Goal: Task Accomplishment & Management: Use online tool/utility

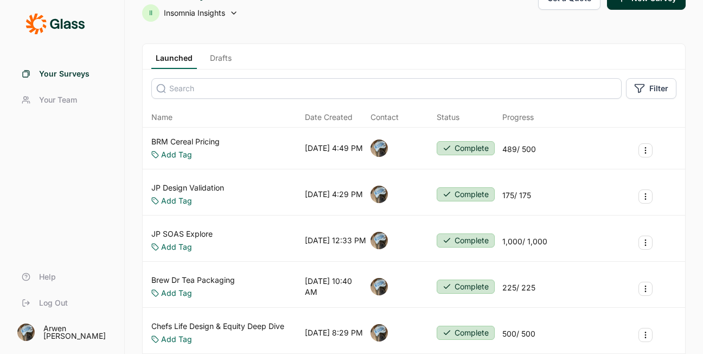
scroll to position [2, 0]
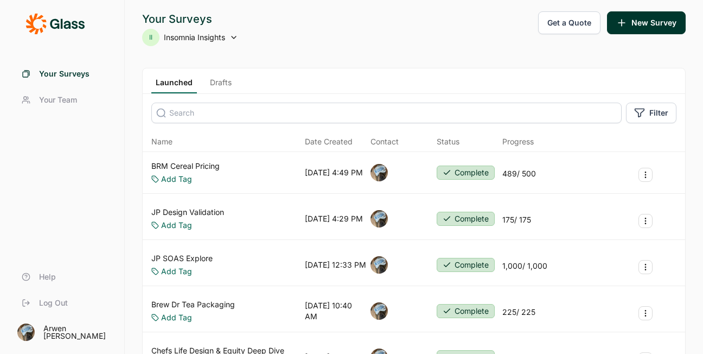
click at [228, 83] on link "Drafts" at bounding box center [221, 85] width 30 height 16
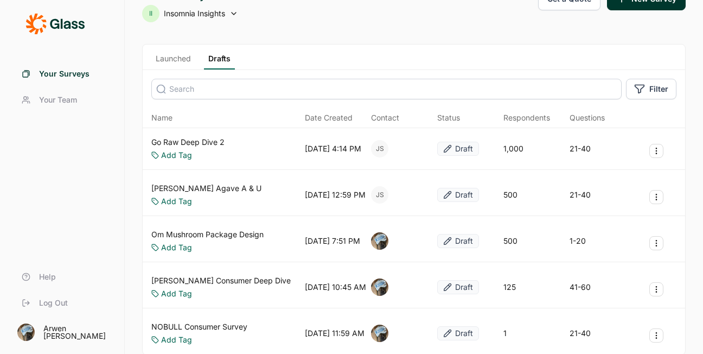
scroll to position [11, 0]
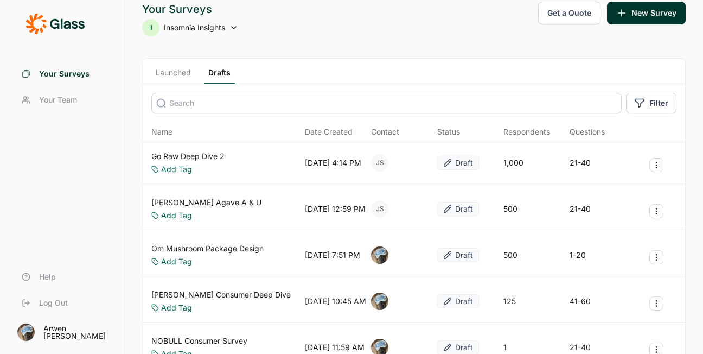
click at [181, 68] on link "Launched" at bounding box center [173, 75] width 44 height 16
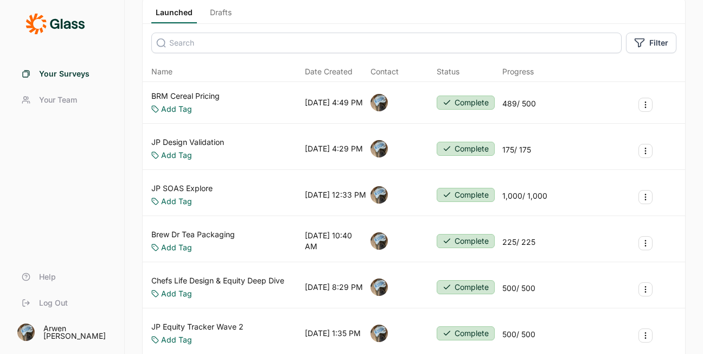
scroll to position [72, 0]
click at [646, 151] on icon "Survey Actions" at bounding box center [645, 150] width 9 height 9
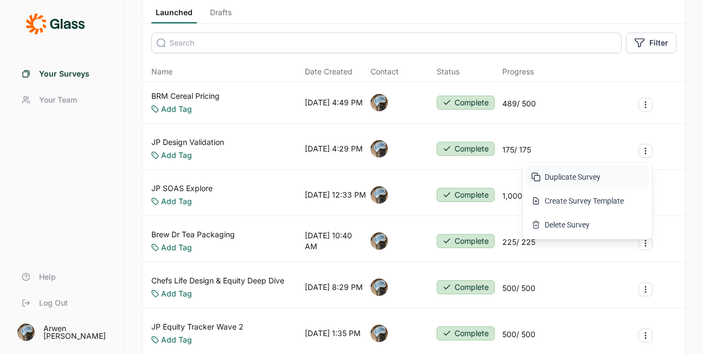
click at [553, 176] on button "Duplicate Survey" at bounding box center [587, 177] width 123 height 24
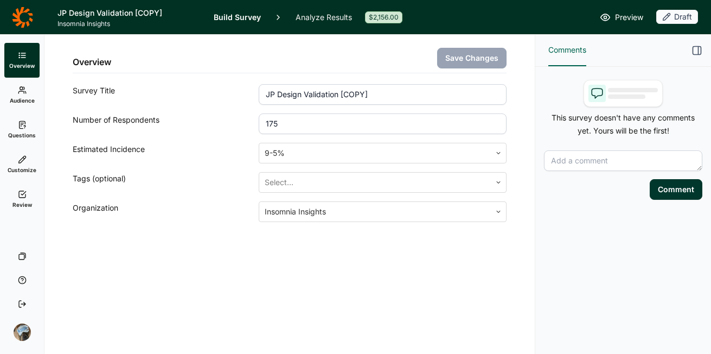
click at [320, 92] on input "JP Design Validation [COPY]" at bounding box center [383, 94] width 248 height 21
click at [334, 93] on input "General BD with Ingegral [DATE]" at bounding box center [383, 94] width 248 height 21
type input "General BD with Integral [DATE]"
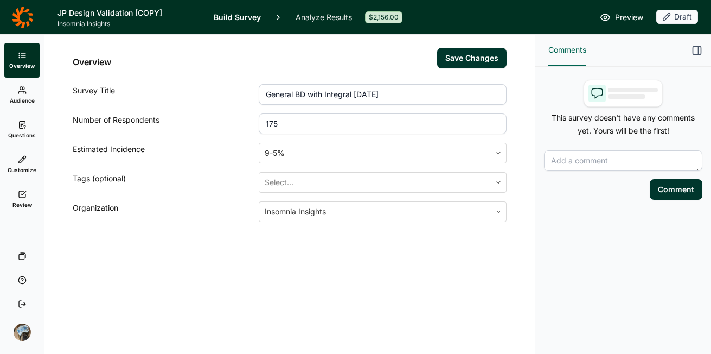
click at [352, 125] on input "175" at bounding box center [383, 123] width 248 height 21
type input "150"
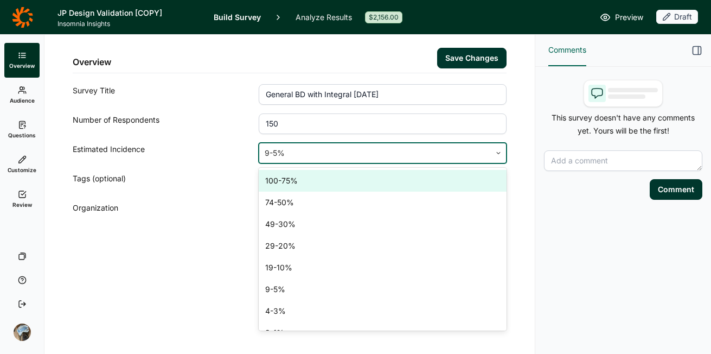
click at [349, 155] on div at bounding box center [375, 152] width 221 height 15
click at [343, 164] on div "Overview Save Changes Survey Title General BD with Integral [DATE] Number of Re…" at bounding box center [290, 128] width 434 height 187
click at [342, 149] on div at bounding box center [375, 152] width 221 height 15
click at [336, 184] on div "100-75%" at bounding box center [383, 181] width 248 height 22
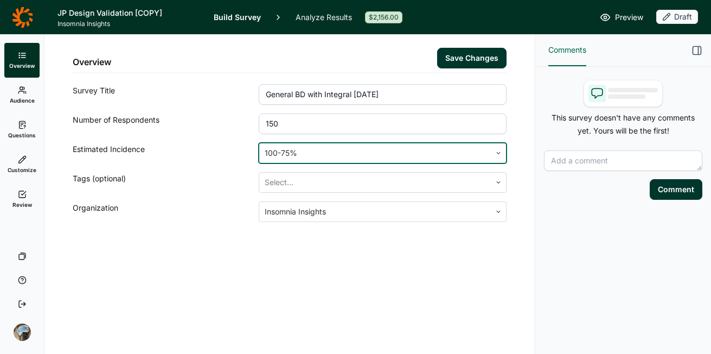
click at [277, 324] on div "Overview Save Changes Survey Title General BD with Integral [DATE] Number of Re…" at bounding box center [289, 194] width 490 height 319
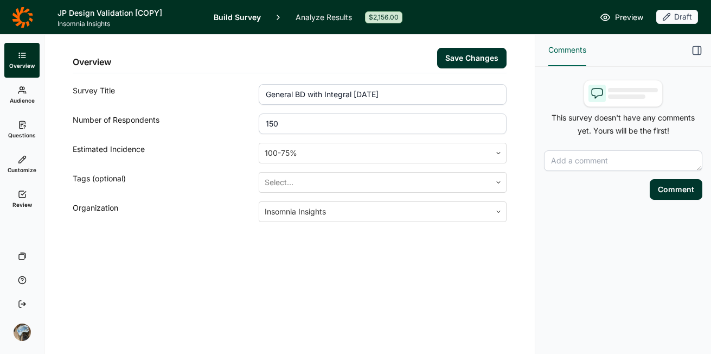
click at [466, 52] on button "Save Changes" at bounding box center [471, 58] width 69 height 21
click at [17, 91] on link "Audience" at bounding box center [21, 95] width 35 height 35
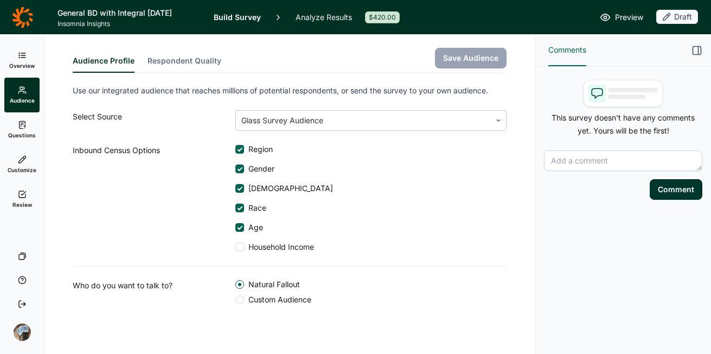
click at [252, 243] on span "Household Income" at bounding box center [279, 246] width 70 height 11
click at [235, 247] on input "Household Income" at bounding box center [235, 247] width 0 height 0
click at [449, 56] on button "Save Audience" at bounding box center [471, 58] width 72 height 21
click at [22, 132] on span "Questions" at bounding box center [22, 135] width 28 height 8
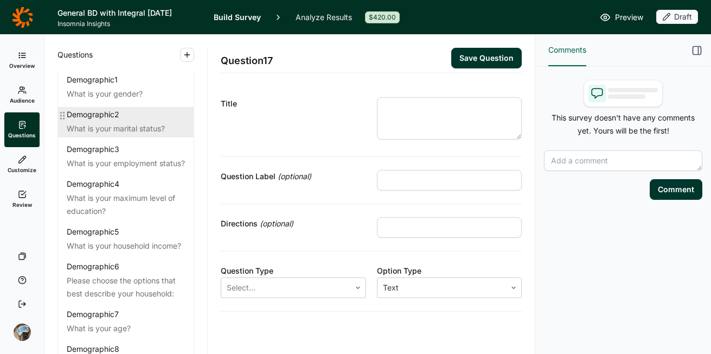
click at [125, 131] on div "What is your marital status?" at bounding box center [126, 128] width 118 height 13
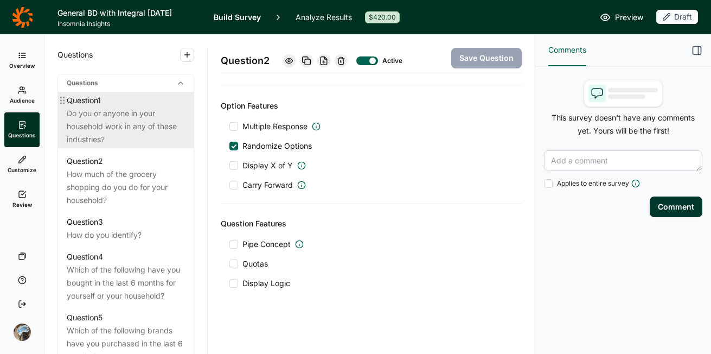
scroll to position [491, 0]
click at [112, 145] on div "Do you or anyone in your household work in any of these industries?" at bounding box center [126, 125] width 118 height 39
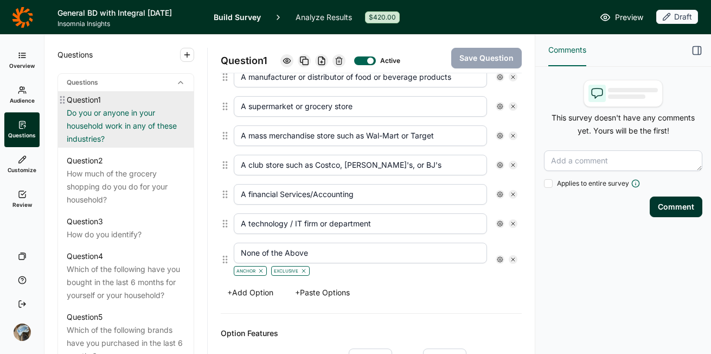
scroll to position [405, 0]
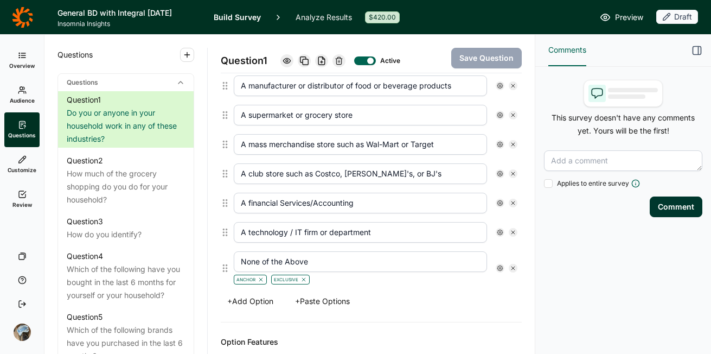
click at [343, 60] on icon at bounding box center [339, 60] width 9 height 9
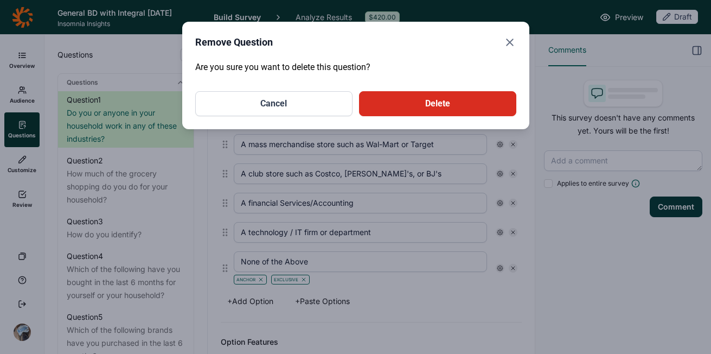
click at [401, 109] on button "Delete" at bounding box center [437, 103] width 157 height 25
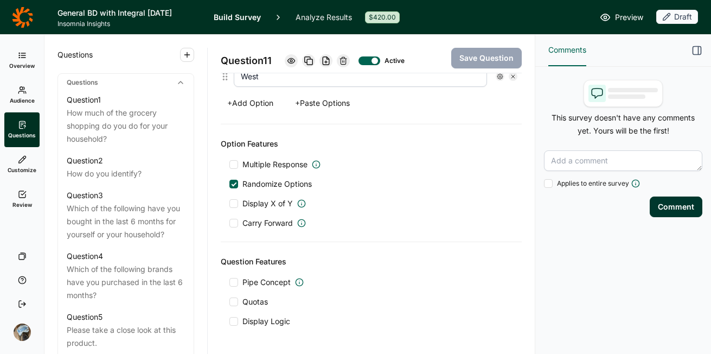
scroll to position [413, 0]
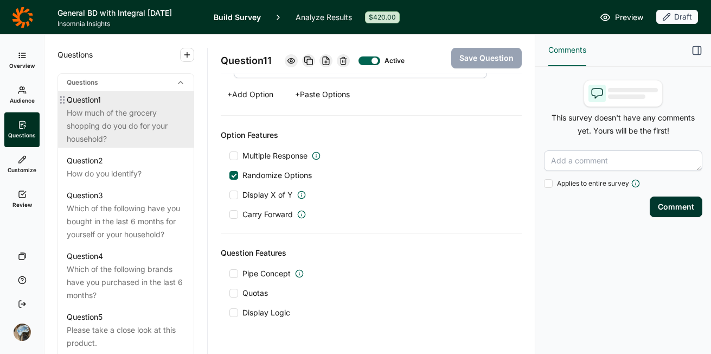
click at [125, 142] on div "How much of the grocery shopping do you do for your household?" at bounding box center [126, 125] width 118 height 39
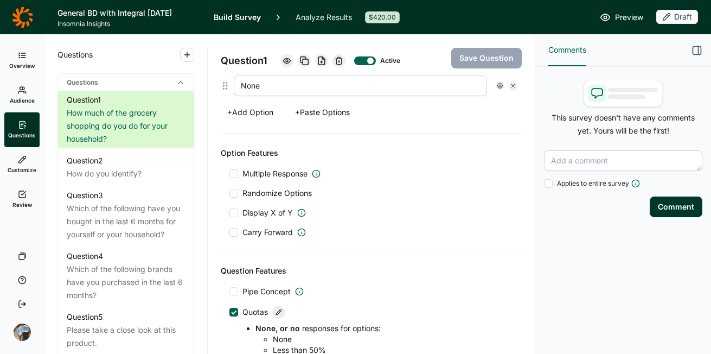
click at [340, 61] on icon at bounding box center [339, 60] width 9 height 9
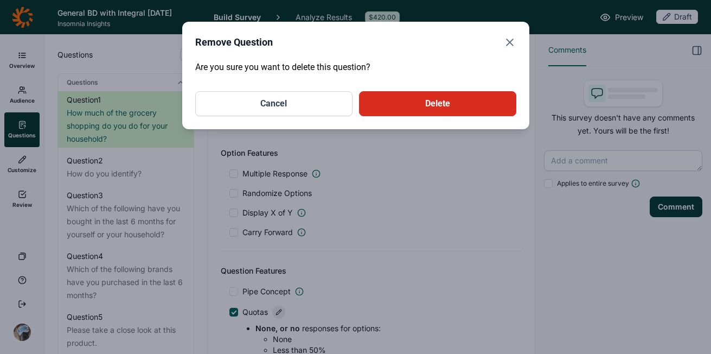
click at [418, 105] on button "Delete" at bounding box center [437, 103] width 157 height 25
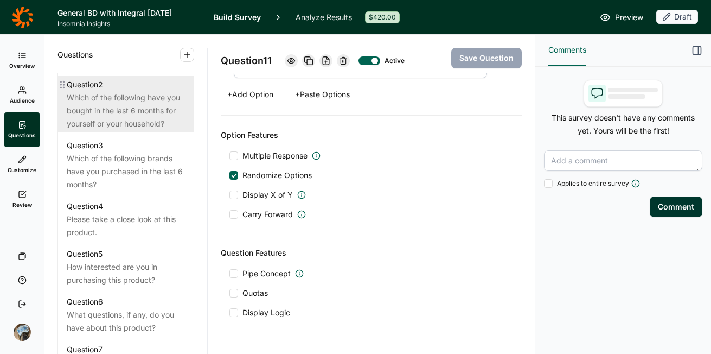
scroll to position [553, 0]
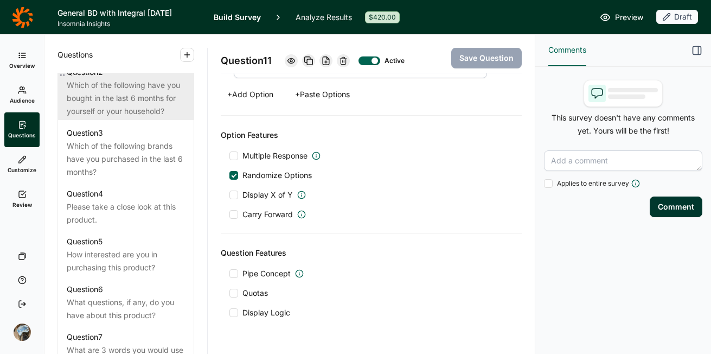
click at [137, 114] on div "Which of the following have you bought in the last 6 months for yourself or you…" at bounding box center [126, 98] width 118 height 39
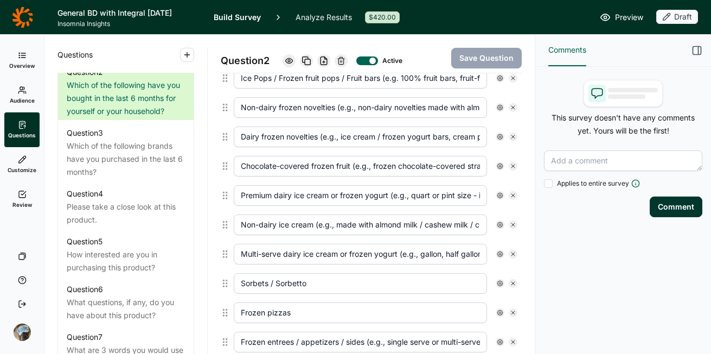
scroll to position [316, 0]
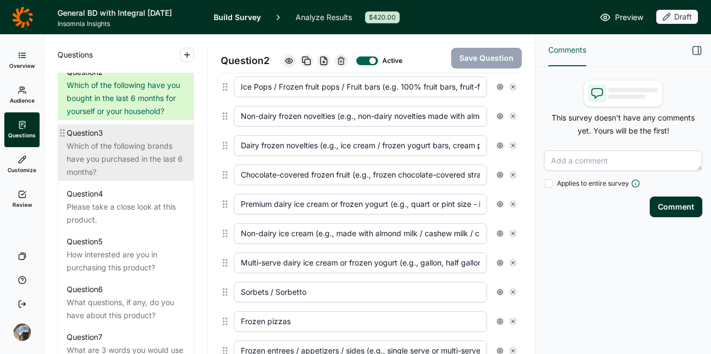
click at [127, 178] on div "Which of the following brands have you purchased in the last 6 months?" at bounding box center [126, 158] width 118 height 39
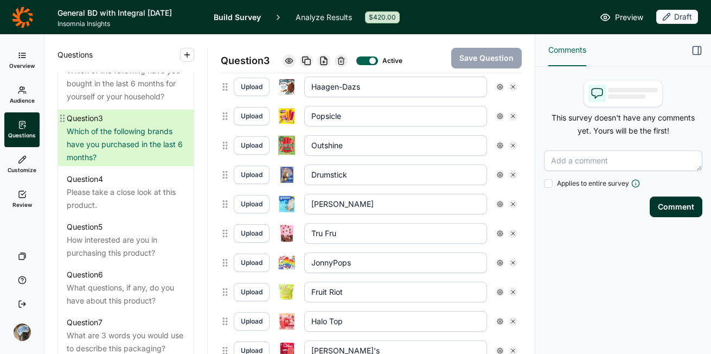
scroll to position [571, 0]
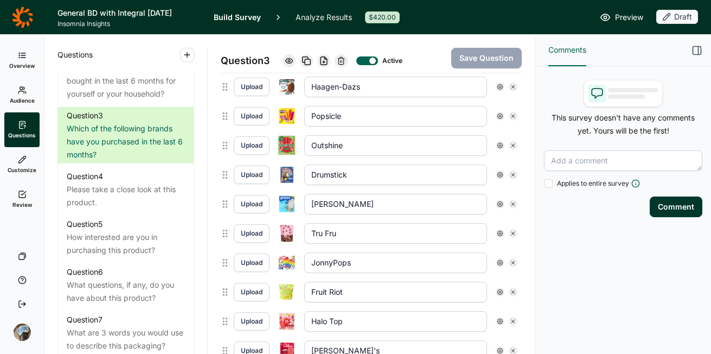
click at [343, 61] on use at bounding box center [341, 60] width 7 height 7
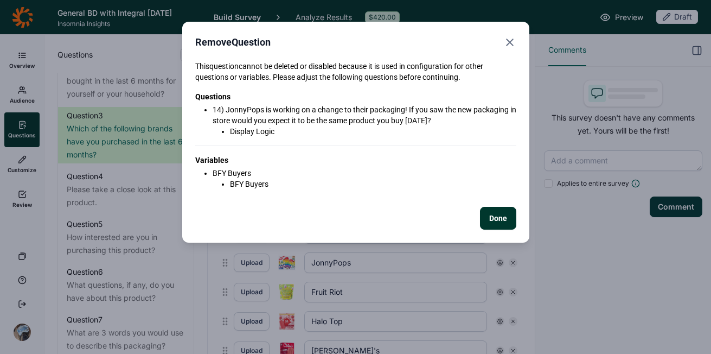
click at [499, 223] on button "Done" at bounding box center [498, 218] width 36 height 23
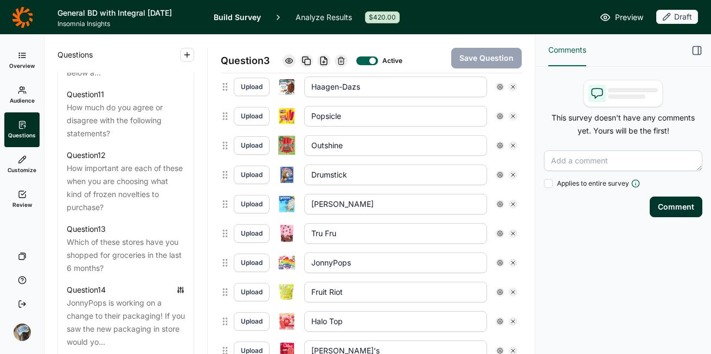
scroll to position [1335, 0]
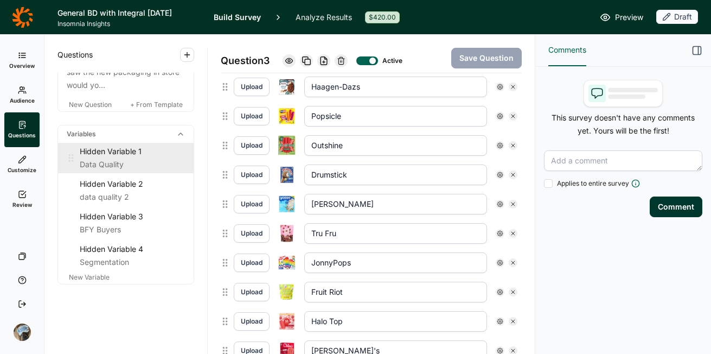
click at [93, 155] on div "Hidden Variable 1" at bounding box center [132, 151] width 105 height 13
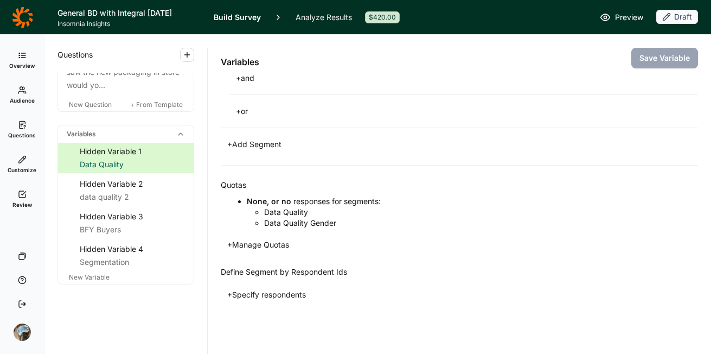
scroll to position [350, 0]
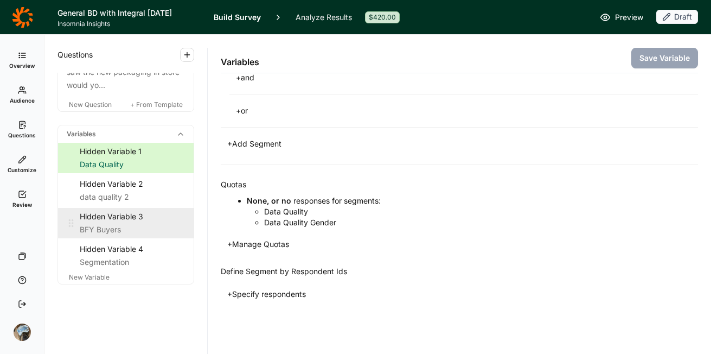
click at [118, 223] on div "BFY Buyers" at bounding box center [132, 229] width 105 height 13
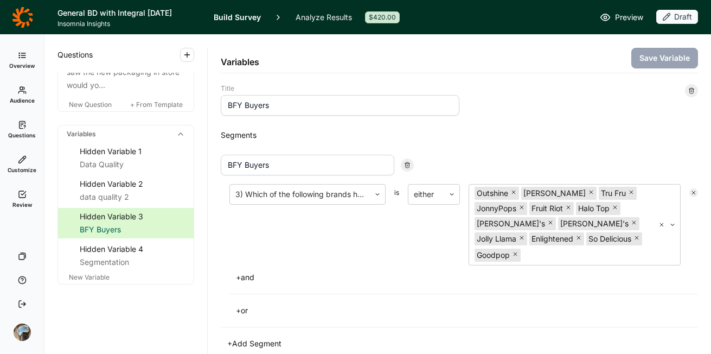
click at [685, 85] on div at bounding box center [691, 90] width 13 height 13
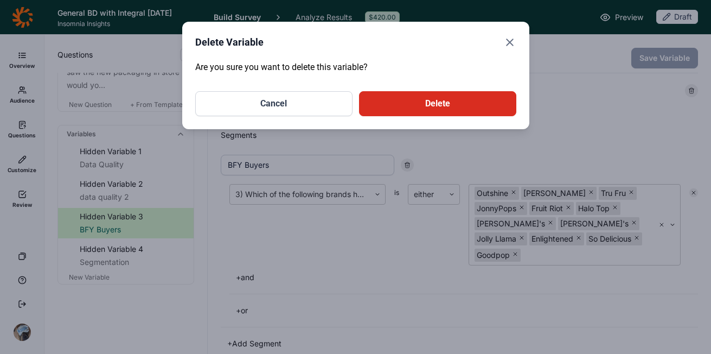
click at [438, 106] on button "Delete" at bounding box center [437, 103] width 157 height 25
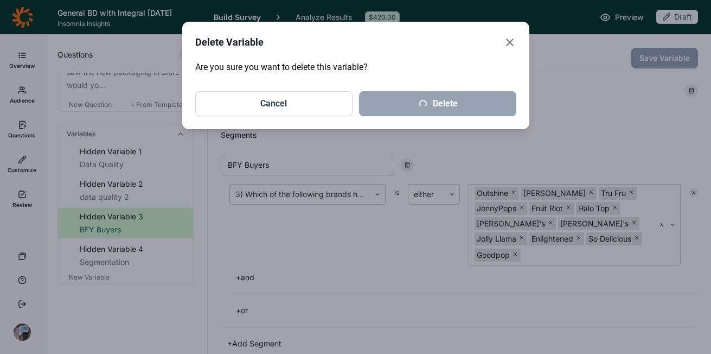
scroll to position [1302, 0]
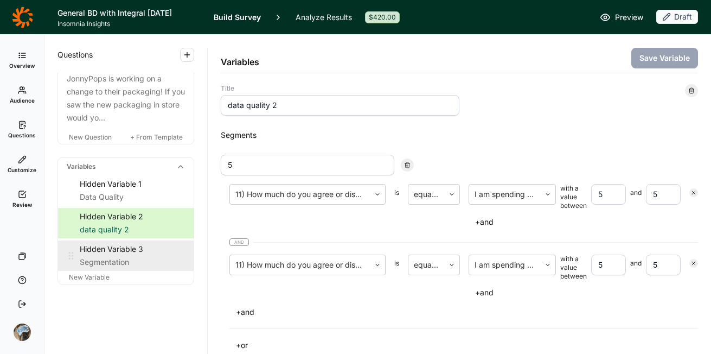
click at [106, 256] on div "Segmentation" at bounding box center [132, 262] width 105 height 13
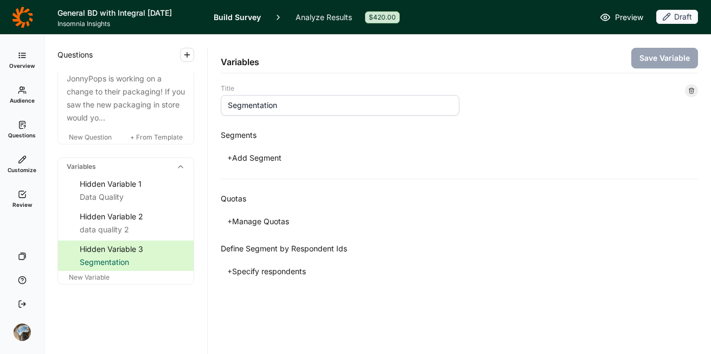
click at [694, 92] on icon at bounding box center [691, 90] width 7 height 7
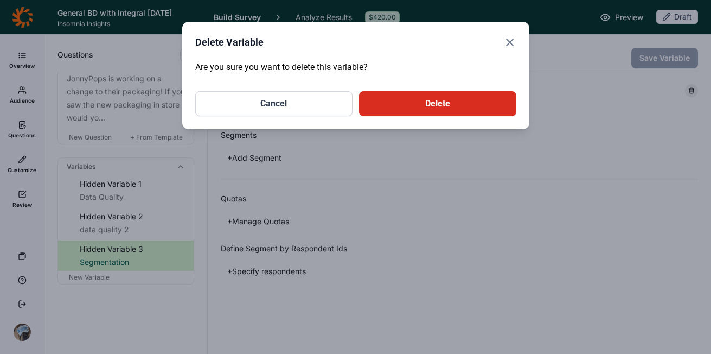
click at [452, 95] on button "Delete" at bounding box center [437, 103] width 157 height 25
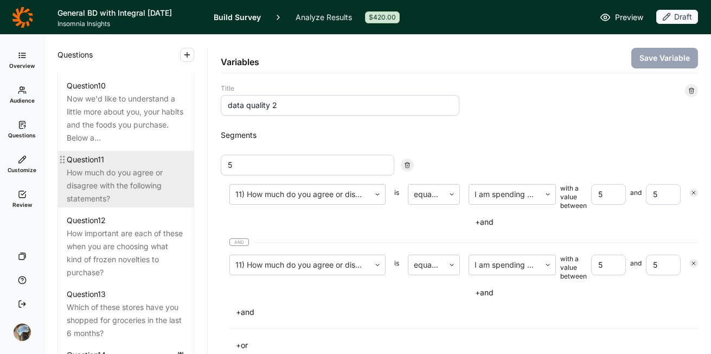
scroll to position [973, 0]
click at [154, 206] on div "How much do you agree or disagree with the following statements?" at bounding box center [126, 186] width 118 height 39
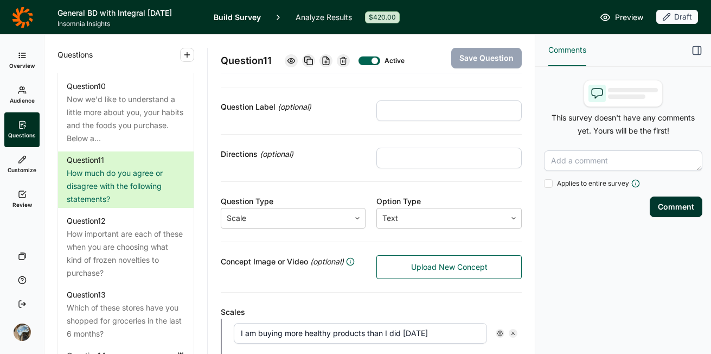
scroll to position [228, 0]
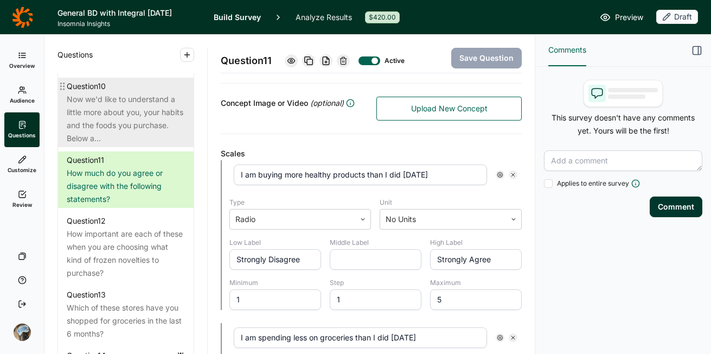
click at [135, 145] on div "Now we'd like to understand a little more about you, your habits and the foods …" at bounding box center [126, 119] width 118 height 52
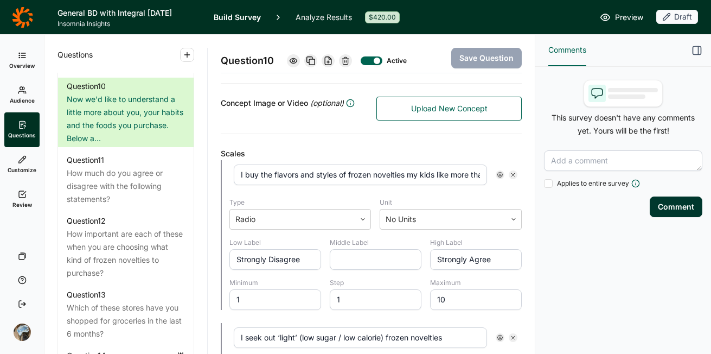
click at [347, 61] on use at bounding box center [345, 60] width 7 height 7
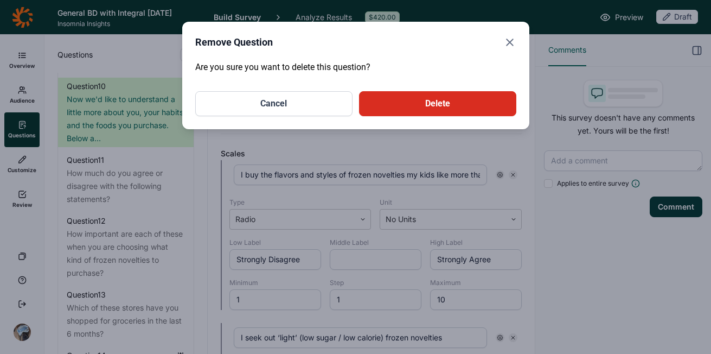
click at [397, 104] on button "Delete" at bounding box center [437, 103] width 157 height 25
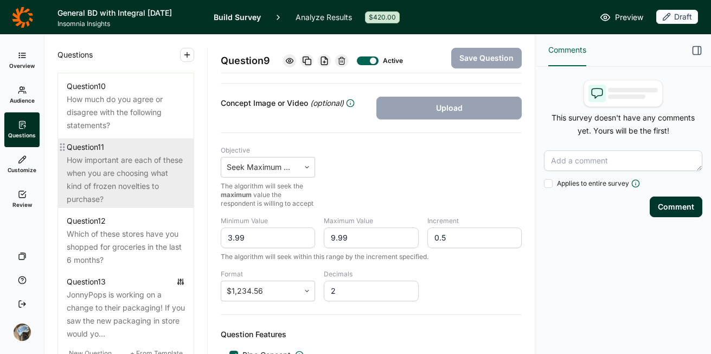
click at [118, 198] on div "How important are each of these when you are choosing what kind of frozen novel…" at bounding box center [126, 180] width 118 height 52
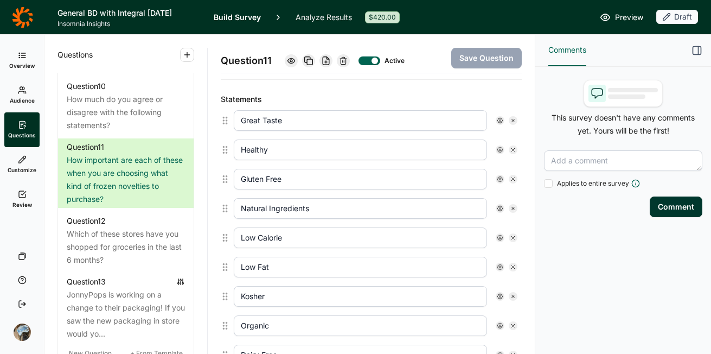
scroll to position [256, 0]
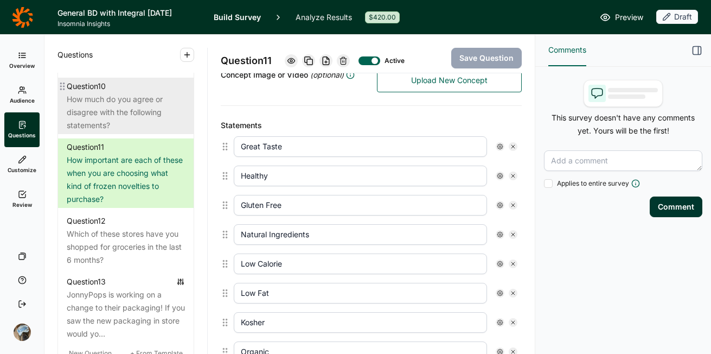
click at [116, 132] on div "How much do you agree or disagree with the following statements?" at bounding box center [126, 112] width 118 height 39
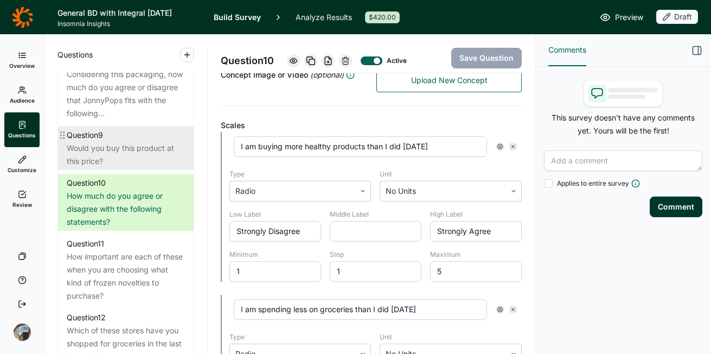
scroll to position [853, 0]
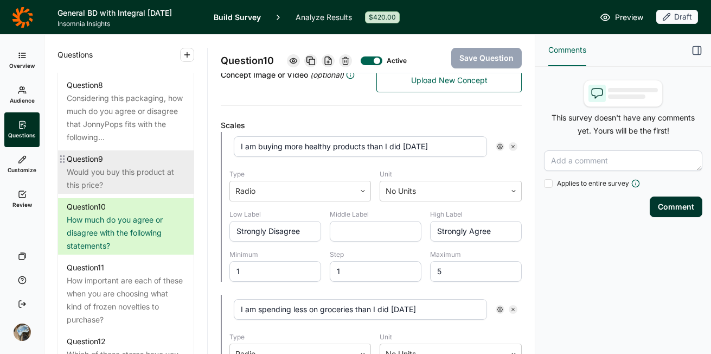
click at [134, 192] on div "Would you buy this product at this price?" at bounding box center [126, 178] width 118 height 26
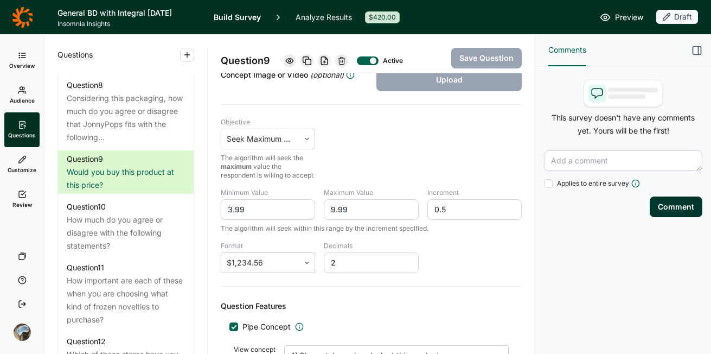
click at [345, 62] on icon at bounding box center [341, 60] width 9 height 9
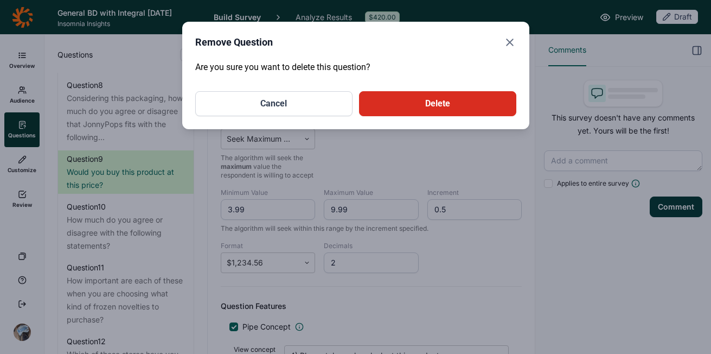
click at [401, 101] on button "Delete" at bounding box center [437, 103] width 157 height 25
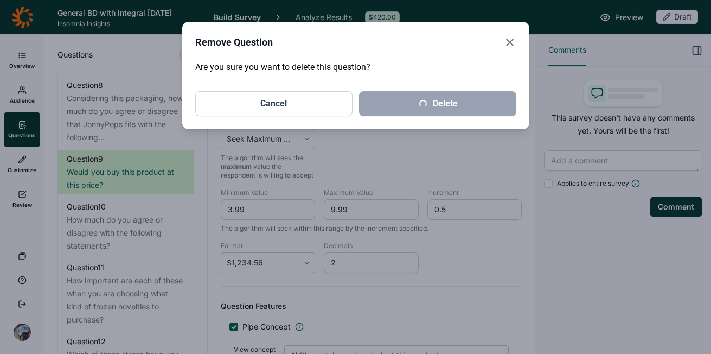
scroll to position [256, 0]
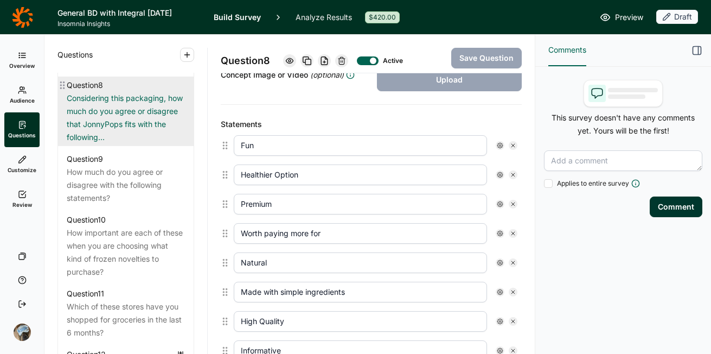
click at [105, 144] on div "Considering this packaging, how much do you agree or disagree that JonnyPops fi…" at bounding box center [126, 118] width 118 height 52
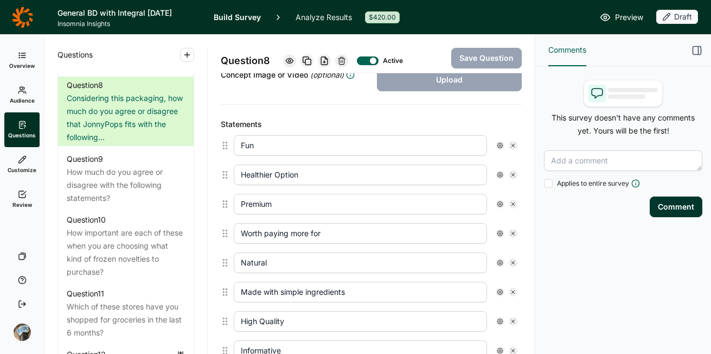
click at [348, 61] on div at bounding box center [341, 60] width 13 height 13
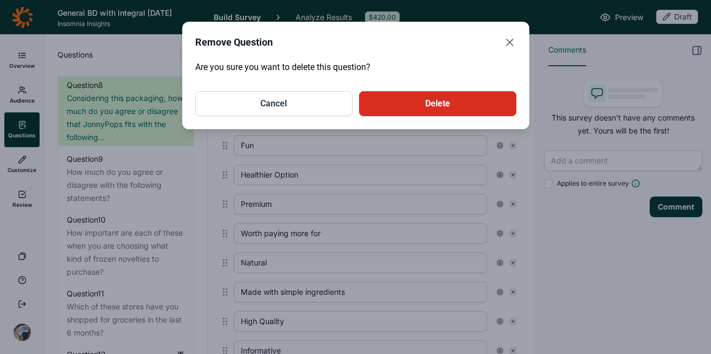
click at [410, 107] on button "Delete" at bounding box center [437, 103] width 157 height 25
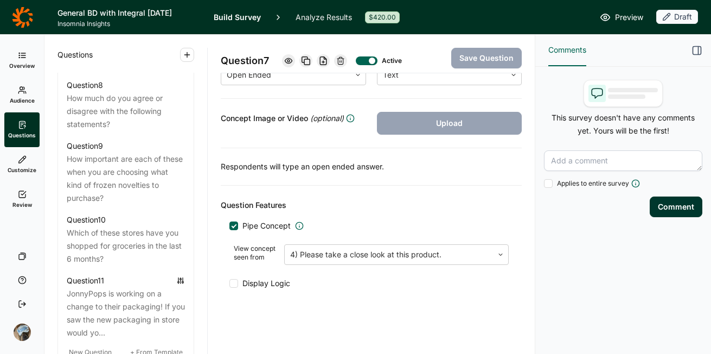
scroll to position [213, 0]
click at [125, 70] on div "What are 3 words you would use to describe this packaging?" at bounding box center [126, 57] width 118 height 26
click at [342, 61] on use at bounding box center [340, 60] width 7 height 7
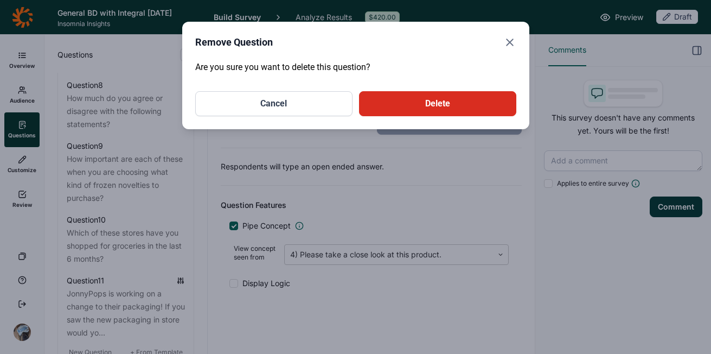
click at [396, 103] on button "Delete" at bounding box center [437, 103] width 157 height 25
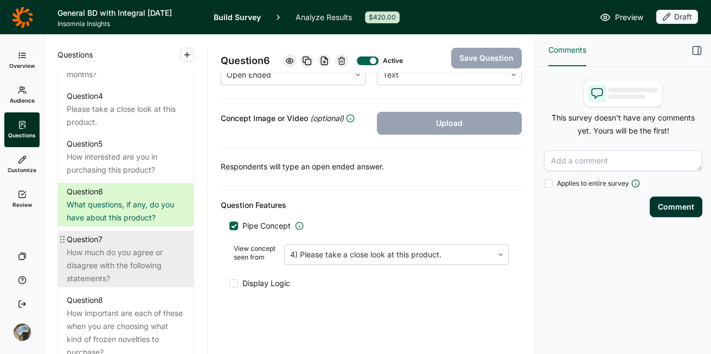
scroll to position [651, 0]
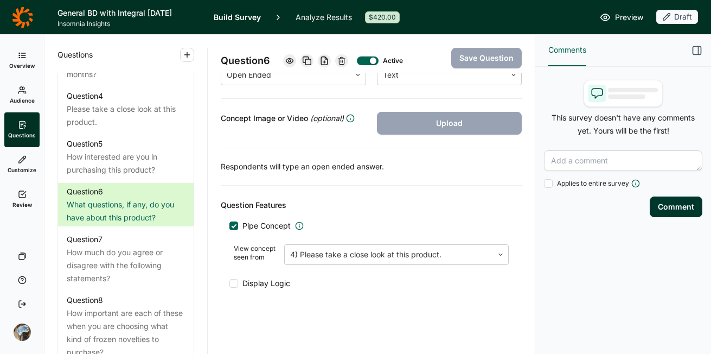
click at [342, 59] on use at bounding box center [342, 60] width 7 height 7
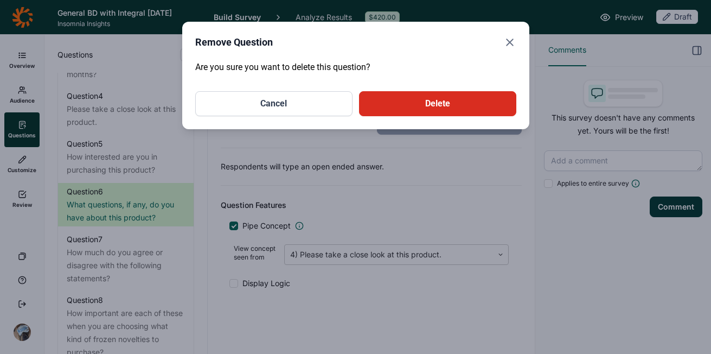
click at [382, 94] on button "Delete" at bounding box center [437, 103] width 157 height 25
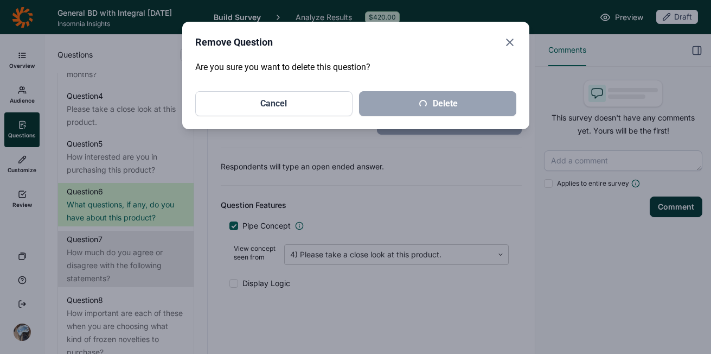
scroll to position [256, 0]
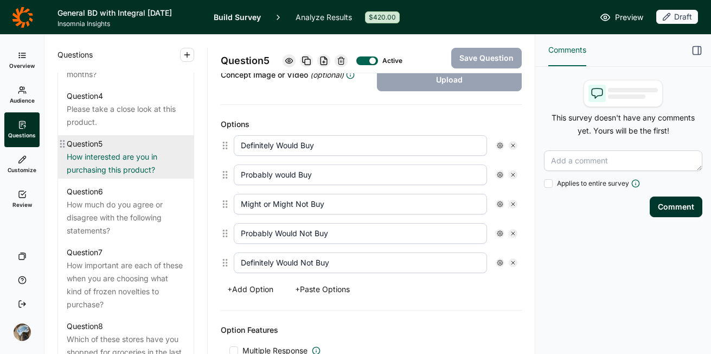
click at [112, 150] on div "Question 5" at bounding box center [126, 143] width 118 height 13
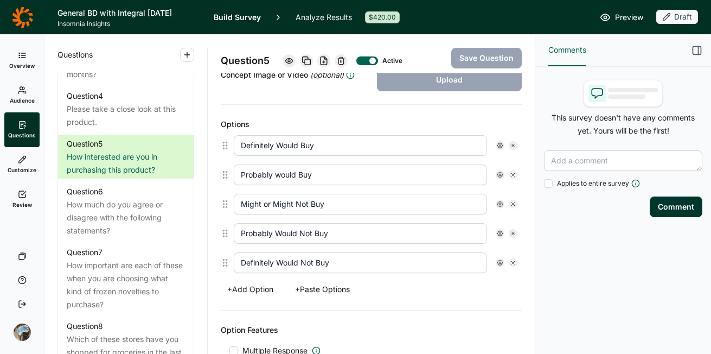
click at [341, 62] on use at bounding box center [341, 60] width 7 height 7
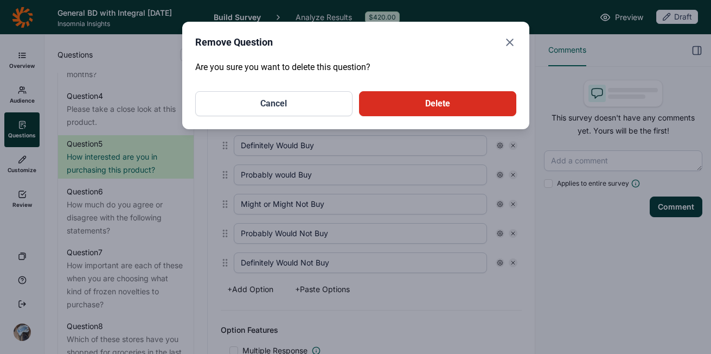
click at [438, 104] on button "Delete" at bounding box center [437, 103] width 157 height 25
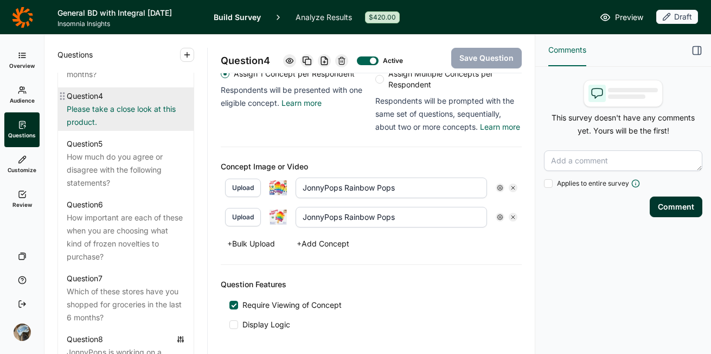
click at [131, 129] on div "Please take a close look at this product." at bounding box center [126, 116] width 118 height 26
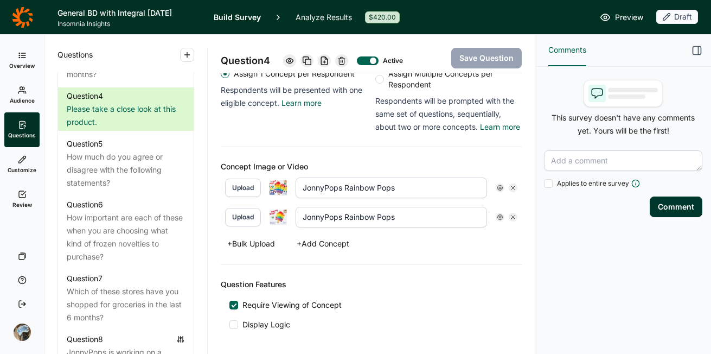
click at [344, 53] on div "Active" at bounding box center [341, 60] width 117 height 15
click at [345, 61] on icon at bounding box center [341, 60] width 9 height 9
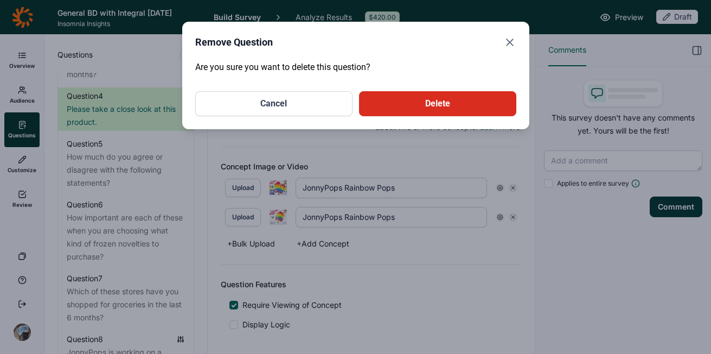
click at [385, 101] on button "Delete" at bounding box center [437, 103] width 157 height 25
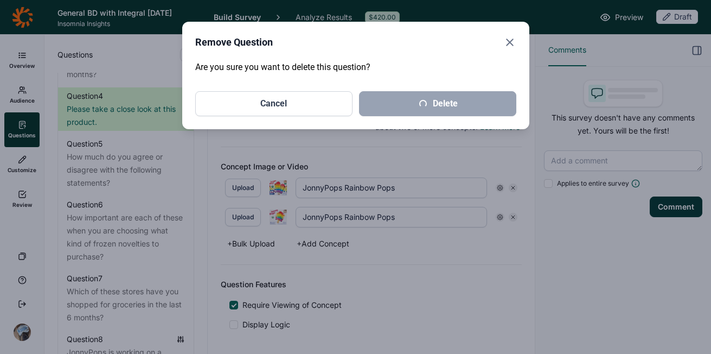
click at [513, 38] on icon "Close" at bounding box center [509, 42] width 13 height 13
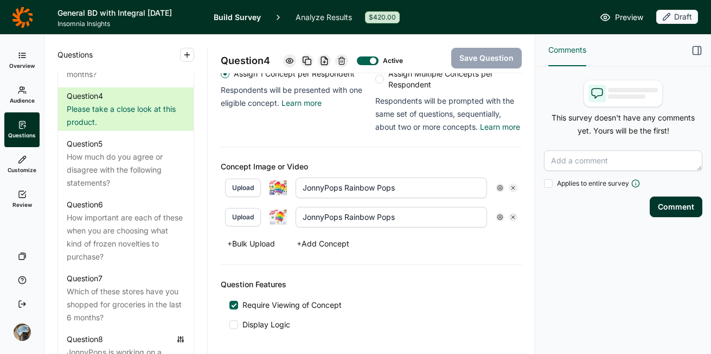
click at [345, 61] on use at bounding box center [342, 60] width 7 height 7
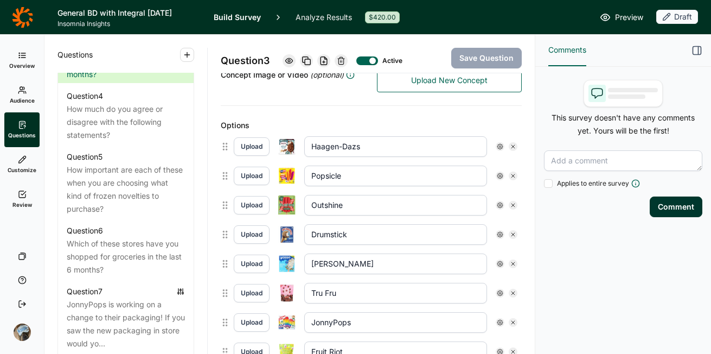
click at [339, 57] on icon at bounding box center [341, 60] width 9 height 9
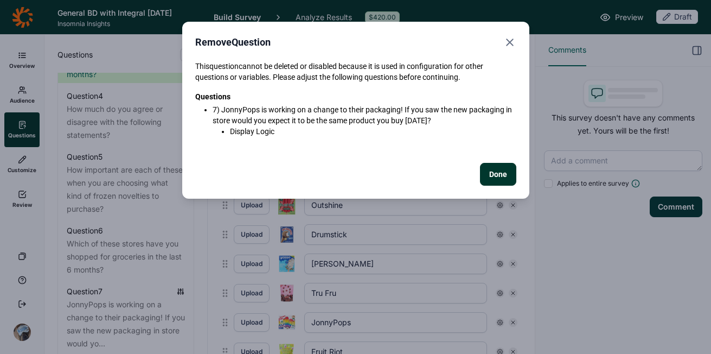
click at [490, 173] on button "Done" at bounding box center [498, 174] width 36 height 23
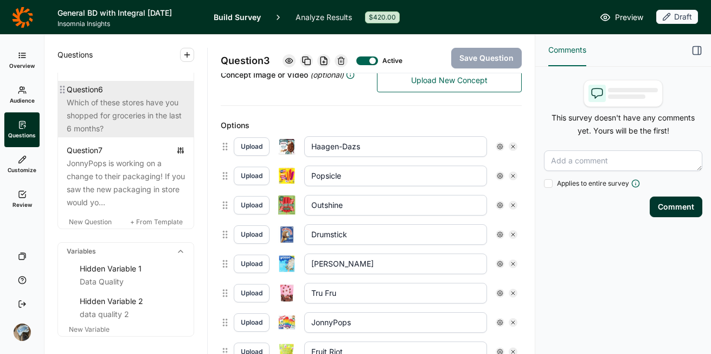
scroll to position [794, 0]
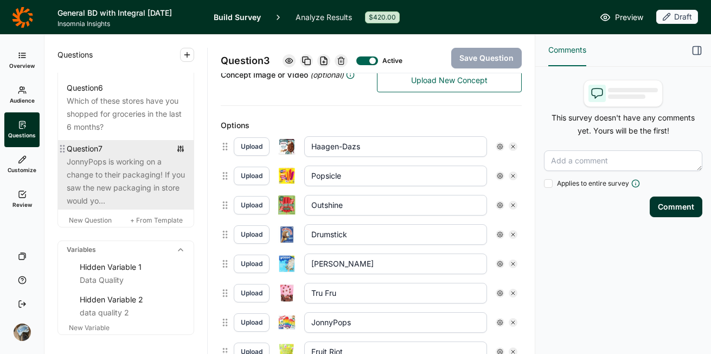
click at [112, 207] on div "JonnyPops is working on a change to their packaging! If you saw the new packagi…" at bounding box center [126, 181] width 118 height 52
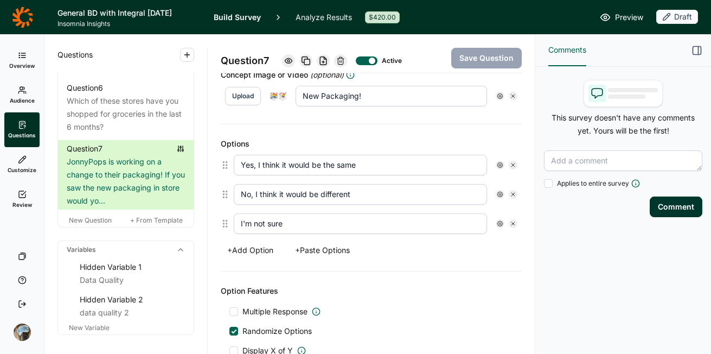
click at [347, 60] on div at bounding box center [340, 60] width 13 height 13
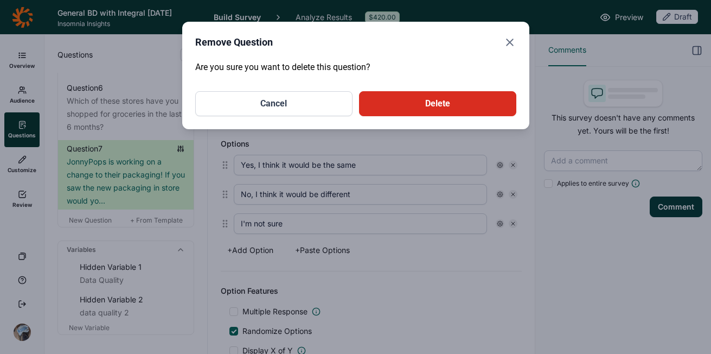
click at [411, 106] on button "Delete" at bounding box center [437, 103] width 157 height 25
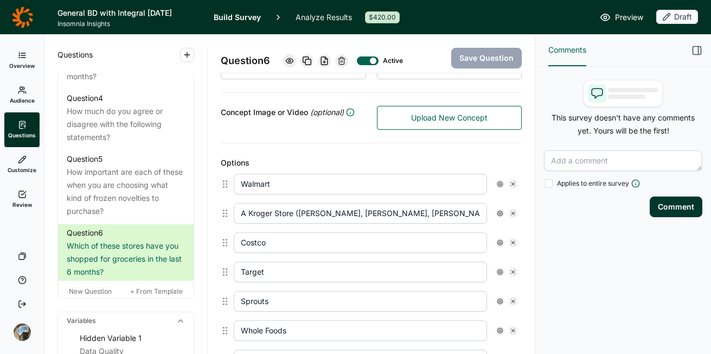
scroll to position [576, 0]
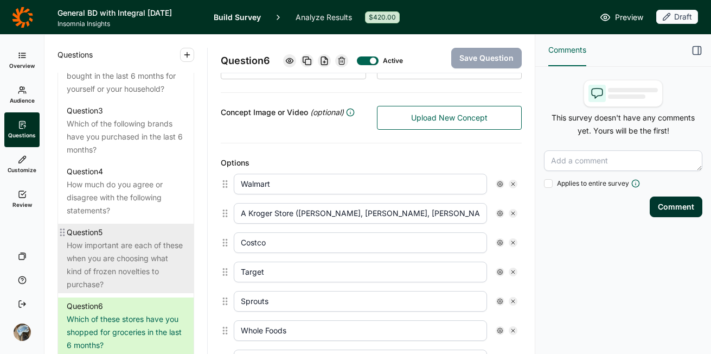
click at [139, 282] on div "How important are each of these when you are choosing what kind of frozen novel…" at bounding box center [126, 265] width 118 height 52
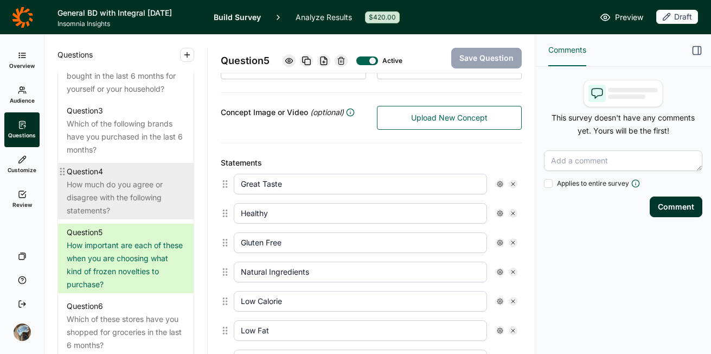
click at [107, 212] on div "How much do you agree or disagree with the following statements?" at bounding box center [126, 197] width 118 height 39
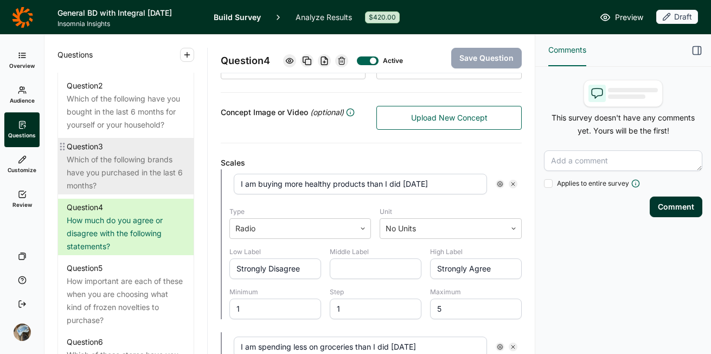
scroll to position [539, 0]
click at [132, 193] on div "Which of the following brands have you purchased in the last 6 months?" at bounding box center [126, 173] width 118 height 39
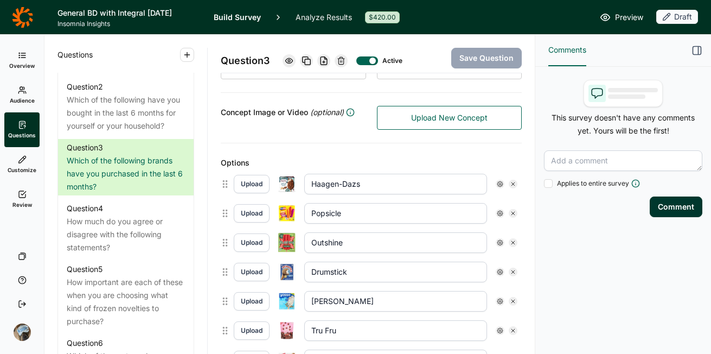
click at [342, 60] on icon at bounding box center [341, 60] width 9 height 9
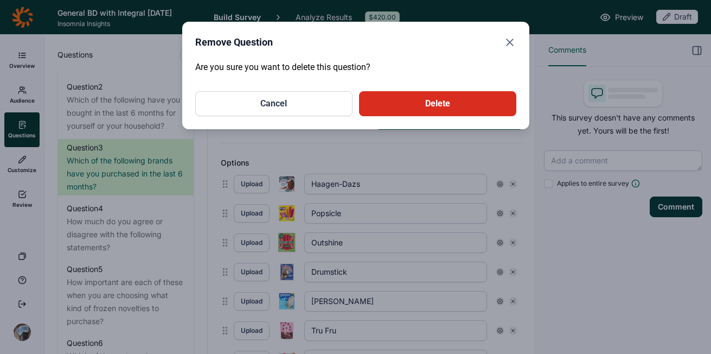
click at [385, 97] on button "Delete" at bounding box center [437, 103] width 157 height 25
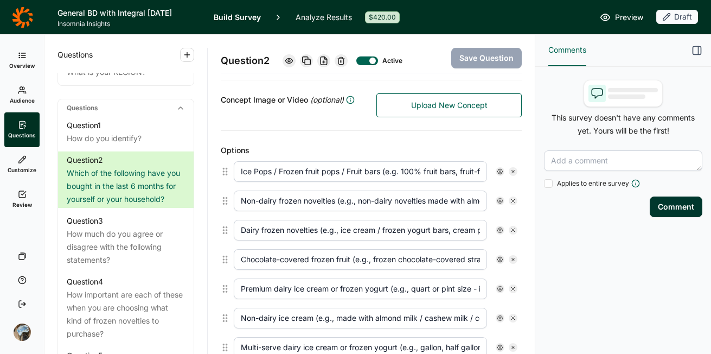
scroll to position [234, 0]
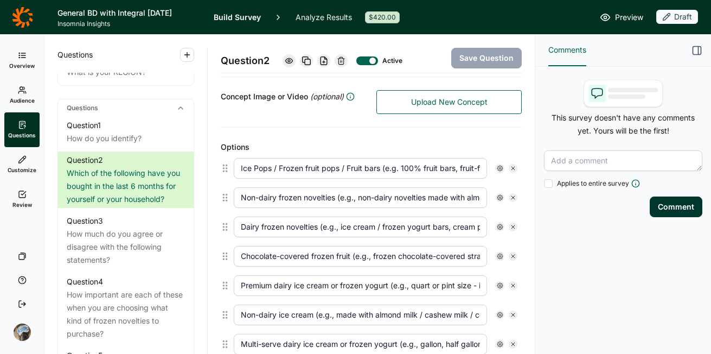
click at [510, 168] on icon at bounding box center [513, 168] width 7 height 7
type input "Non-dairy frozen novelties (e.g., non-dairy novelties made with almond milk / c…"
type input "Dairy frozen novelties (e.g., ice cream / frozen yogurt bars, cream pops, fudge…"
type input "Chocolate-covered frozen fruit (e.g., frozen chocolate-covered strawberries, ba…"
type input "Premium dairy ice cream or frozen yogurt (e.g., quart or pint size - including …"
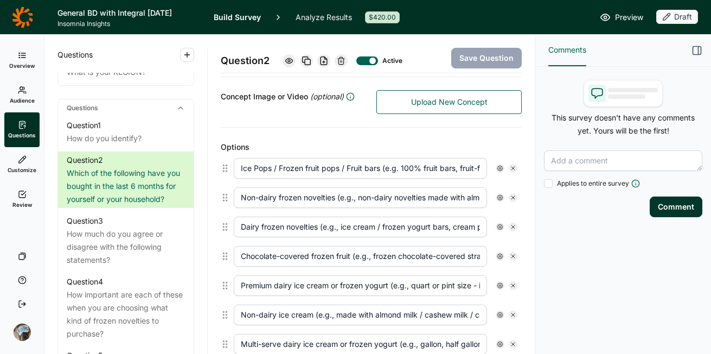
type input "Non-dairy ice cream (e.g., made with almond milk / cashew milk / coconut milk, …"
type input "Multi-serve dairy ice cream or frozen yogurt (e.g., gallon, half gallon, tub si…"
type input "Sorbets / Sorbetto"
type input "Frozen pizzas"
type input "Frozen entrees / appetizers / sides (e.g., single serve or multi-serve meals, p…"
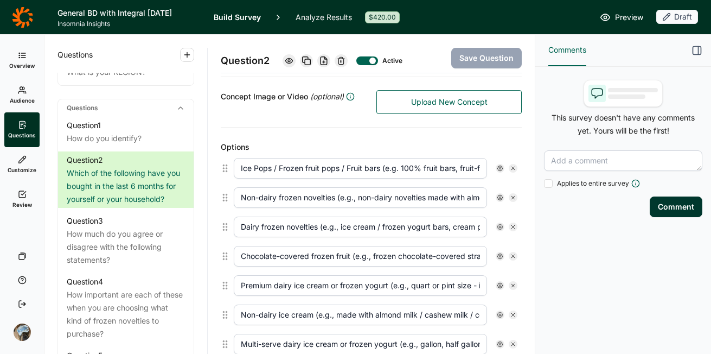
type input "Frozen vegetables (e.g., corn, beans, broccoli, squash, etc.)"
type input "Frozen fruit"
type input "Frozen Smoothies / Smoothie Kits"
type input "None of the above"
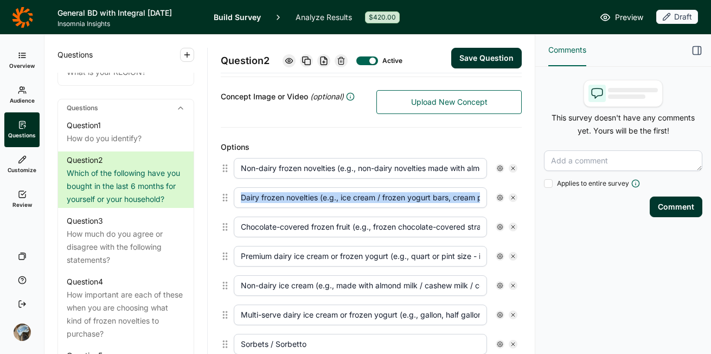
click at [510, 168] on icon at bounding box center [513, 168] width 7 height 7
type input "Dairy frozen novelties (e.g., ice cream / frozen yogurt bars, cream pops, fudge…"
type input "Chocolate-covered frozen fruit (e.g., frozen chocolate-covered strawberries, ba…"
type input "Premium dairy ice cream or frozen yogurt (e.g., quart or pint size - including …"
type input "Non-dairy ice cream (e.g., made with almond milk / cashew milk / coconut milk, …"
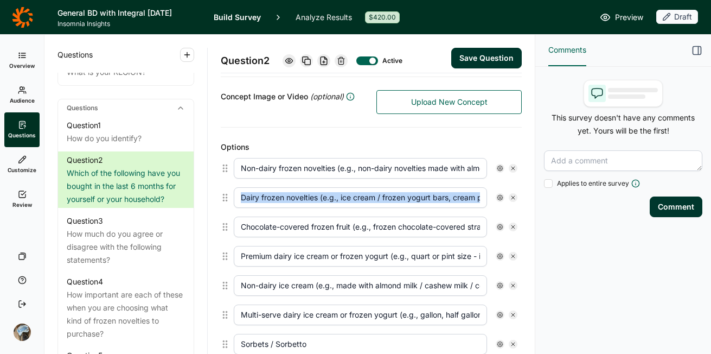
type input "Multi-serve dairy ice cream or frozen yogurt (e.g., gallon, half gallon, tub si…"
type input "Sorbets / Sorbetto"
type input "Frozen pizzas"
type input "Frozen entrees / appetizers / sides (e.g., single serve or multi-serve meals, p…"
type input "Frozen vegetables (e.g., corn, beans, broccoli, squash, etc.)"
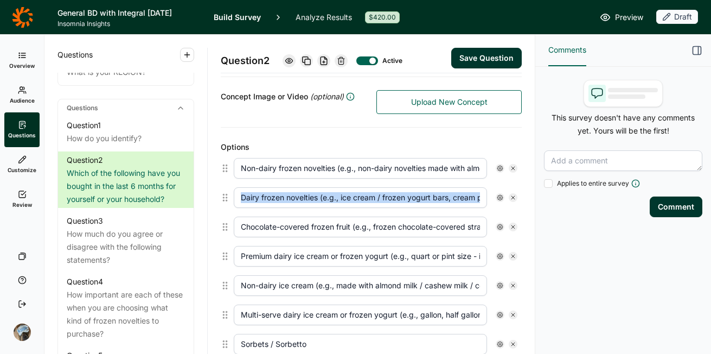
type input "Frozen fruit"
type input "Frozen Smoothies / Smoothie Kits"
type input "None of the above"
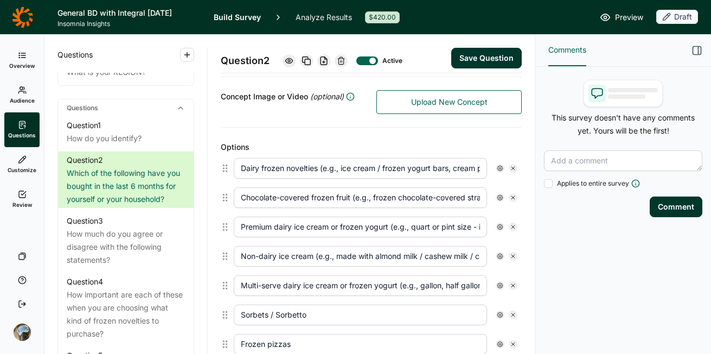
click at [510, 169] on icon at bounding box center [513, 168] width 7 height 7
type input "Chocolate-covered frozen fruit (e.g., frozen chocolate-covered strawberries, ba…"
type input "Premium dairy ice cream or frozen yogurt (e.g., quart or pint size - including …"
type input "Non-dairy ice cream (e.g., made with almond milk / cashew milk / coconut milk, …"
type input "Multi-serve dairy ice cream or frozen yogurt (e.g., gallon, half gallon, tub si…"
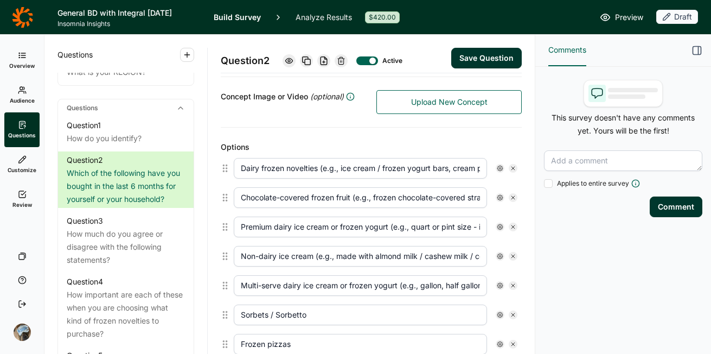
type input "Sorbets / Sorbetto"
type input "Frozen pizzas"
type input "Frozen entrees / appetizers / sides (e.g., single serve or multi-serve meals, p…"
type input "Frozen vegetables (e.g., corn, beans, broccoli, squash, etc.)"
type input "Frozen fruit"
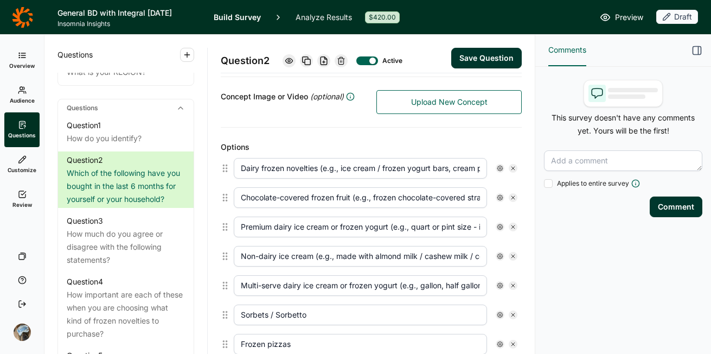
type input "Frozen Smoothies / Smoothie Kits"
type input "None of the above"
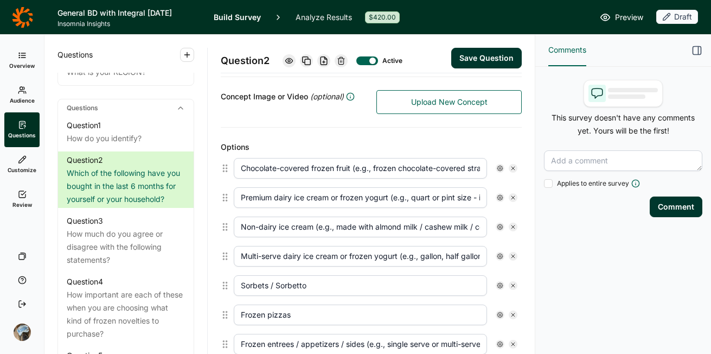
click at [509, 164] on div at bounding box center [513, 168] width 9 height 9
type input "Premium dairy ice cream or frozen yogurt (e.g., quart or pint size - including …"
type input "Non-dairy ice cream (e.g., made with almond milk / cashew milk / coconut milk, …"
type input "Multi-serve dairy ice cream or frozen yogurt (e.g., gallon, half gallon, tub si…"
type input "Sorbets / Sorbetto"
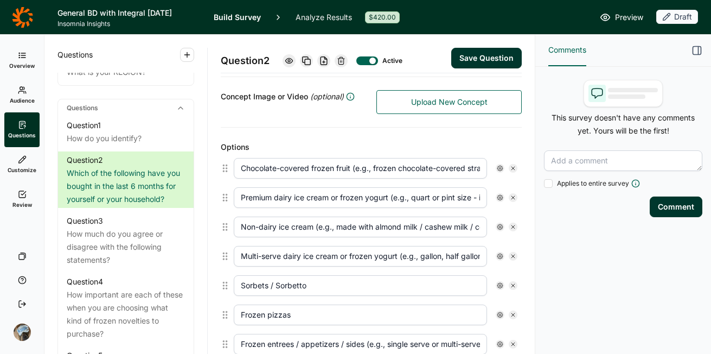
type input "Frozen pizzas"
type input "Frozen entrees / appetizers / sides (e.g., single serve or multi-serve meals, p…"
type input "Frozen vegetables (e.g., corn, beans, broccoli, squash, etc.)"
type input "Frozen fruit"
type input "Frozen Smoothies / Smoothie Kits"
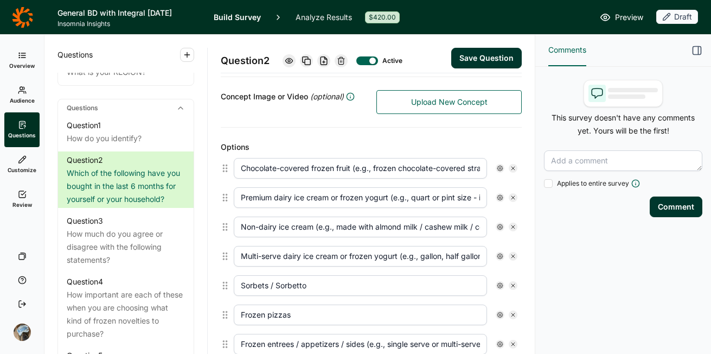
type input "None of the above"
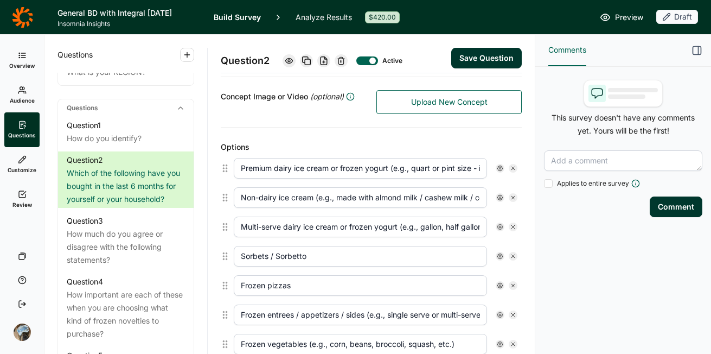
click at [509, 164] on div at bounding box center [513, 168] width 9 height 9
type input "Non-dairy ice cream (e.g., made with almond milk / cashew milk / coconut milk, …"
type input "Multi-serve dairy ice cream or frozen yogurt (e.g., gallon, half gallon, tub si…"
type input "Sorbets / Sorbetto"
type input "Frozen pizzas"
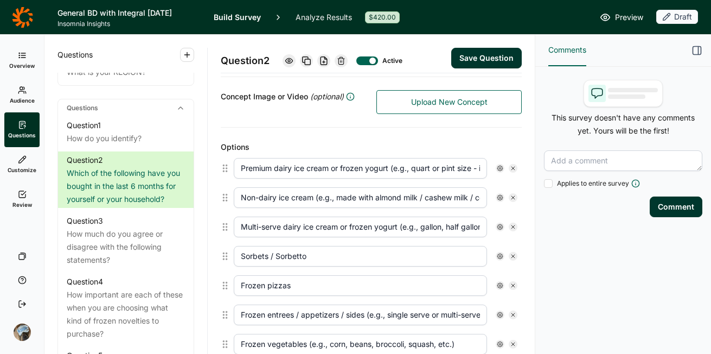
type input "Frozen entrees / appetizers / sides (e.g., single serve or multi-serve meals, p…"
type input "Frozen vegetables (e.g., corn, beans, broccoli, squash, etc.)"
type input "Frozen fruit"
type input "Frozen Smoothies / Smoothie Kits"
type input "None of the above"
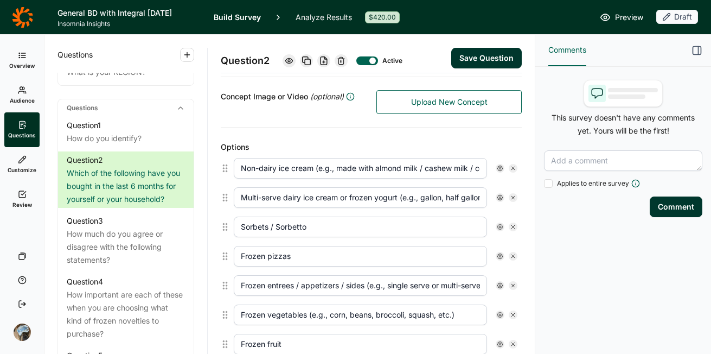
click at [509, 164] on div at bounding box center [513, 168] width 9 height 9
type input "Multi-serve dairy ice cream or frozen yogurt (e.g., gallon, half gallon, tub si…"
type input "Sorbets / Sorbetto"
type input "Frozen pizzas"
type input "Frozen entrees / appetizers / sides (e.g., single serve or multi-serve meals, p…"
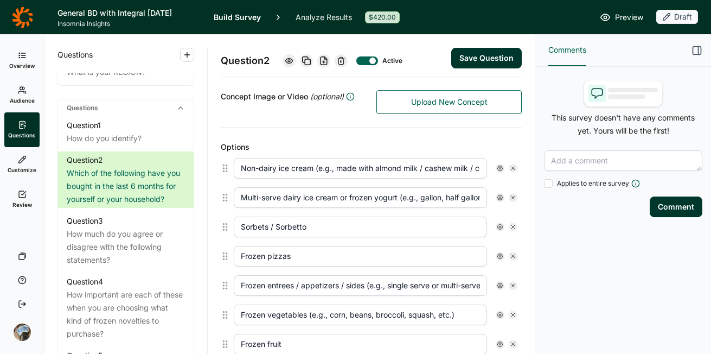
type input "Frozen vegetables (e.g., corn, beans, broccoli, squash, etc.)"
type input "Frozen fruit"
type input "Frozen Smoothies / Smoothie Kits"
type input "None of the above"
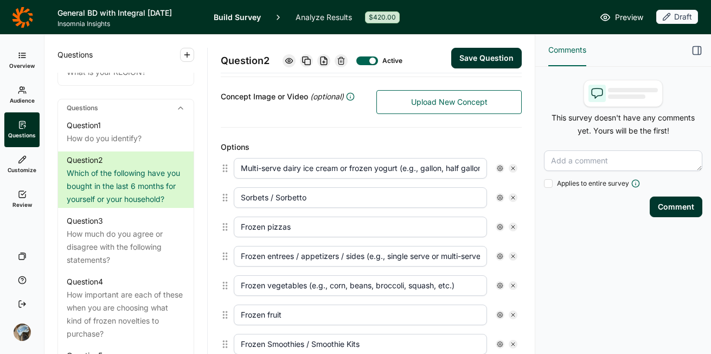
click at [509, 164] on div at bounding box center [513, 168] width 9 height 9
type input "Sorbets / Sorbetto"
type input "Frozen pizzas"
type input "Frozen entrees / appetizers / sides (e.g., single serve or multi-serve meals, p…"
type input "Frozen vegetables (e.g., corn, beans, broccoli, squash, etc.)"
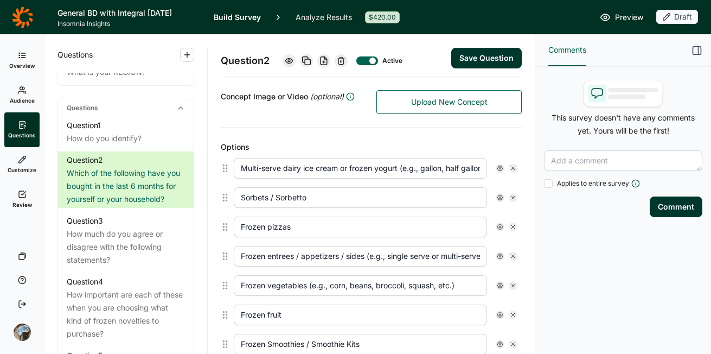
type input "Frozen fruit"
type input "Frozen Smoothies / Smoothie Kits"
type input "None of the above"
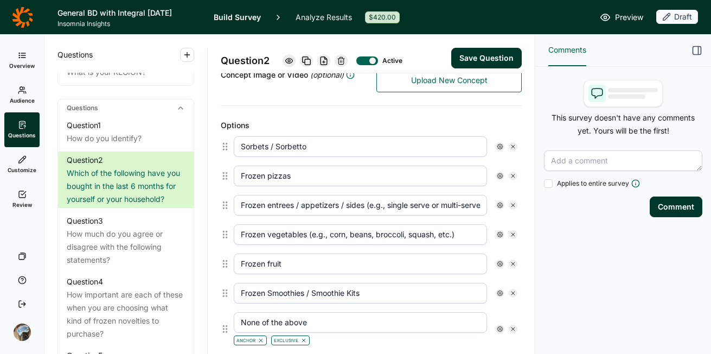
scroll to position [290, 0]
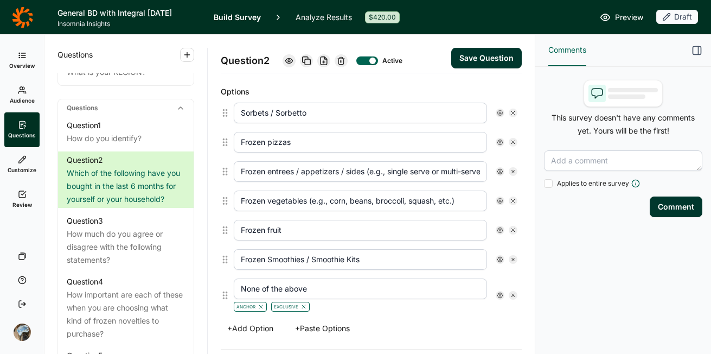
click at [510, 260] on icon at bounding box center [513, 259] width 7 height 7
type input "None of the above"
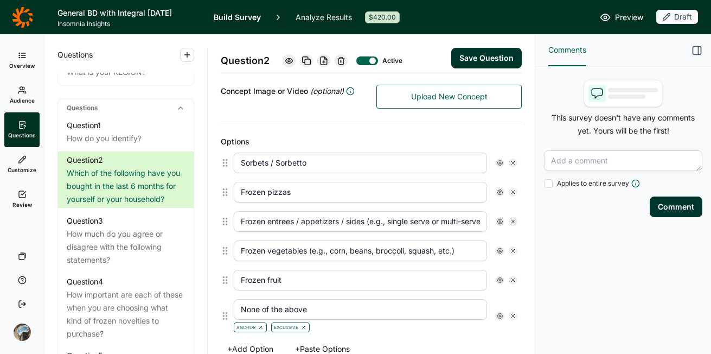
scroll to position [237, 0]
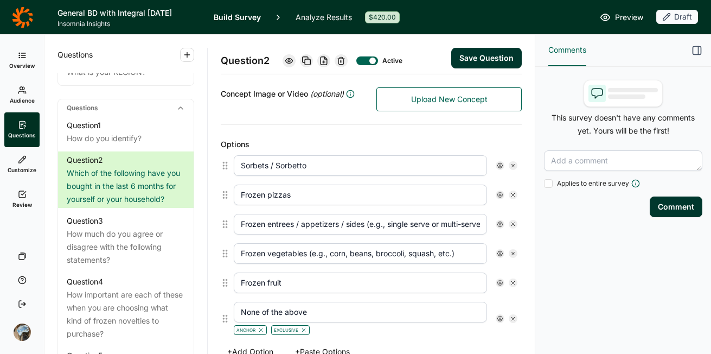
click at [509, 220] on div at bounding box center [513, 224] width 9 height 9
type input "Frozen vegetables (e.g., corn, beans, broccoli, squash, etc.)"
type input "Frozen fruit"
type input "None of the above"
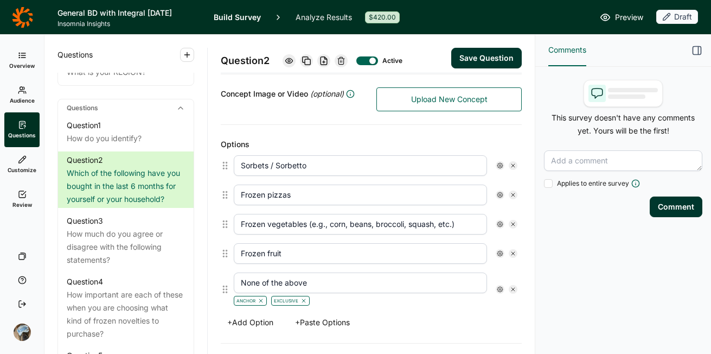
click at [253, 321] on button "+ Add Option" at bounding box center [250, 322] width 59 height 15
click at [255, 347] on button "+ Add Option" at bounding box center [250, 351] width 59 height 15
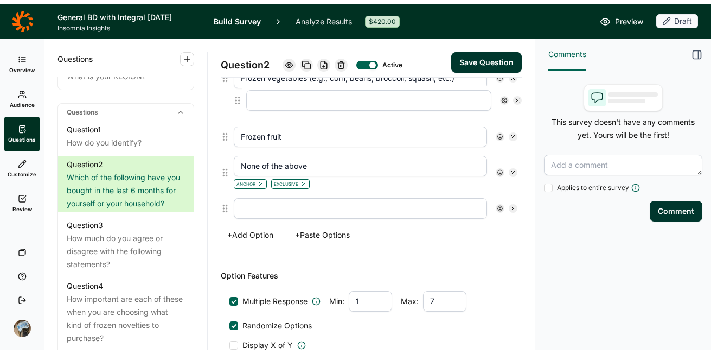
scroll to position [363, 0]
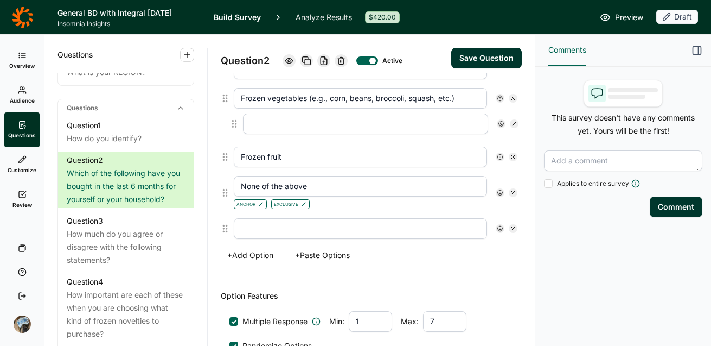
drag, startPoint x: 222, startPoint y: 136, endPoint x: 233, endPoint y: 123, distance: 16.6
click at [233, 123] on div "Sorbets / Sorbetto Frozen pizzas Frozen vegetables (e.g., corn, beans, broccoli…" at bounding box center [371, 134] width 301 height 218
type input "Frozen fruit"
type input "None of the above"
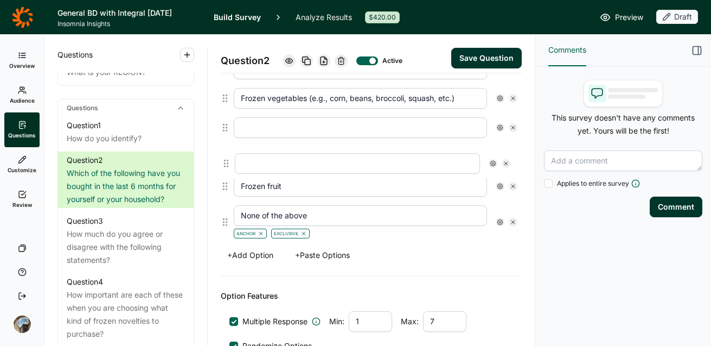
drag, startPoint x: 224, startPoint y: 226, endPoint x: 225, endPoint y: 154, distance: 72.7
click at [225, 154] on div "Sorbets / Sorbetto Frozen pizzas Frozen vegetables (e.g., corn, beans, broccoli…" at bounding box center [371, 134] width 301 height 218
type input "Frozen fruit"
type input "None of the above"
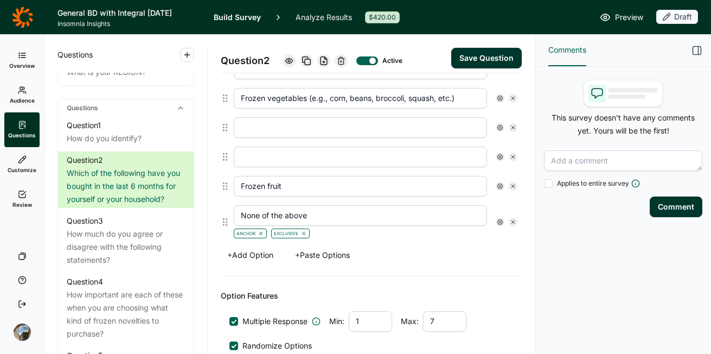
click at [277, 126] on input "text" at bounding box center [360, 127] width 253 height 21
type input "Dry Beans"
click at [251, 162] on input "text" at bounding box center [360, 156] width 253 height 21
type input "Rice"
click at [258, 252] on button "+ Add Option" at bounding box center [250, 254] width 59 height 15
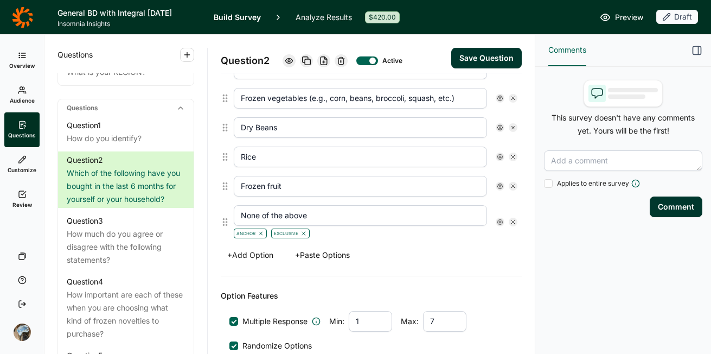
scroll to position [392, 0]
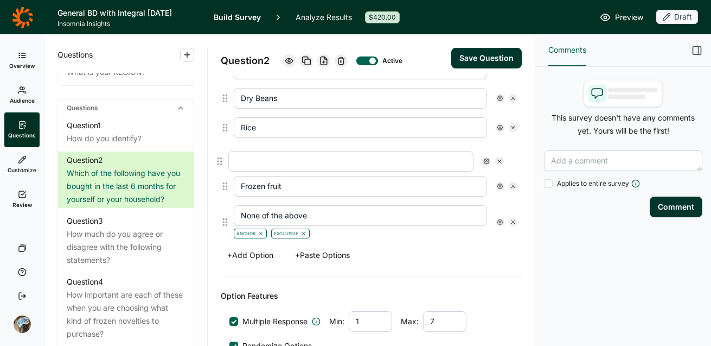
drag, startPoint x: 225, startPoint y: 230, endPoint x: 220, endPoint y: 160, distance: 70.7
click at [221, 160] on div "Sorbets / Sorbetto Frozen pizzas Frozen vegetables (e.g., corn, beans, broccoli…" at bounding box center [371, 119] width 301 height 247
type input "Frozen fruit"
type input "None of the above"
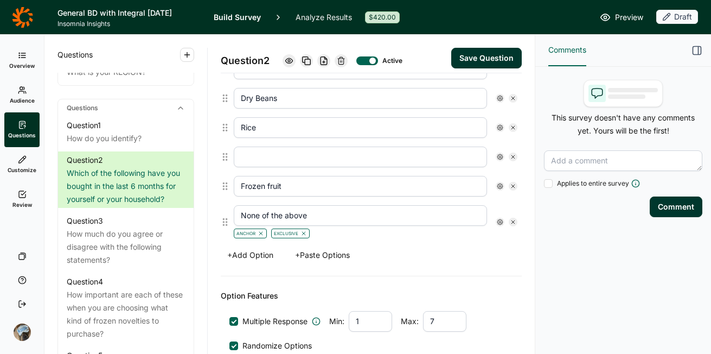
drag, startPoint x: 255, startPoint y: 99, endPoint x: 219, endPoint y: 97, distance: 36.5
click at [219, 97] on div "Question 2 Active Save Question Title Which of the following have you bought in…" at bounding box center [371, 194] width 327 height 319
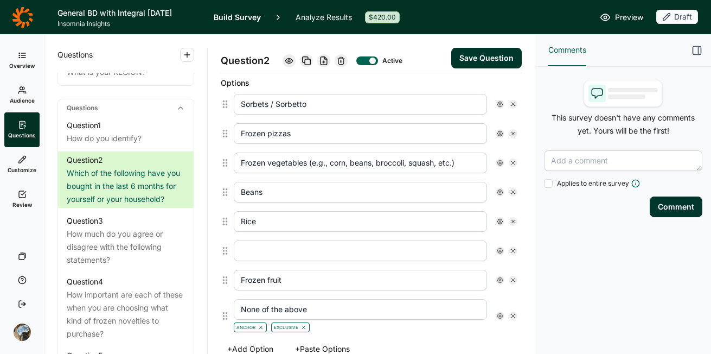
scroll to position [290, 0]
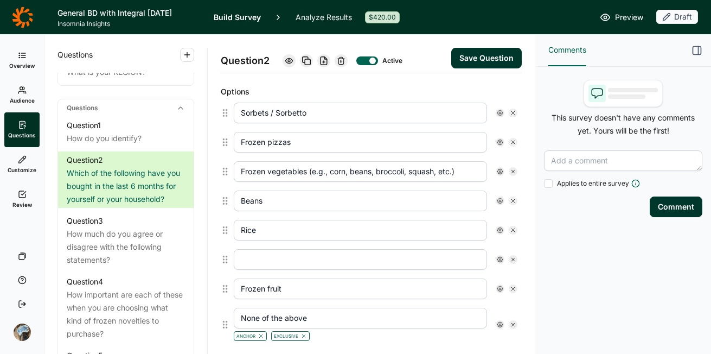
click at [279, 260] on input "text" at bounding box center [360, 259] width 253 height 21
click at [241, 203] on input "Beans" at bounding box center [360, 200] width 253 height 21
type input "Canned Beans"
click at [259, 258] on input "text" at bounding box center [360, 259] width 253 height 21
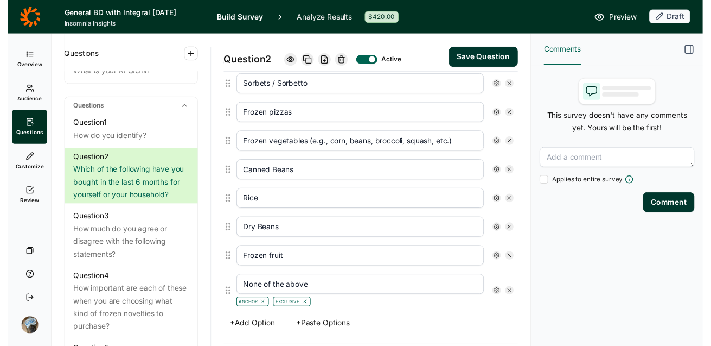
scroll to position [332, 0]
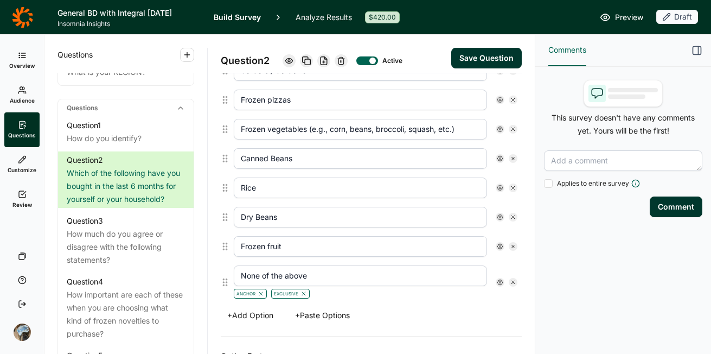
type input "Dry Beans"
click at [238, 316] on button "+ Add Option" at bounding box center [250, 315] width 59 height 15
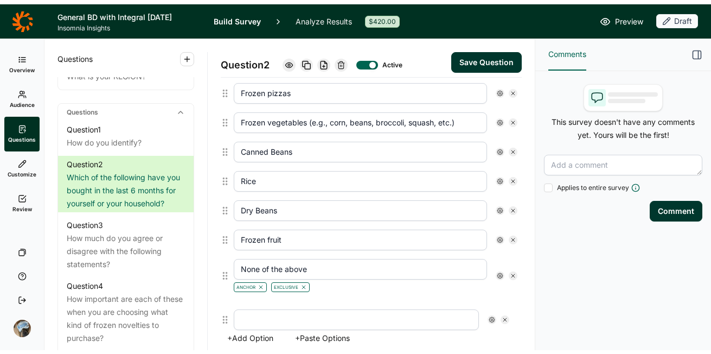
scroll to position [346, 0]
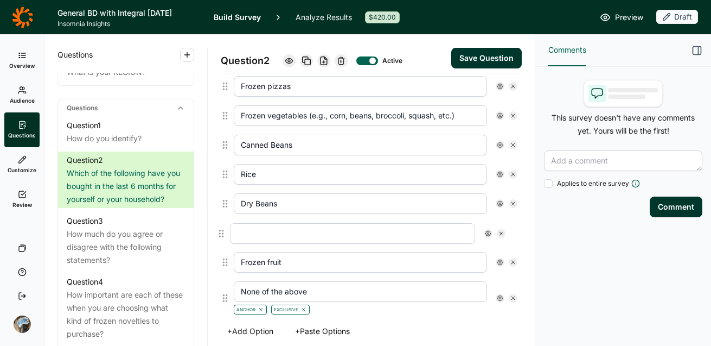
drag, startPoint x: 225, startPoint y: 320, endPoint x: 221, endPoint y: 232, distance: 88.0
click at [221, 232] on div "Sorbets / Sorbetto Frozen pizzas Frozen vegetables (e.g., corn, beans, broccoli…" at bounding box center [371, 180] width 301 height 277
type input "Frozen fruit"
type input "None of the above"
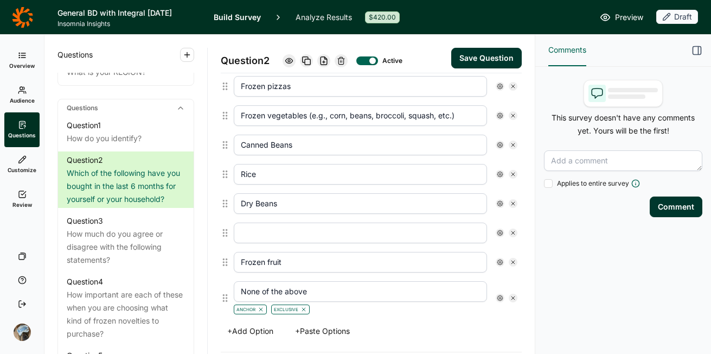
click at [255, 237] on input "text" at bounding box center [360, 232] width 253 height 21
type input "Canned Vegetables"
click at [237, 335] on button "+ Add Option" at bounding box center [250, 330] width 59 height 15
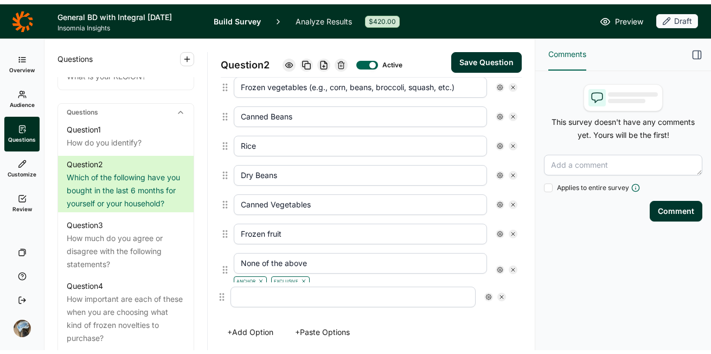
scroll to position [380, 0]
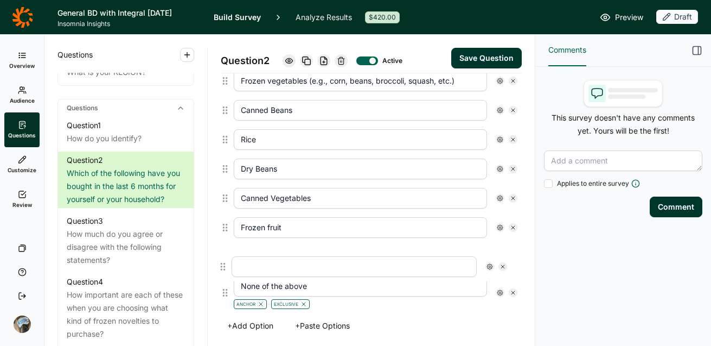
drag, startPoint x: 227, startPoint y: 331, endPoint x: 226, endPoint y: 256, distance: 74.9
click at [226, 256] on div "Sorbets / Sorbetto Frozen pizzas Frozen vegetables (e.g., corn, beans, broccoli…" at bounding box center [371, 161] width 301 height 306
type input "None of the above"
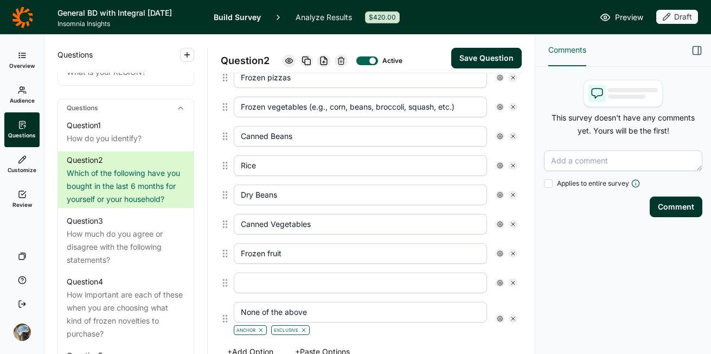
scroll to position [348, 0]
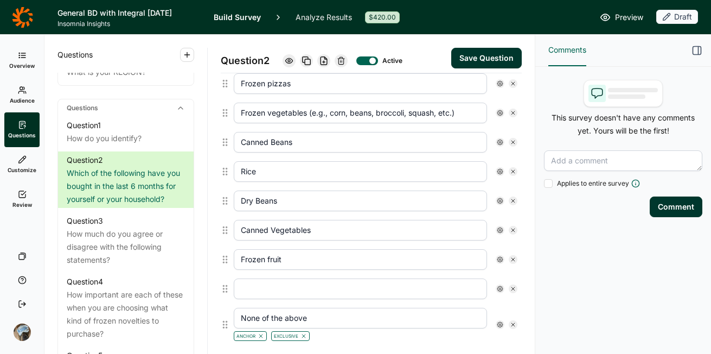
click at [238, 174] on input "Rice" at bounding box center [360, 171] width 253 height 21
click at [253, 292] on input "text" at bounding box center [360, 288] width 253 height 21
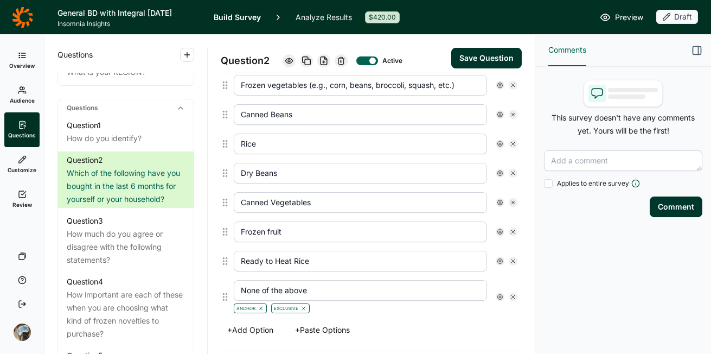
type input "Ready to Heat Rice"
click at [240, 327] on button "+ Add Option" at bounding box center [250, 329] width 59 height 15
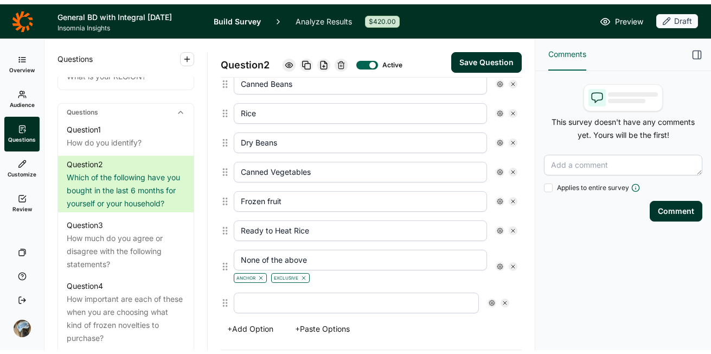
scroll to position [413, 0]
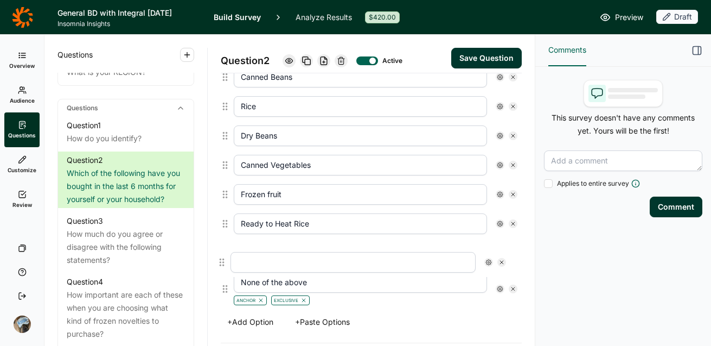
drag, startPoint x: 224, startPoint y: 304, endPoint x: 222, endPoint y: 254, distance: 49.4
click at [222, 254] on div "Sorbets / Sorbetto Frozen pizzas Frozen vegetables (e.g., corn, beans, broccoli…" at bounding box center [371, 142] width 301 height 335
type input "None of the above"
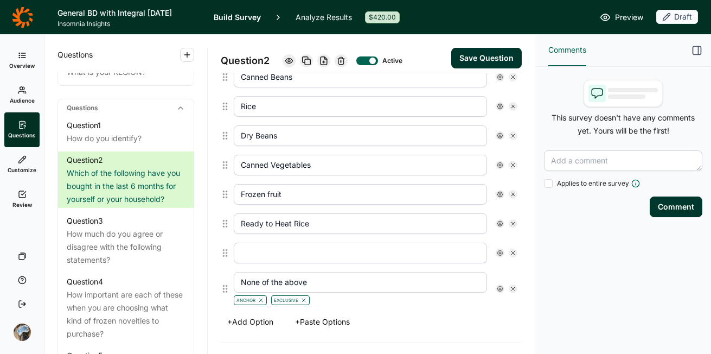
click at [256, 257] on input "text" at bounding box center [360, 253] width 253 height 21
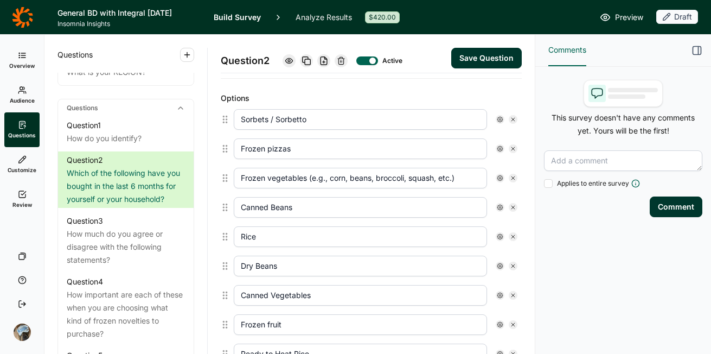
scroll to position [282, 0]
type input "Ready to Heat Beans"
click at [320, 121] on input "Sorbets / Sorbetto" at bounding box center [360, 121] width 253 height 21
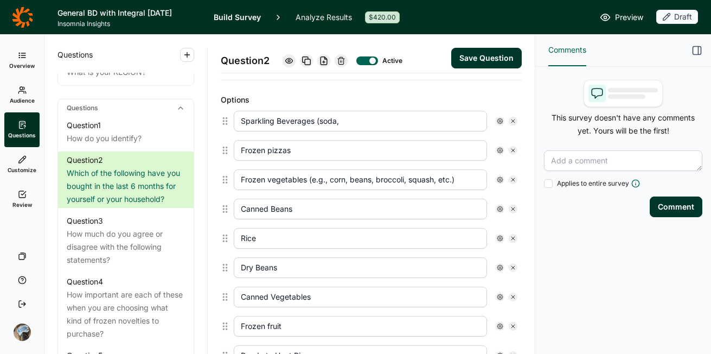
drag, startPoint x: 343, startPoint y: 121, endPoint x: 220, endPoint y: 109, distance: 123.7
click at [221, 109] on div "Sparkling Beverages (soda," at bounding box center [371, 120] width 301 height 29
type input "B"
type input "c"
type input "S"
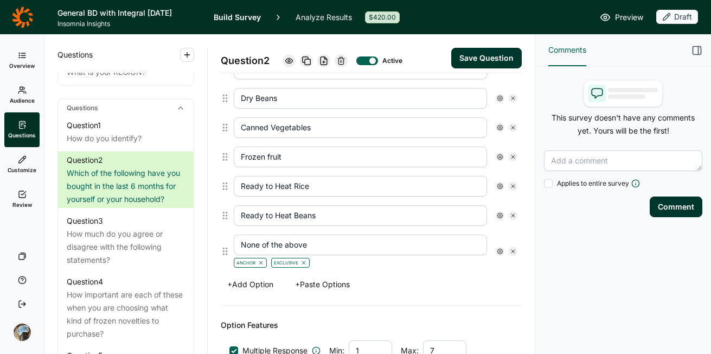
scroll to position [460, 0]
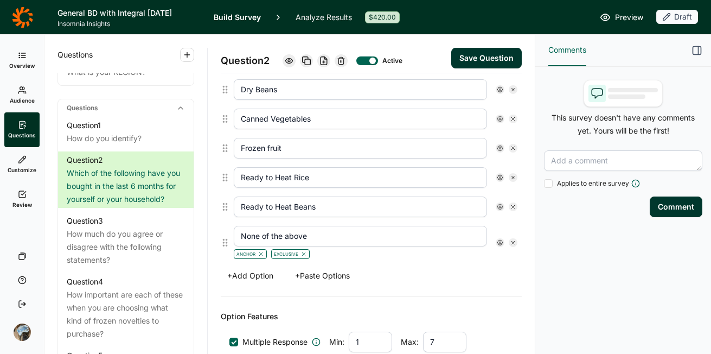
type input "Sparkling Water"
click at [250, 277] on button "+ Add Option" at bounding box center [250, 275] width 59 height 15
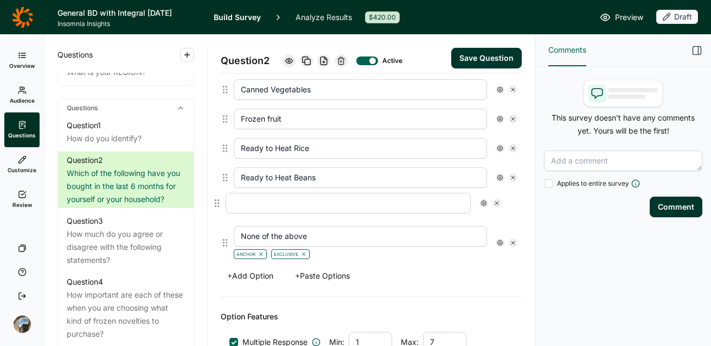
drag, startPoint x: 226, startPoint y: 253, endPoint x: 218, endPoint y: 205, distance: 48.4
click at [218, 205] on div "Question 2 Active Save Question Title Which of the following have you bought in…" at bounding box center [371, 190] width 327 height 311
type input "None of the above"
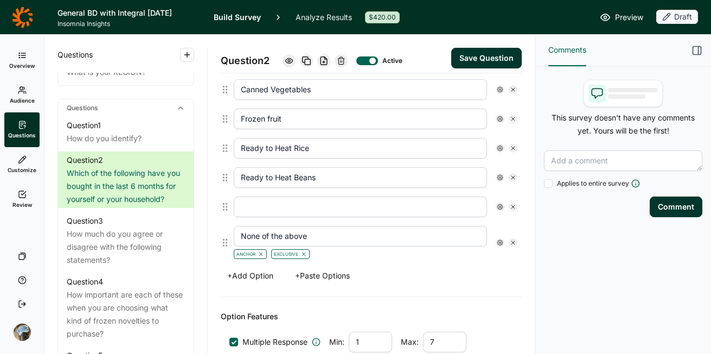
click at [264, 207] on input "text" at bounding box center [360, 206] width 253 height 21
type input "S"
type input "Ready to Drink Tea"
click at [239, 272] on button "+ Add Option" at bounding box center [250, 275] width 59 height 15
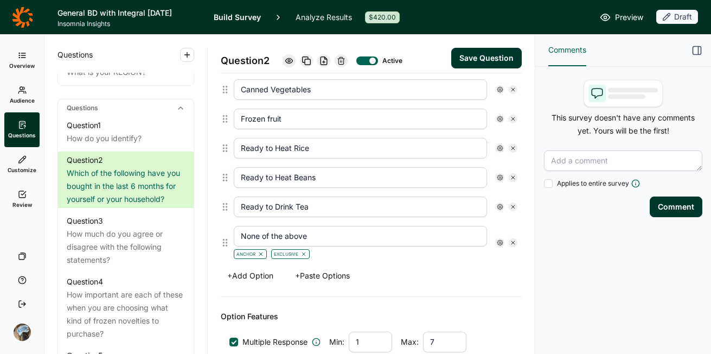
scroll to position [518, 0]
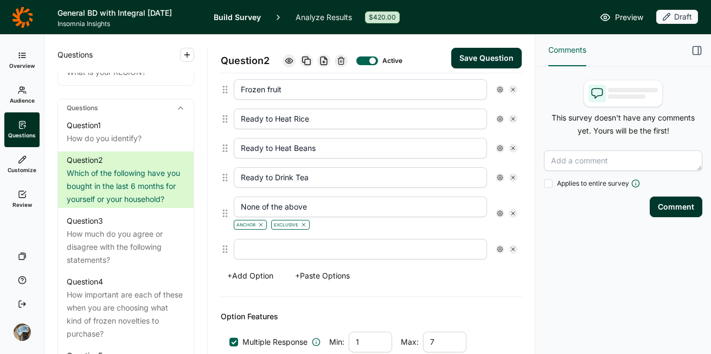
click at [223, 250] on div at bounding box center [371, 248] width 301 height 29
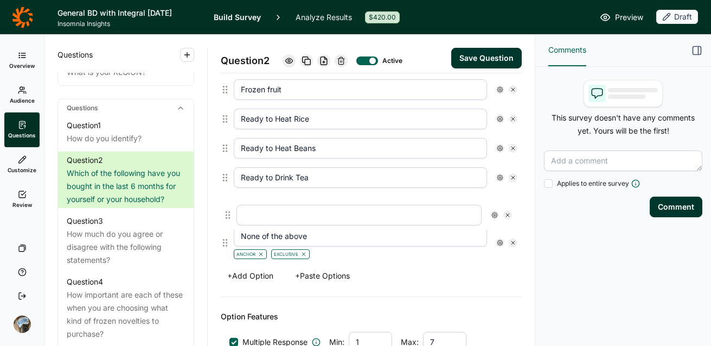
drag, startPoint x: 223, startPoint y: 250, endPoint x: 226, endPoint y: 213, distance: 37.5
click at [226, 213] on div "Sparkling Water Frozen pizzas Frozen vegetables (e.g., corn, beans, broccoli, s…" at bounding box center [371, 67] width 301 height 394
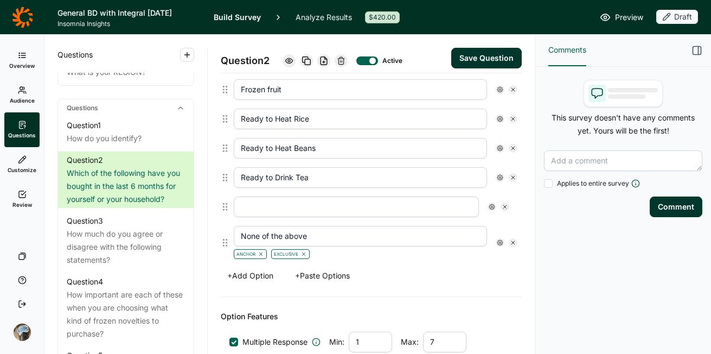
type input "None of the above"
click at [294, 213] on input "text" at bounding box center [360, 206] width 253 height 21
type input "F"
type input "R"
type input "Ready to Drink Beverage with Functional Benefits"
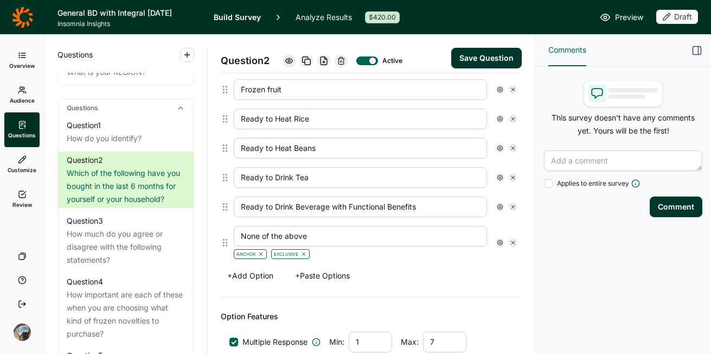
click at [478, 55] on button "Save Question" at bounding box center [486, 58] width 71 height 21
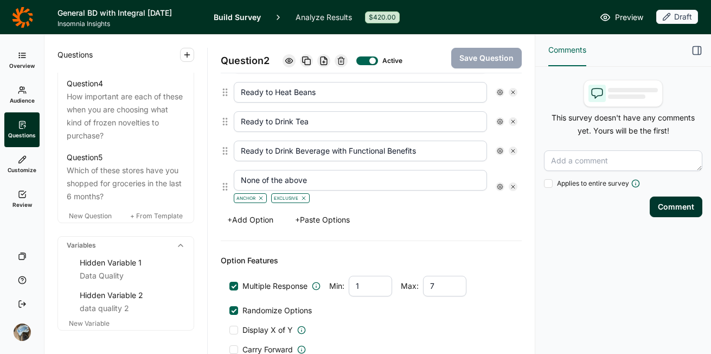
scroll to position [668, 0]
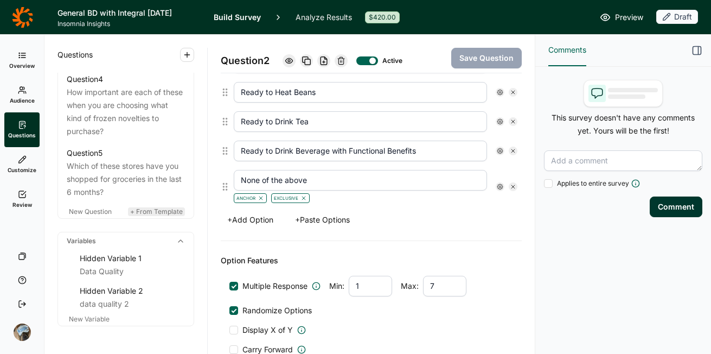
click at [155, 215] on span "+ From Template" at bounding box center [156, 211] width 53 height 8
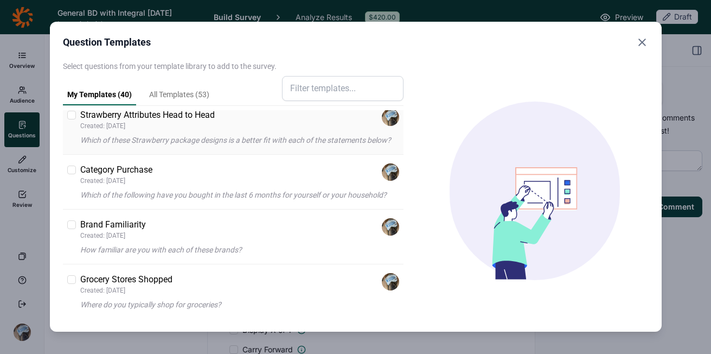
scroll to position [2102, 0]
click at [237, 239] on div "Brand Familiarity Created: [DATE]" at bounding box center [240, 229] width 320 height 22
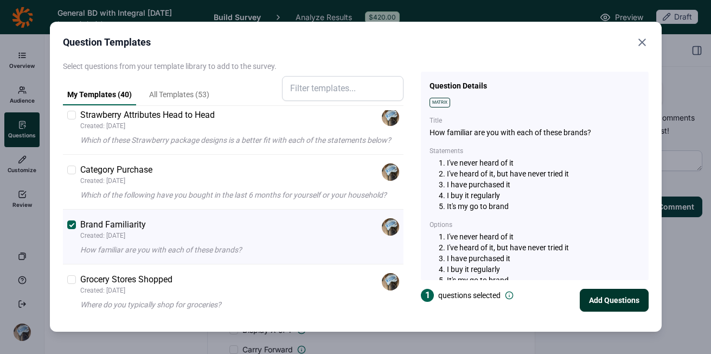
click at [627, 303] on button "Add Questions" at bounding box center [614, 300] width 69 height 23
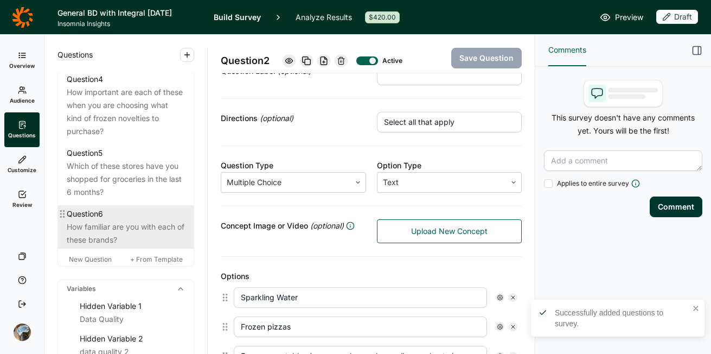
scroll to position [109, 0]
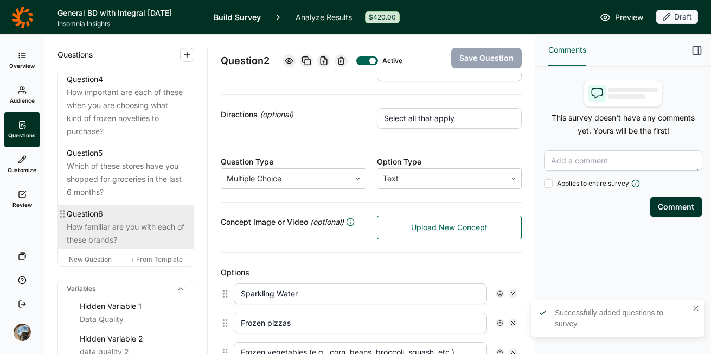
click at [115, 220] on div "Question 6" at bounding box center [126, 213] width 118 height 13
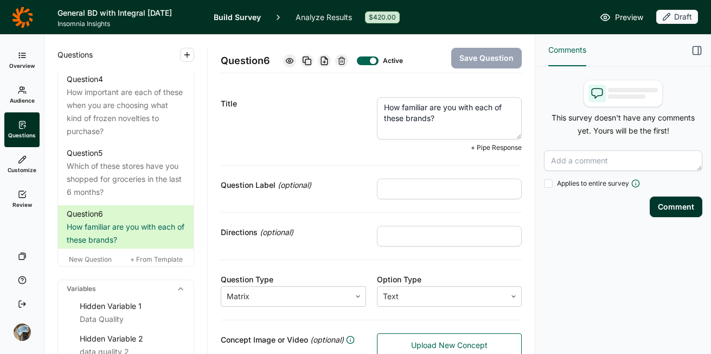
click at [455, 121] on textarea "How familiar are you with each of these brands?" at bounding box center [449, 118] width 145 height 42
type textarea "How familiar are you with each of these brands of beans?"
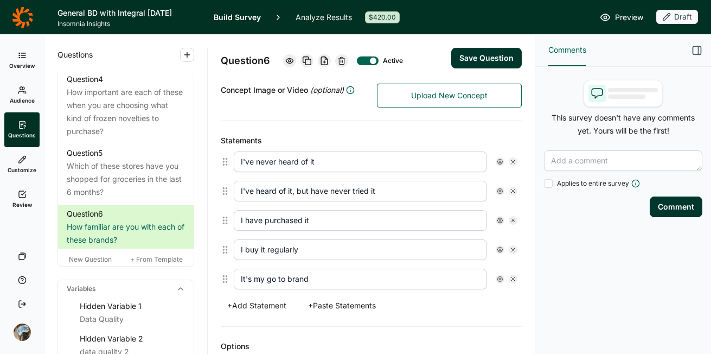
scroll to position [232, 0]
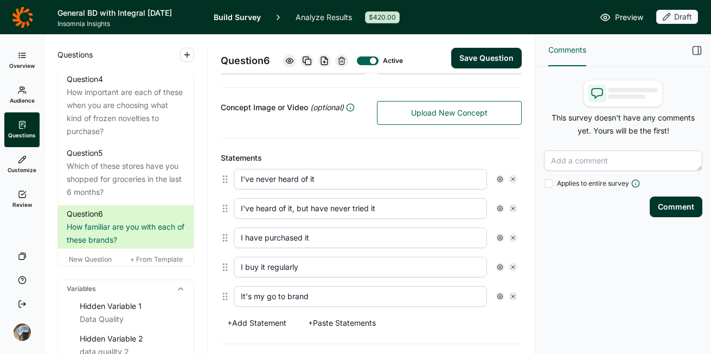
click at [510, 177] on icon at bounding box center [513, 179] width 7 height 7
type input "I've heard of it, but have never tried it"
type input "I have purchased it"
type input "I buy it regularly"
type input "It's my go to brand"
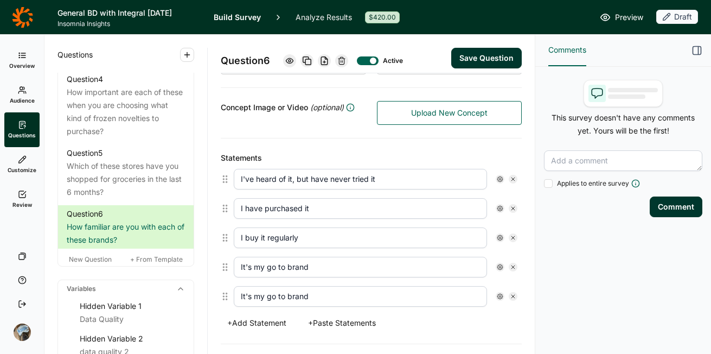
scroll to position [224, 0]
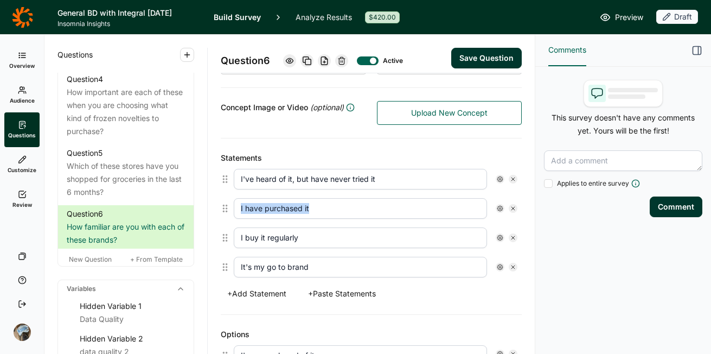
click at [510, 177] on icon at bounding box center [513, 179] width 7 height 7
type input "I have purchased it"
type input "I buy it regularly"
type input "It's my go to brand"
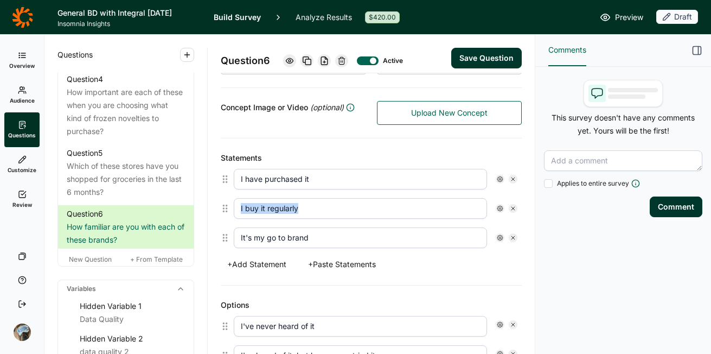
click at [510, 177] on icon at bounding box center [513, 179] width 7 height 7
type input "I buy it regularly"
type input "It's my go to brand"
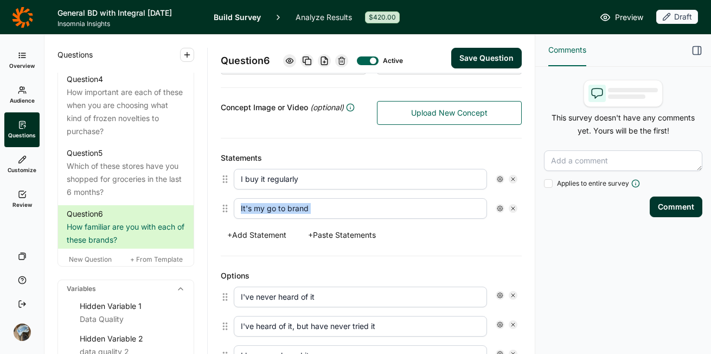
click at [510, 177] on icon at bounding box center [513, 179] width 7 height 7
type input "It's my go to brand"
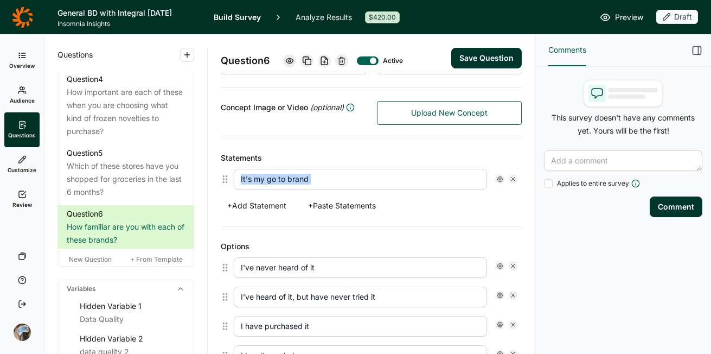
click at [510, 177] on icon at bounding box center [513, 179] width 7 height 7
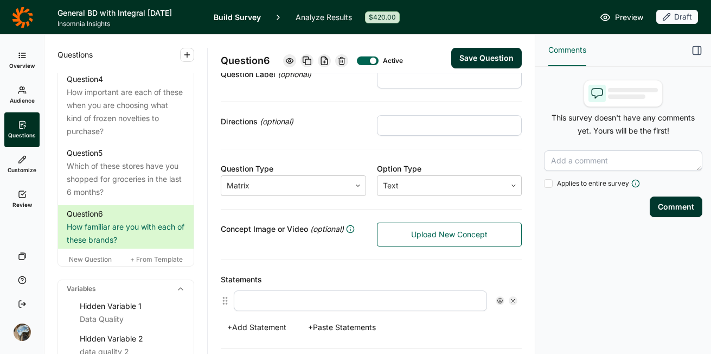
scroll to position [104, 0]
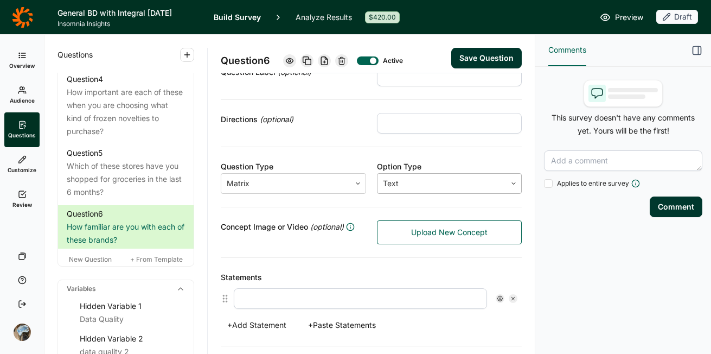
click at [426, 177] on div at bounding box center [442, 183] width 118 height 15
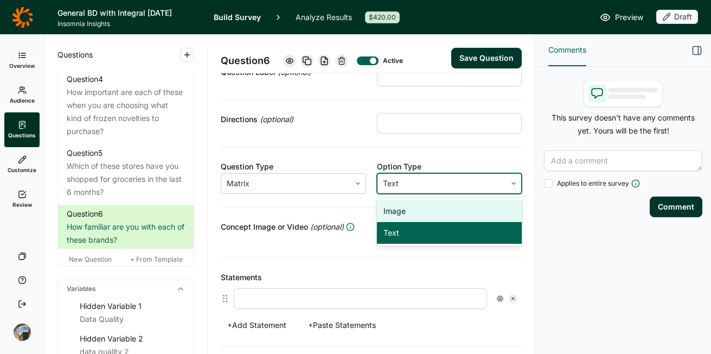
click at [418, 211] on div "Image" at bounding box center [449, 211] width 145 height 22
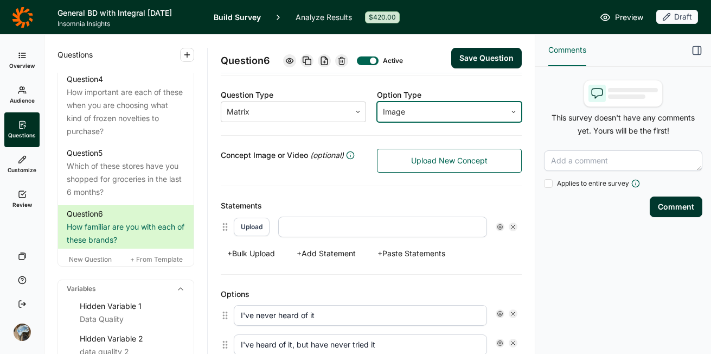
scroll to position [184, 0]
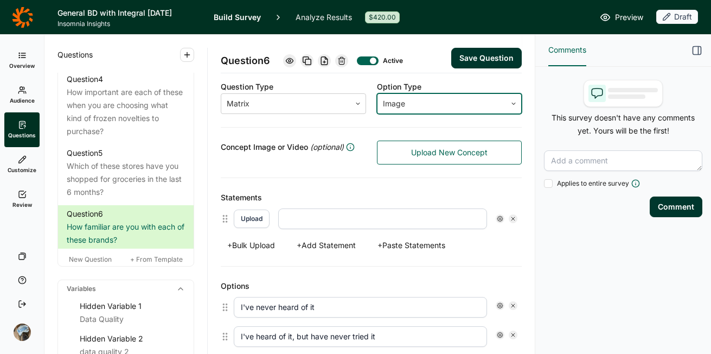
click at [248, 240] on button "+ Bulk Upload" at bounding box center [251, 245] width 61 height 15
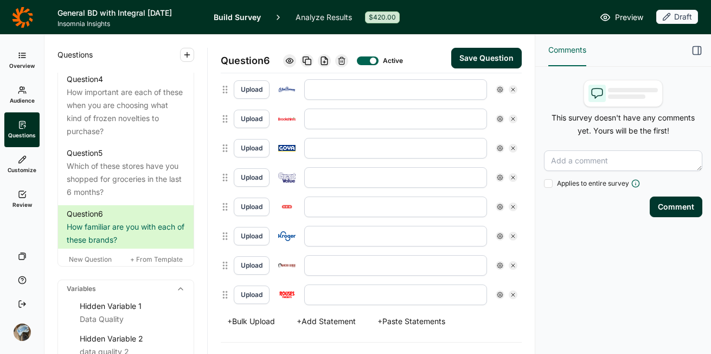
scroll to position [313, 0]
click at [342, 96] on input "text" at bounding box center [395, 89] width 183 height 21
type input "Blue Runner"
click at [326, 118] on input "text" at bounding box center [395, 119] width 183 height 21
type input "Brookshires"
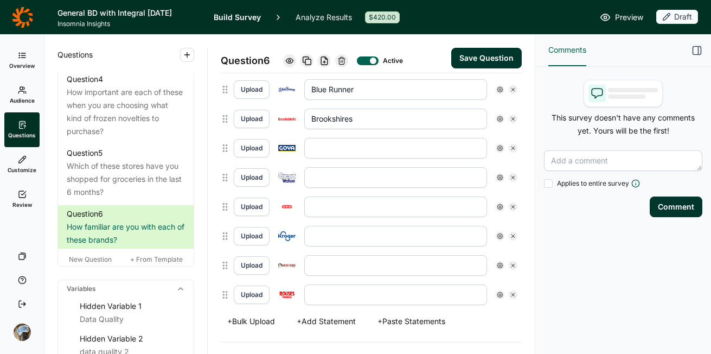
click at [349, 150] on input "text" at bounding box center [395, 148] width 183 height 21
type input "O"
type input "Goya"
click at [348, 171] on input "text" at bounding box center [395, 177] width 183 height 21
type input "Great Value"
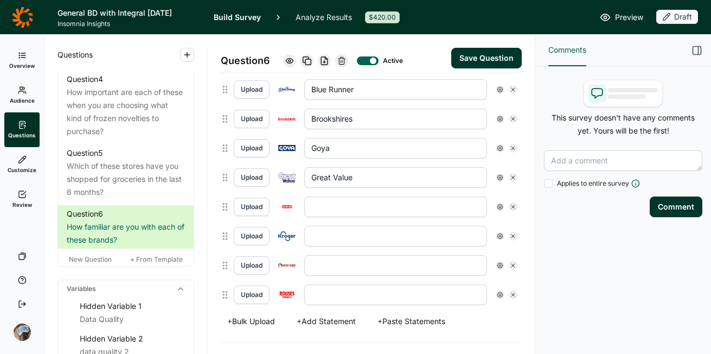
click at [340, 207] on input "text" at bounding box center [395, 206] width 183 height 21
type input "HEB"
click at [343, 240] on input "text" at bounding box center [395, 236] width 183 height 21
type input "Kroger"
click at [322, 264] on input "text" at bounding box center [395, 265] width 183 height 21
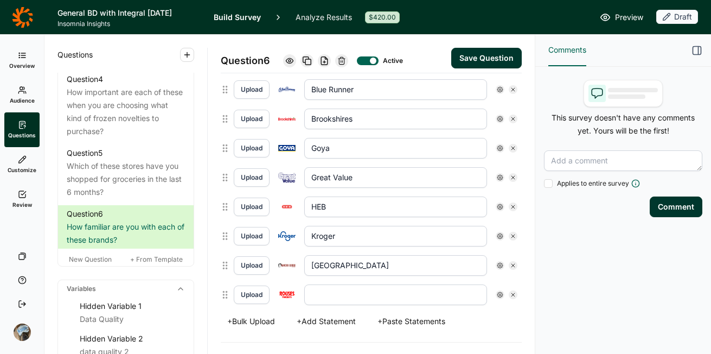
type input "[GEOGRAPHIC_DATA]"
click at [325, 296] on input "text" at bounding box center [395, 294] width 183 height 21
click at [321, 295] on input "text" at bounding box center [395, 294] width 183 height 21
click at [354, 291] on input "Rouses" at bounding box center [395, 294] width 183 height 21
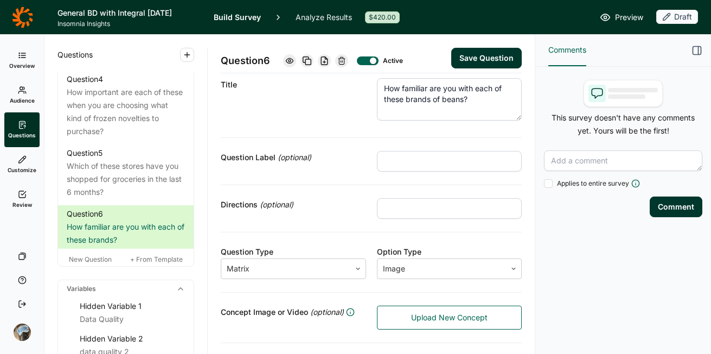
scroll to position [0, 0]
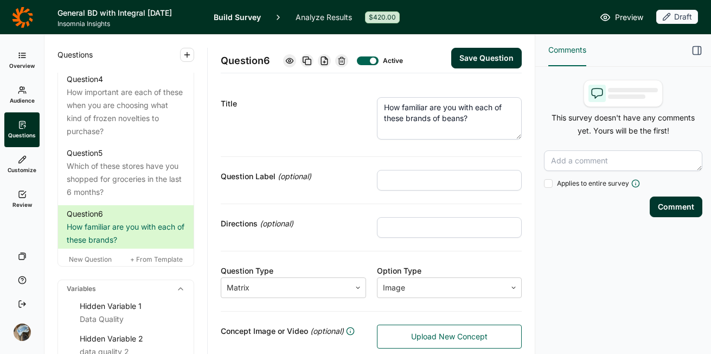
type input "Rouses Markets"
click at [379, 108] on textarea "How familiar are you with each of these brands of beans?" at bounding box center [449, 118] width 145 height 42
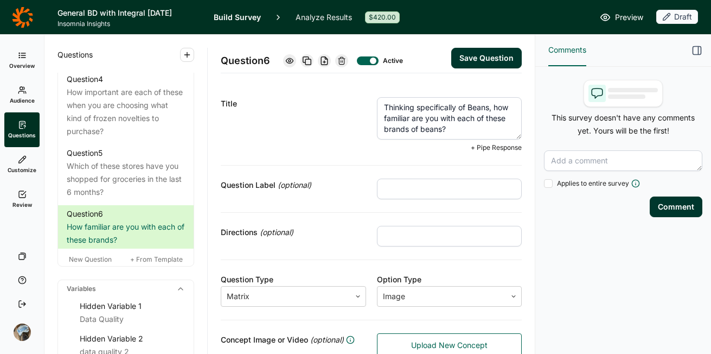
click at [437, 130] on textarea "Thinking specifically of Beans, how familiar are you with each of these brands …" at bounding box center [449, 118] width 145 height 42
click at [468, 107] on textarea "Thinking specifically of Beans, how familiar are you with each of these brands …" at bounding box center [449, 118] width 145 height 42
click at [303, 144] on div "Title" at bounding box center [293, 124] width 145 height 55
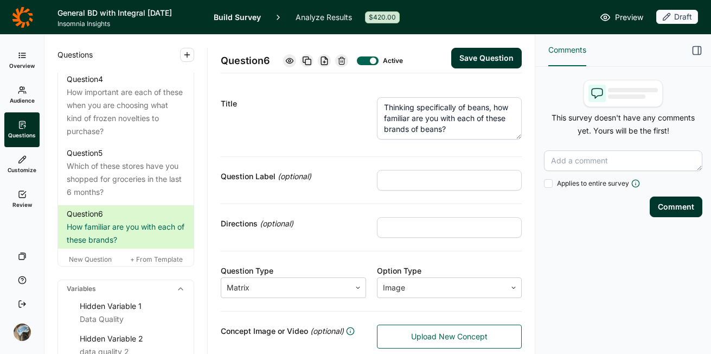
click at [434, 128] on textarea "Thinking specifically of beans, how familiar are you with each of these brands …" at bounding box center [449, 118] width 145 height 42
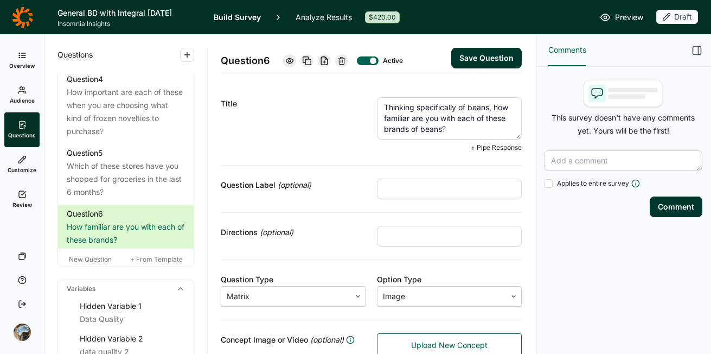
click at [437, 128] on textarea "Thinking specifically of beans, how familiar are you with each of these brands …" at bounding box center [449, 118] width 145 height 42
click at [379, 126] on textarea "Thinking specifically of beans, how familiar are you with each of these brands?" at bounding box center [449, 118] width 145 height 42
click at [443, 127] on textarea "Thinking specifically of beans, how familiar are you with each of these brands?" at bounding box center [449, 118] width 145 height 42
type textarea "Thinking specifically of beans, how familiar are you with each of these brands?"
click at [321, 130] on div "Title" at bounding box center [293, 124] width 145 height 55
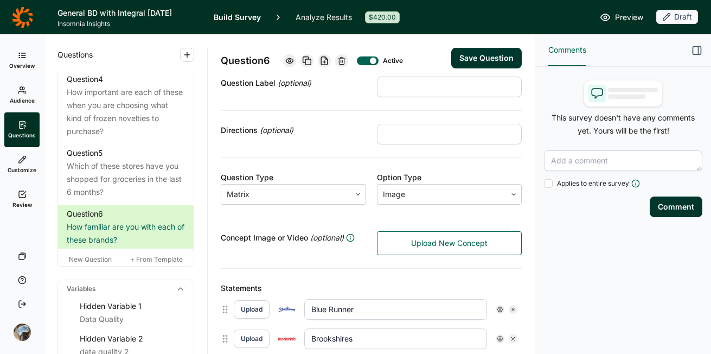
scroll to position [81, 0]
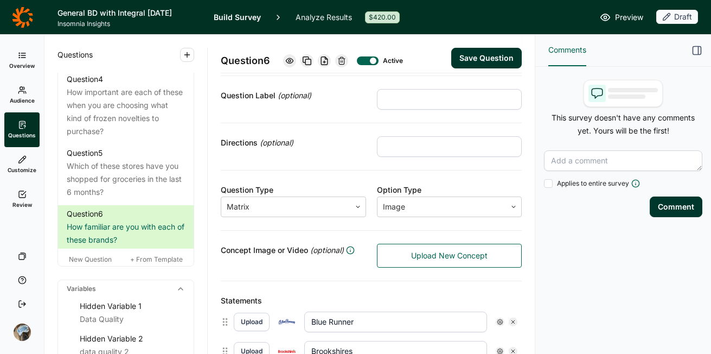
click at [471, 60] on button "Save Question" at bounding box center [486, 58] width 71 height 21
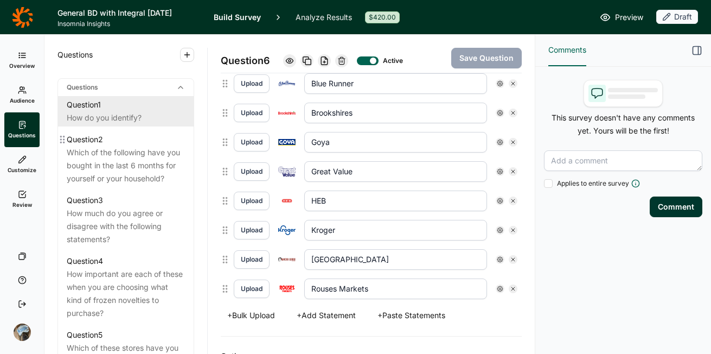
scroll to position [488, 0]
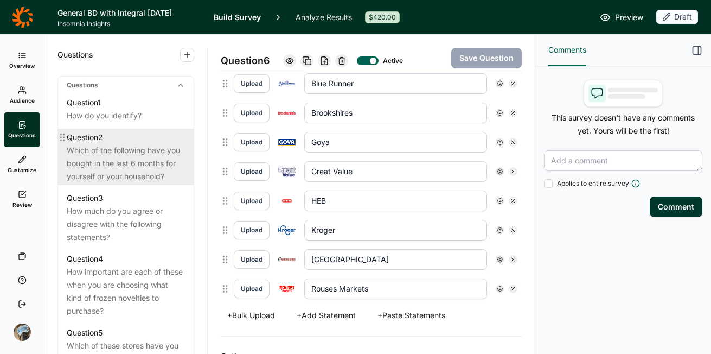
click at [151, 182] on div "Which of the following have you bought in the last 6 months for yourself or you…" at bounding box center [126, 163] width 118 height 39
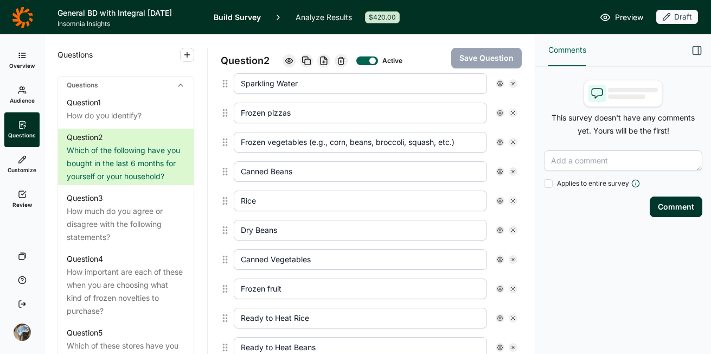
click at [258, 232] on input "Dry Beans" at bounding box center [360, 230] width 253 height 21
type input "Dry Bagged Beans"
click at [487, 60] on button "Save Question" at bounding box center [486, 58] width 71 height 21
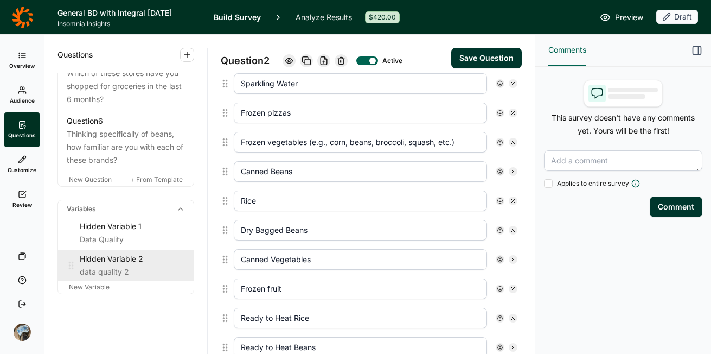
scroll to position [785, 0]
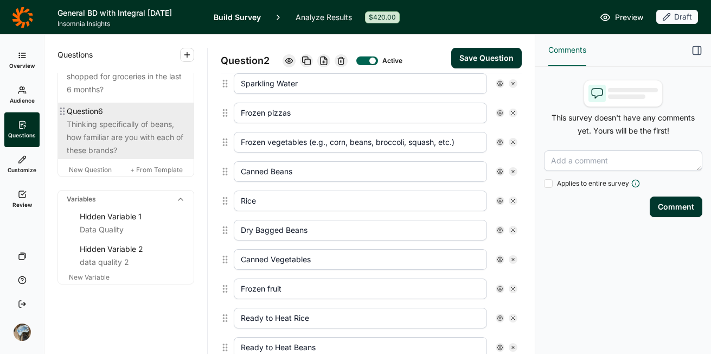
click at [132, 143] on div "Thinking specifically of beans, how familiar are you with each of these brands?" at bounding box center [126, 137] width 118 height 39
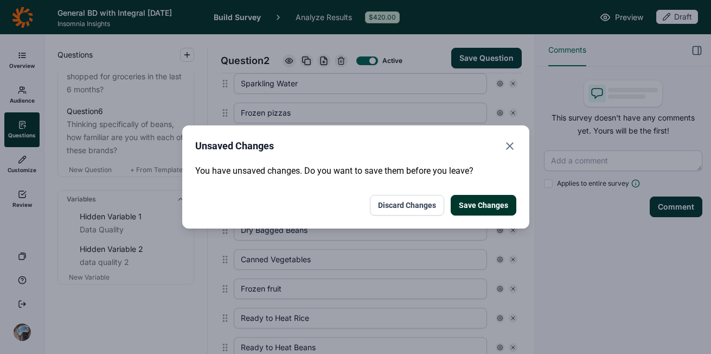
click at [501, 201] on button "Save Changes" at bounding box center [484, 205] width 66 height 21
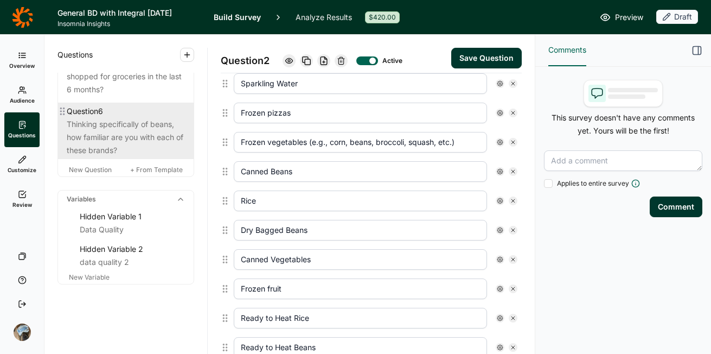
click at [111, 137] on div "Thinking specifically of beans, how familiar are you with each of these brands?" at bounding box center [126, 137] width 118 height 39
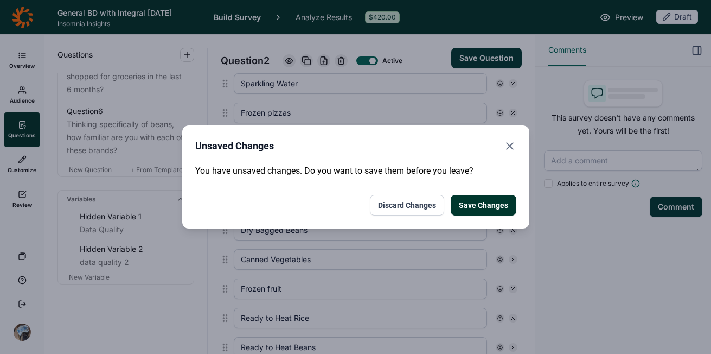
click at [478, 208] on button "Save Changes" at bounding box center [484, 205] width 66 height 21
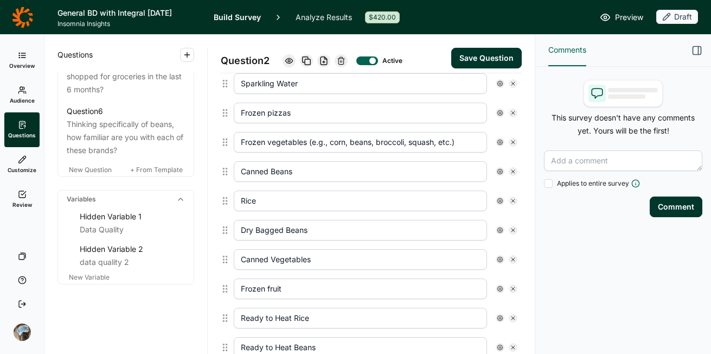
click at [478, 57] on button "Save Question" at bounding box center [486, 58] width 71 height 21
click at [469, 55] on button "Save Question" at bounding box center [486, 58] width 71 height 21
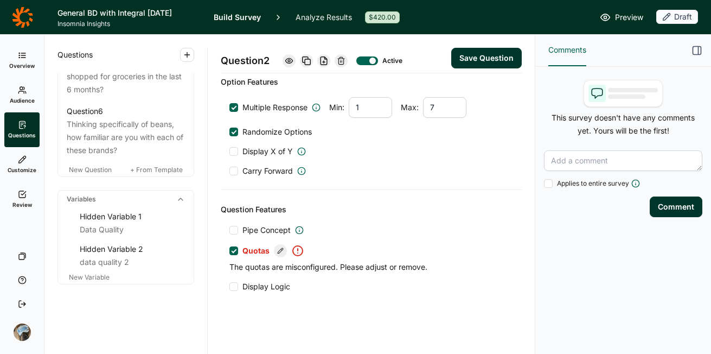
scroll to position [818, 0]
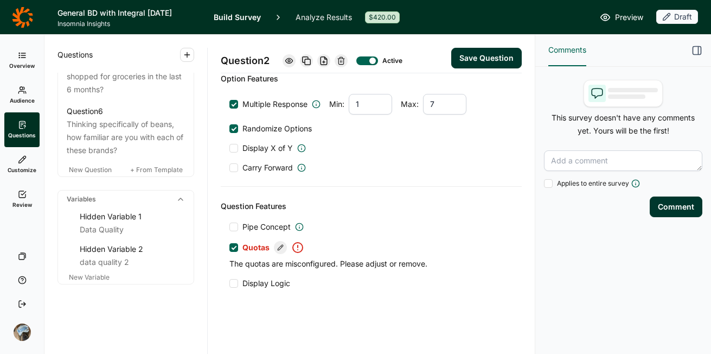
click at [278, 244] on icon at bounding box center [280, 247] width 7 height 7
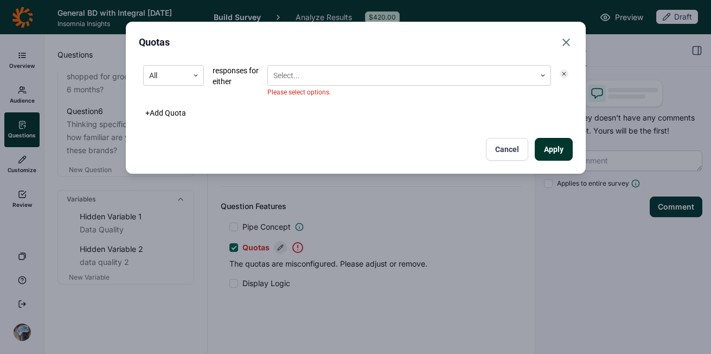
click at [568, 73] on div "All responses for either Select... Please select options." at bounding box center [356, 81] width 434 height 40
click at [566, 72] on icon at bounding box center [564, 74] width 7 height 7
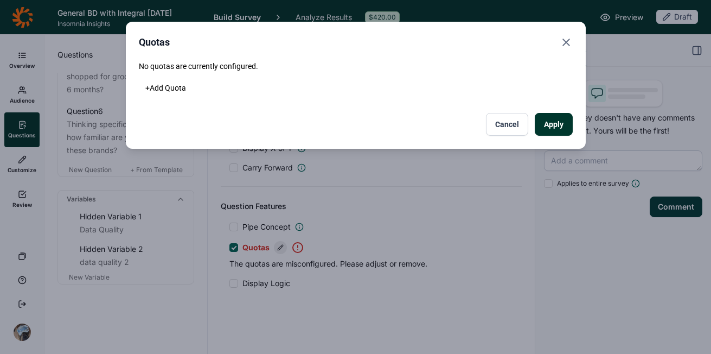
click at [558, 130] on button "Apply" at bounding box center [554, 124] width 38 height 23
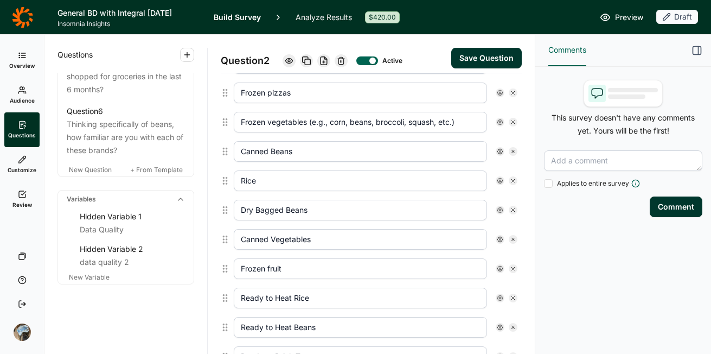
scroll to position [291, 0]
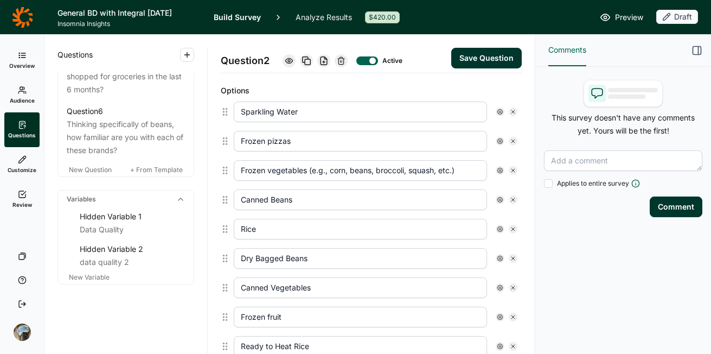
click at [486, 62] on button "Save Question" at bounding box center [486, 58] width 71 height 21
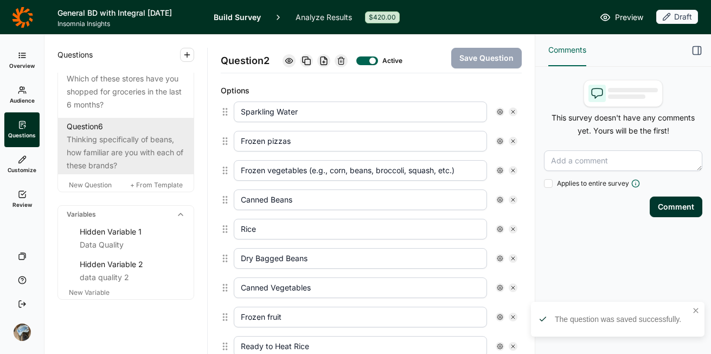
scroll to position [749, 0]
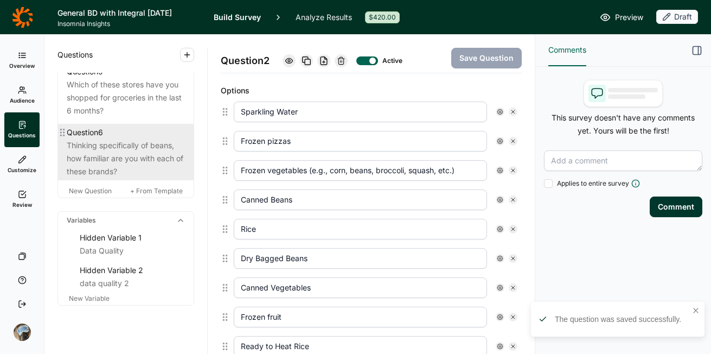
click at [118, 175] on div "Thinking specifically of beans, how familiar are you with each of these brands?" at bounding box center [126, 158] width 118 height 39
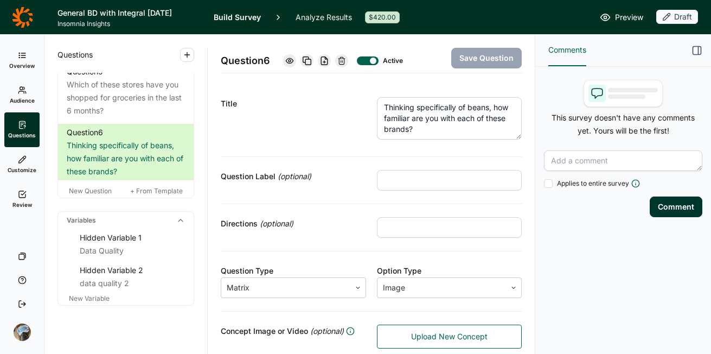
click at [466, 106] on textarea "Thinking specifically of beans, how familiar are you with each of these brands?" at bounding box center [449, 118] width 145 height 42
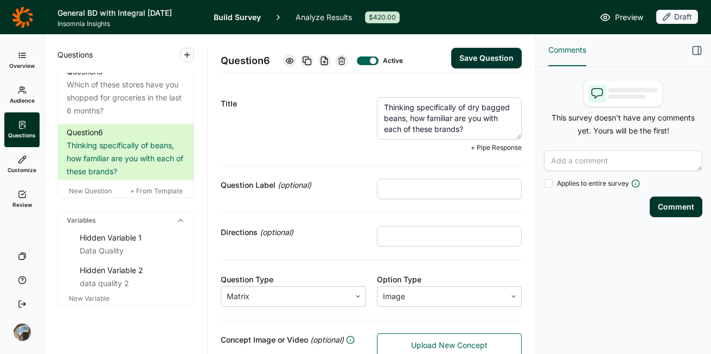
type textarea "Thinking specifically of dry bagged beans, how familiar are you with each of th…"
click at [481, 62] on button "Save Question" at bounding box center [486, 58] width 71 height 21
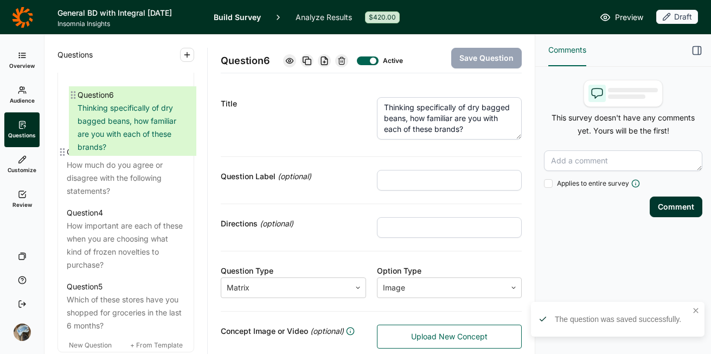
scroll to position [606, 0]
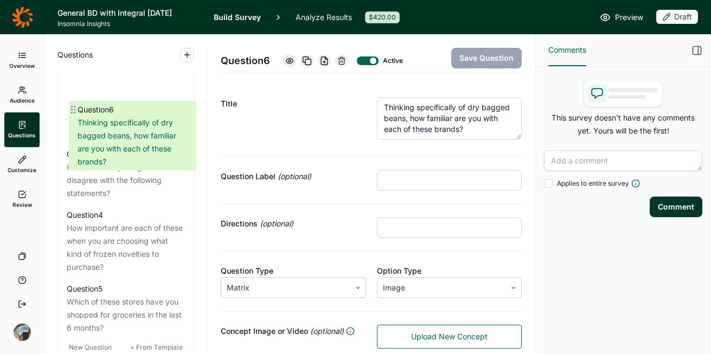
drag, startPoint x: 62, startPoint y: 160, endPoint x: 74, endPoint y: 107, distance: 54.0
click at [74, 107] on div "Question 1 How do you identify? Question 2 Which of the following have you boug…" at bounding box center [126, 156] width 136 height 360
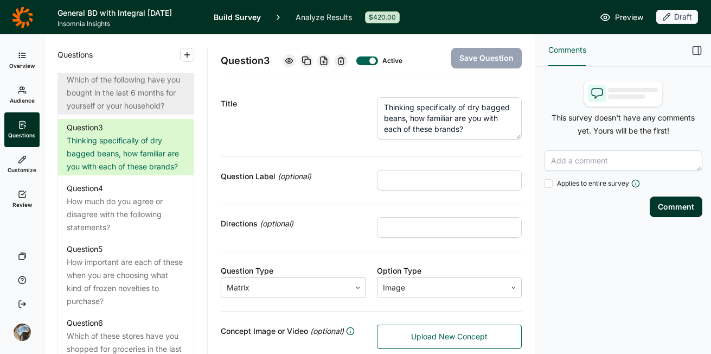
scroll to position [558, 0]
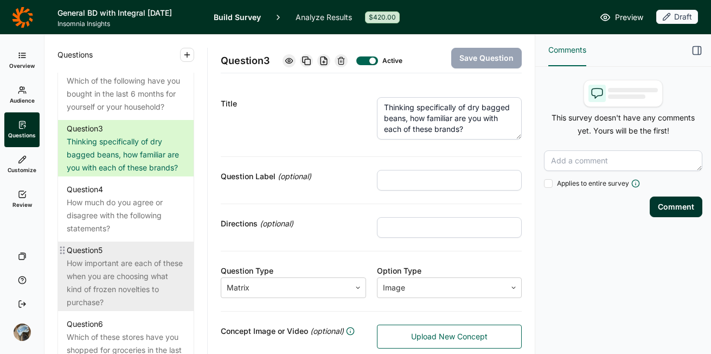
click at [71, 257] on div "Question 5" at bounding box center [85, 250] width 36 height 13
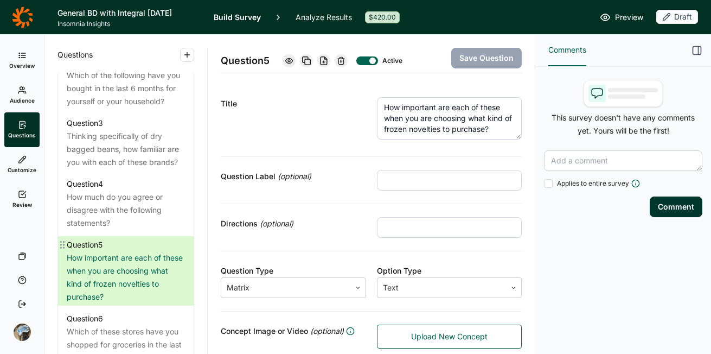
scroll to position [564, 0]
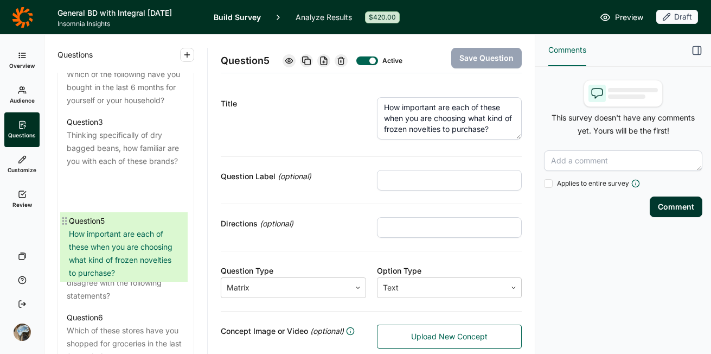
drag, startPoint x: 63, startPoint y: 288, endPoint x: 69, endPoint y: 221, distance: 67.0
click at [65, 216] on div "Question 1 How do you identify? Question 2 Which of the following have you boug…" at bounding box center [126, 191] width 136 height 347
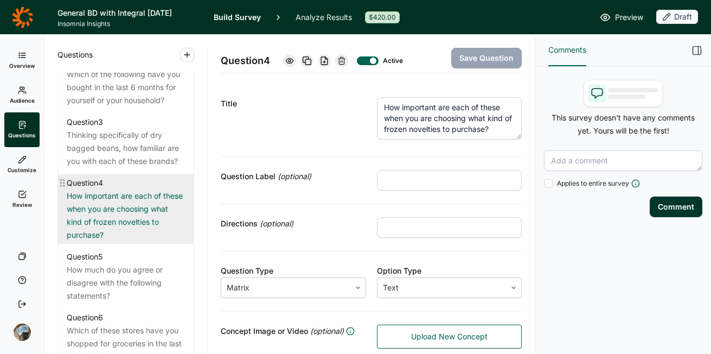
click at [125, 241] on div "How important are each of these when you are choosing what kind of frozen novel…" at bounding box center [126, 215] width 118 height 52
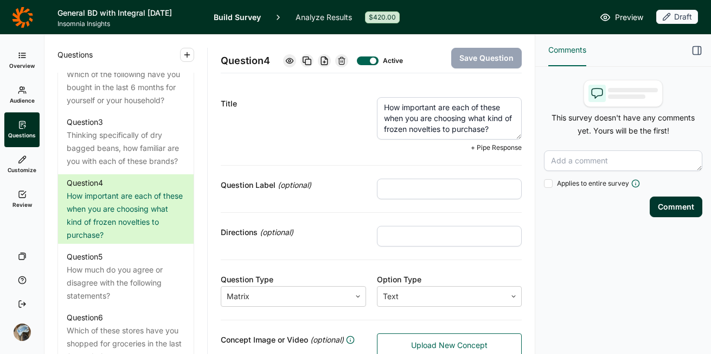
click at [482, 123] on textarea "How important are each of these when you are choosing what kind of frozen novel…" at bounding box center [449, 118] width 145 height 42
drag, startPoint x: 493, startPoint y: 129, endPoint x: 391, endPoint y: 129, distance: 101.5
click at [391, 129] on textarea "How important are each of these when you are choosing what kind of frozen novel…" at bounding box center [449, 118] width 145 height 42
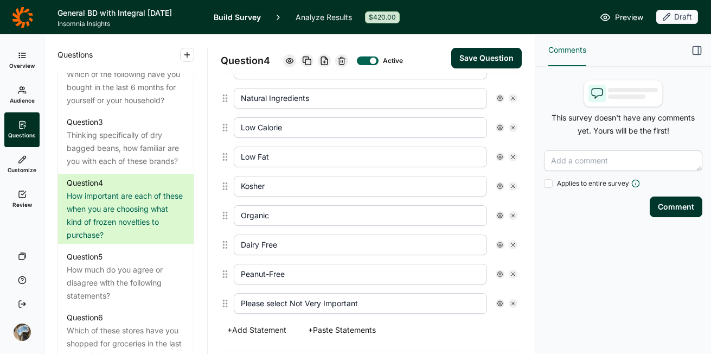
scroll to position [402, 0]
type textarea "How important are each of these when you are choosing what kind of dry bagged b…"
click at [292, 245] on input "Dairy Free" at bounding box center [360, 243] width 253 height 21
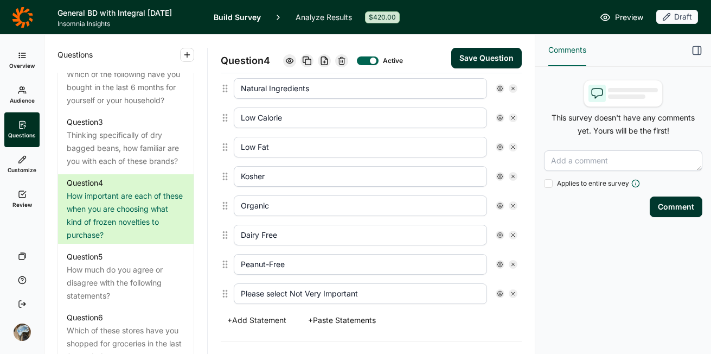
scroll to position [393, 0]
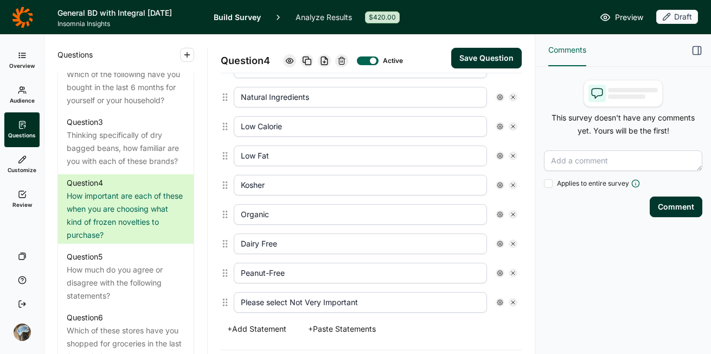
click at [292, 245] on input "Dairy Free" at bounding box center [360, 243] width 253 height 21
click at [510, 244] on icon at bounding box center [513, 243] width 7 height 7
type input "Peanut-Free"
type input "Please select Not Very Important"
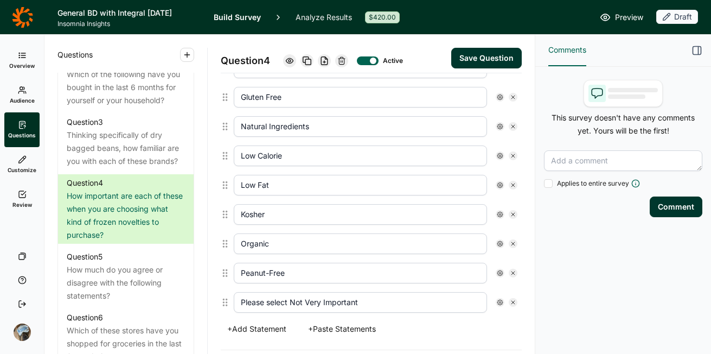
click at [510, 270] on icon at bounding box center [513, 273] width 7 height 7
type input "Please select Not Very Important"
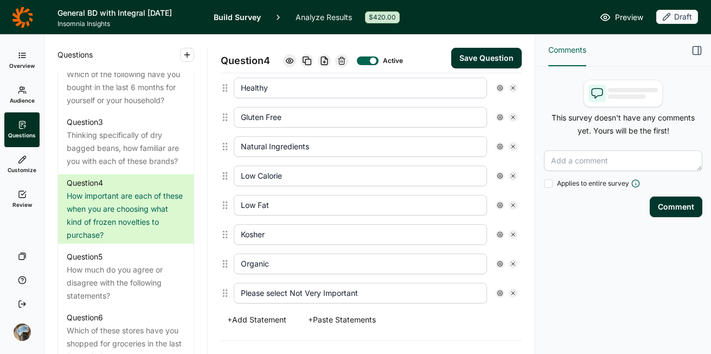
scroll to position [353, 0]
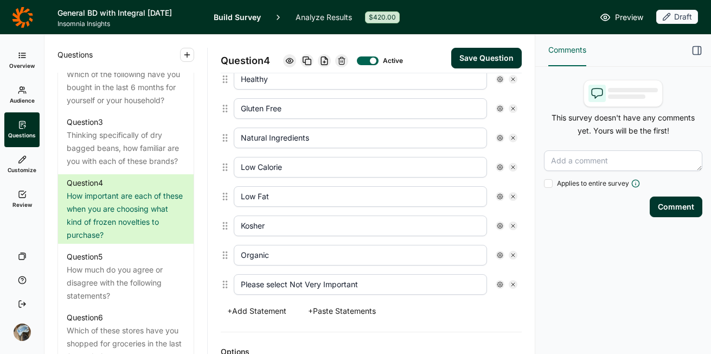
click at [267, 313] on button "+ Add Statement" at bounding box center [257, 310] width 72 height 15
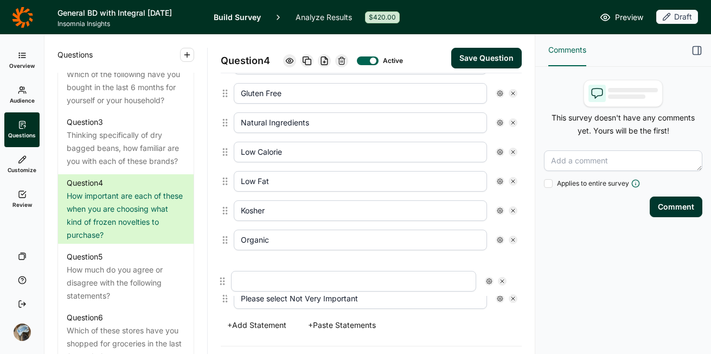
scroll to position [371, 0]
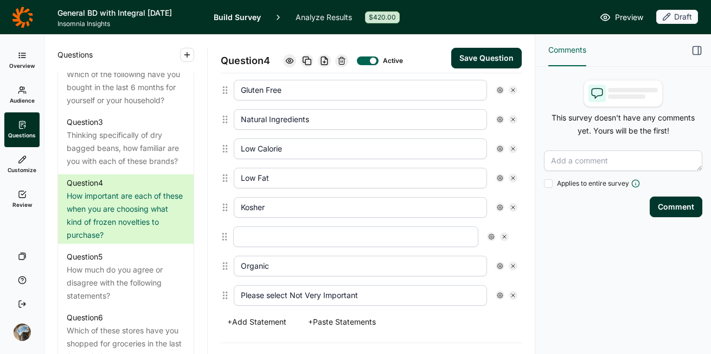
drag, startPoint x: 227, startPoint y: 313, endPoint x: 227, endPoint y: 233, distance: 79.8
click at [227, 233] on div "Great Taste Healthy Gluten Free Natural Ingredients Low Calorie Low Fat Kosher …" at bounding box center [371, 163] width 301 height 293
type input "Organic"
type input "Please select Not Very Important"
click at [264, 236] on input "text" at bounding box center [360, 236] width 253 height 21
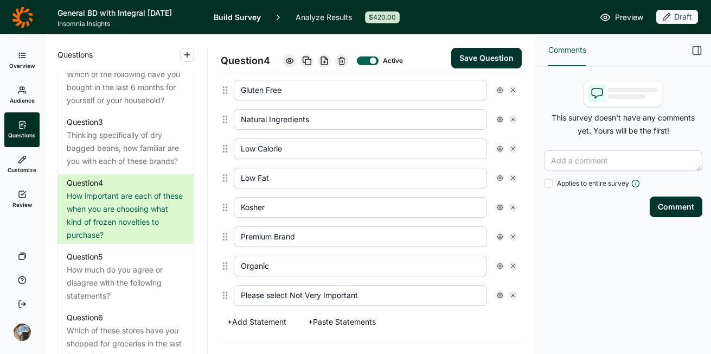
scroll to position [355, 0]
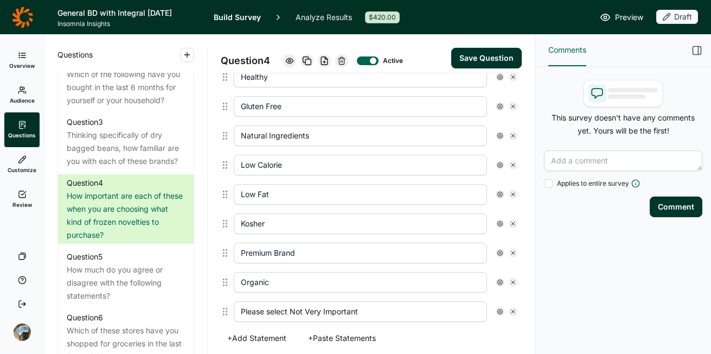
type input "Premium Brand"
click at [510, 224] on icon at bounding box center [513, 223] width 7 height 7
type input "Premium Brand"
type input "Organic"
type input "Please select Not Very Important"
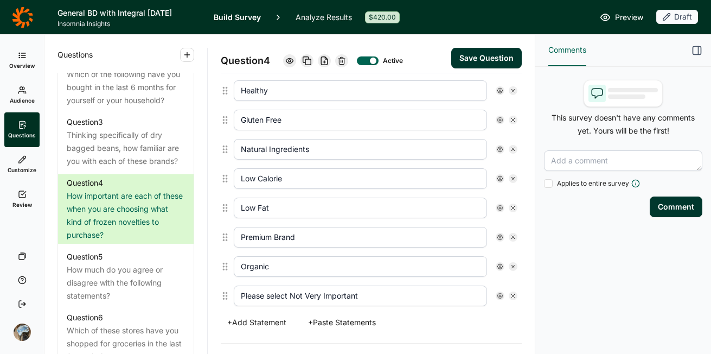
scroll to position [341, 0]
click at [246, 323] on button "+ Add Statement" at bounding box center [257, 322] width 72 height 15
click at [267, 331] on input "text" at bounding box center [360, 325] width 253 height 21
type input "High Protein"
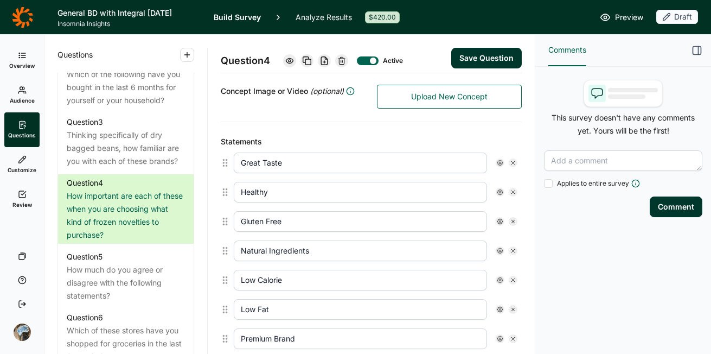
scroll to position [238, 0]
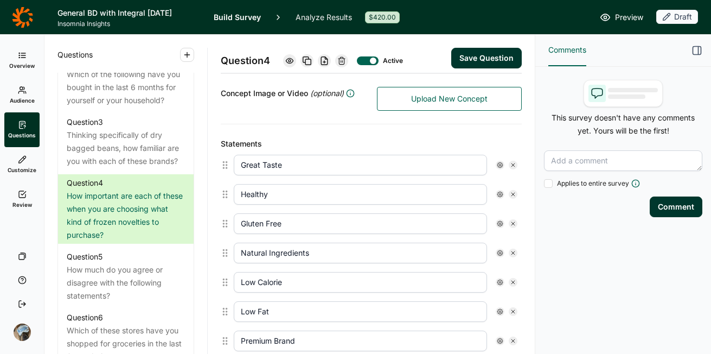
click at [510, 193] on icon at bounding box center [513, 194] width 7 height 7
type input "Gluten Free"
type input "Natural Ingredients"
type input "Low Calorie"
type input "Low Fat"
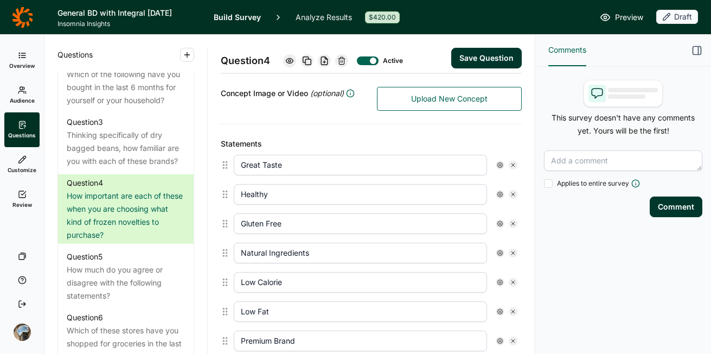
type input "Premium Brand"
type input "Organic"
type input "Please select Not Very Important"
type input "High Protein"
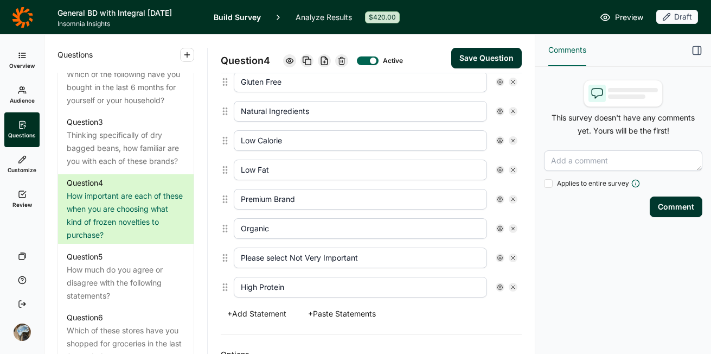
scroll to position [345, 0]
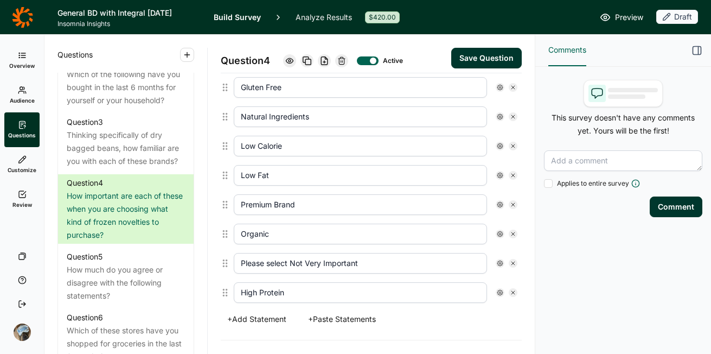
click at [252, 314] on button "+ Add Statement" at bounding box center [257, 318] width 72 height 15
click at [259, 324] on input "text" at bounding box center [360, 321] width 253 height 21
type input "L"
type input "M"
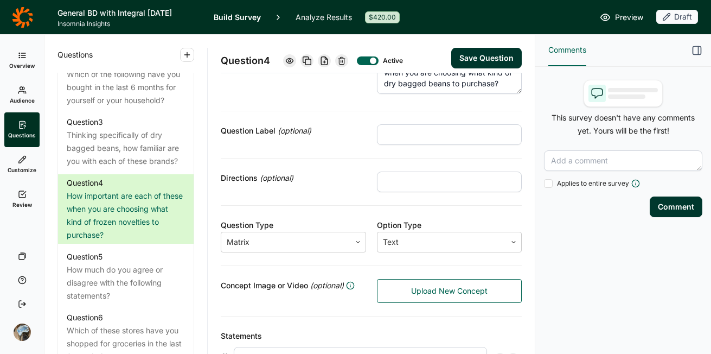
scroll to position [0, 0]
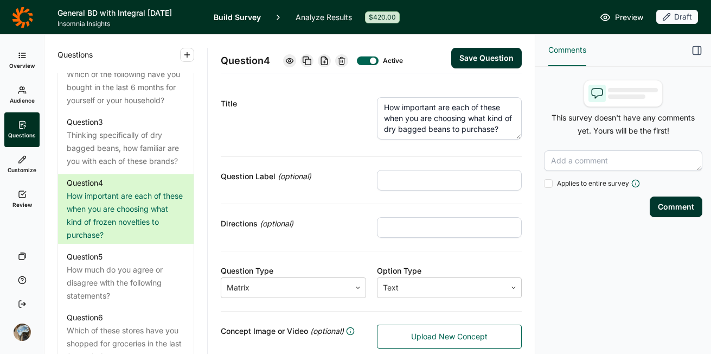
type input "Grown in the [GEOGRAPHIC_DATA]"
click at [471, 58] on button "Save Question" at bounding box center [486, 58] width 71 height 21
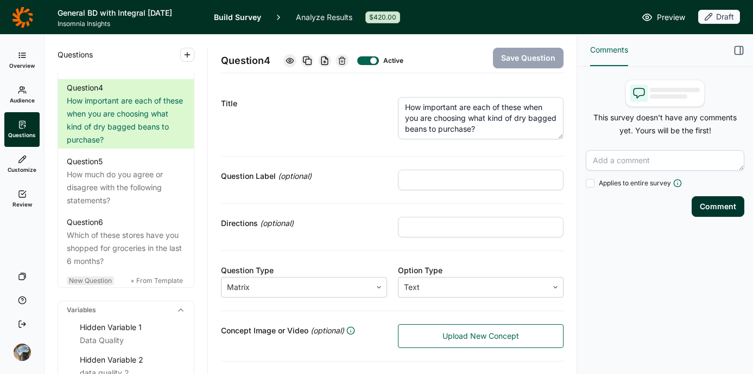
click at [94, 285] on span "New Question" at bounding box center [90, 281] width 43 height 8
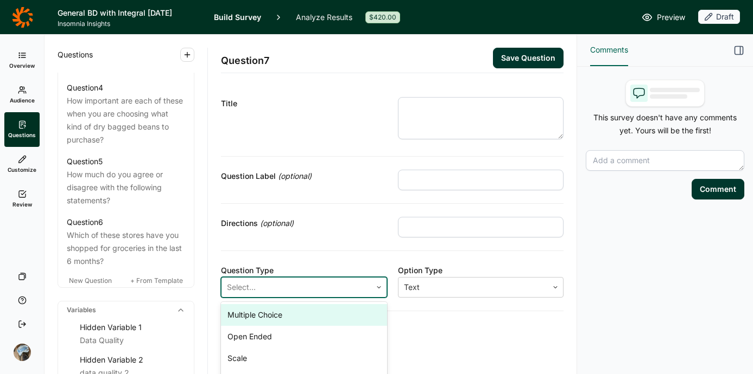
click at [322, 288] on div at bounding box center [296, 287] width 139 height 15
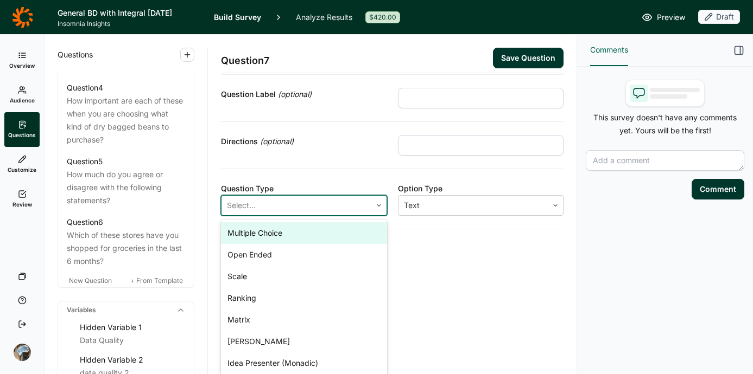
scroll to position [84, 0]
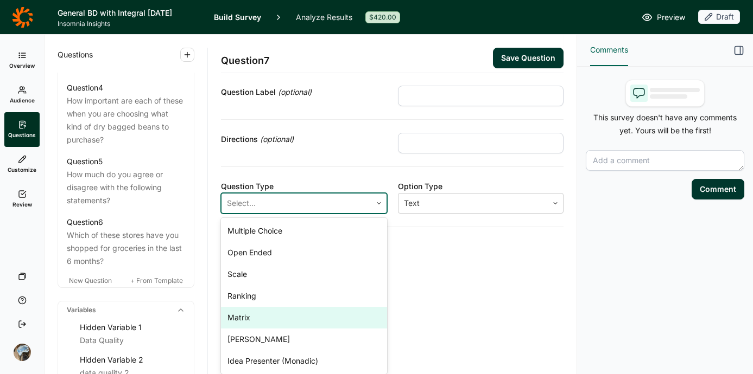
click at [295, 322] on div "Matrix" at bounding box center [304, 318] width 166 height 22
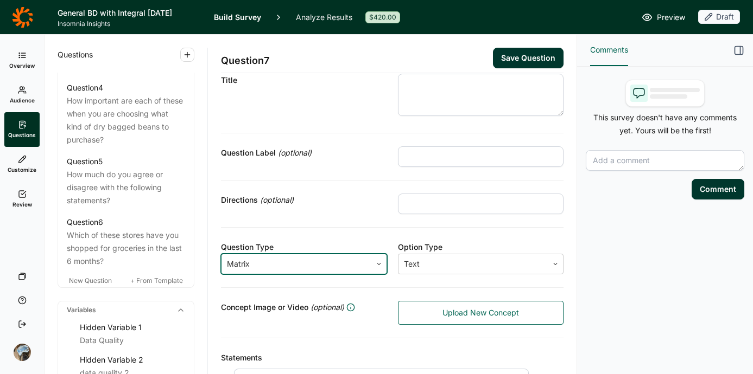
scroll to position [0, 0]
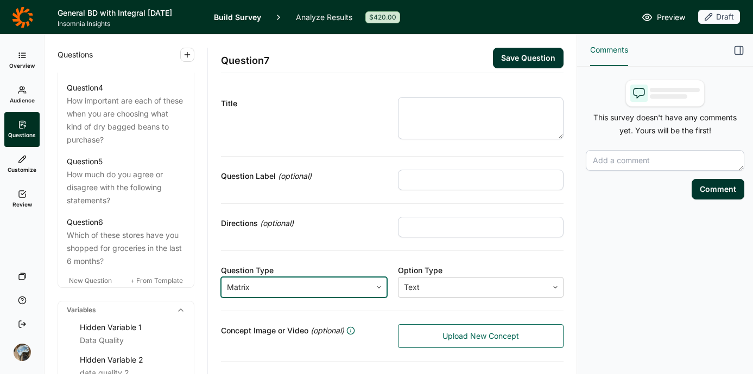
click at [443, 103] on textarea at bounding box center [481, 118] width 166 height 42
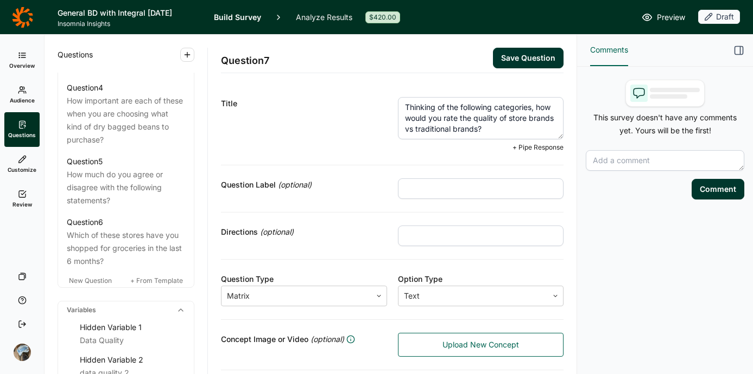
click at [451, 128] on textarea "Thinking of the following categories, how would you rate the quality of store b…" at bounding box center [481, 118] width 166 height 42
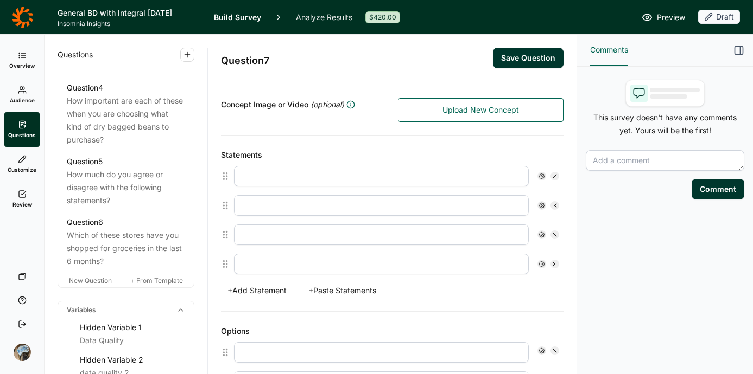
scroll to position [240, 0]
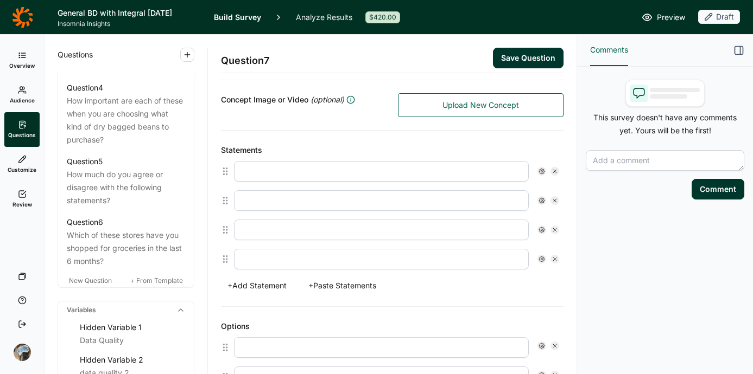
type textarea "Thinking of the following categories, how would you rate the quality of store b…"
click at [359, 174] on input "text" at bounding box center [381, 171] width 295 height 21
type input "Dry Bagged Beans"
type input "Rice"
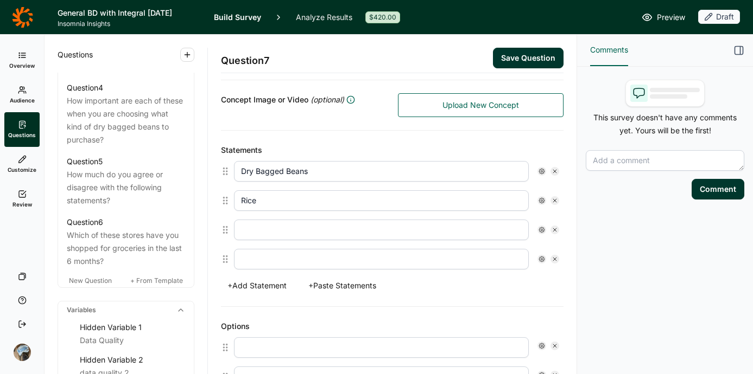
type input "B"
type input "Ready to Heat Beans"
type input "Ready to Heat Rice"
click at [280, 288] on button "+ Add Statement" at bounding box center [257, 285] width 72 height 15
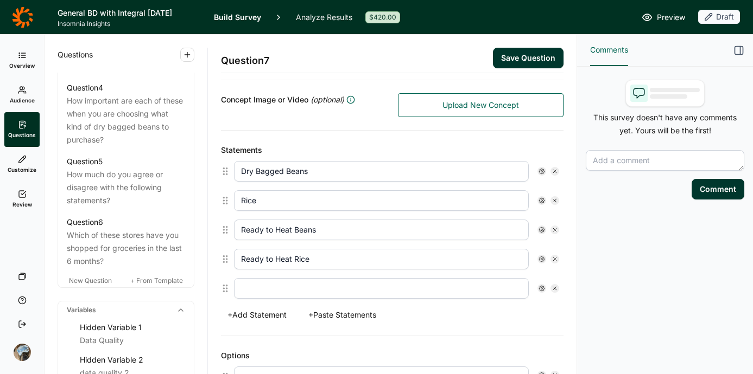
click at [267, 322] on button "+ Add Statement" at bounding box center [257, 315] width 72 height 15
click at [285, 292] on input "text" at bounding box center [381, 288] width 295 height 21
type input "S"
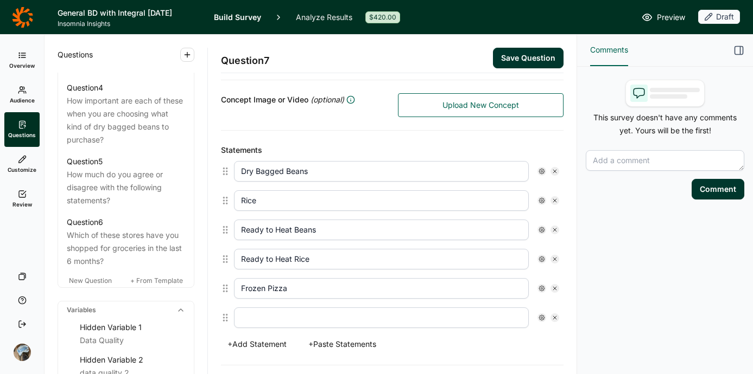
type input "Frozen Pizza"
click at [279, 317] on input "text" at bounding box center [381, 318] width 295 height 21
type input "I"
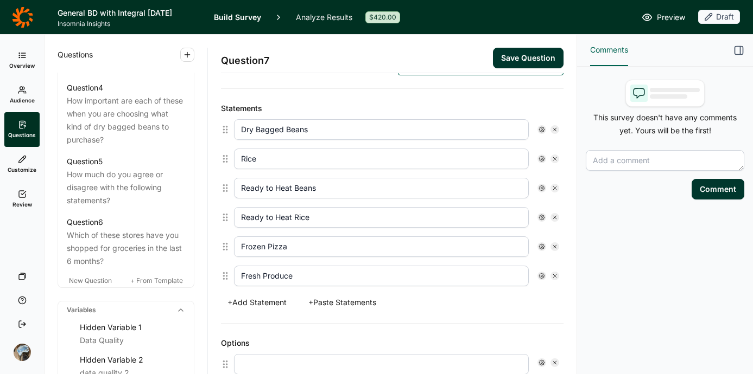
type input "Fresh Produce"
click at [271, 299] on button "+ Add Statement" at bounding box center [257, 302] width 72 height 15
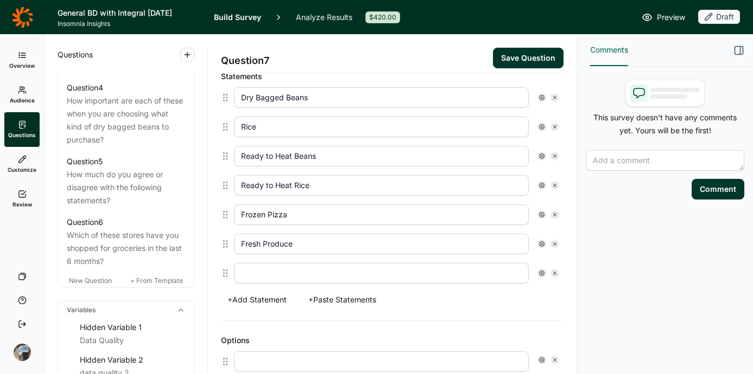
scroll to position [315, 0]
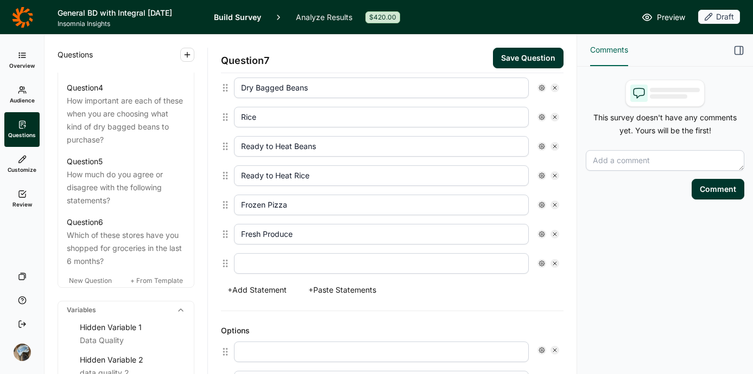
click at [272, 291] on button "+ Add Statement" at bounding box center [257, 290] width 72 height 15
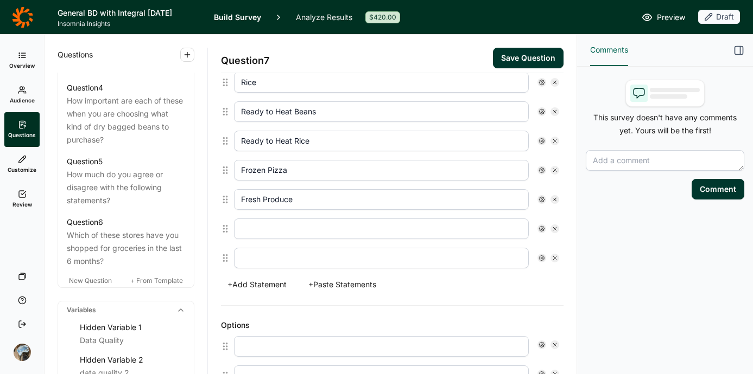
click at [274, 285] on button "+ Add Statement" at bounding box center [257, 284] width 72 height 15
click at [309, 230] on input "text" at bounding box center [381, 229] width 295 height 21
type input "Flour"
click at [314, 257] on input "text" at bounding box center [381, 258] width 295 height 21
type input "C"
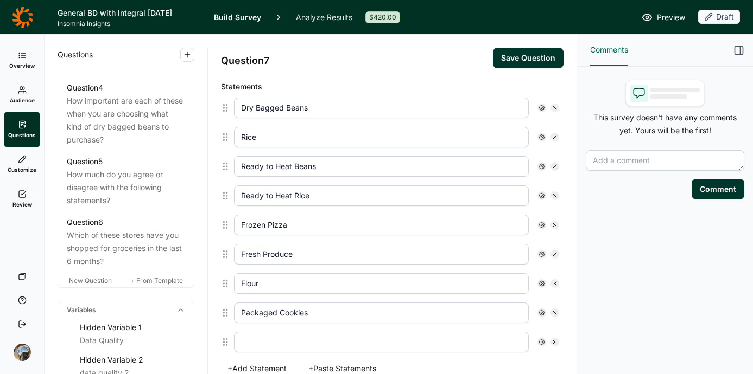
scroll to position [294, 0]
type input "Packaged Cookies"
click at [550, 192] on div at bounding box center [554, 196] width 9 height 9
type input "Frozen Pizza"
type input "Fresh Produce"
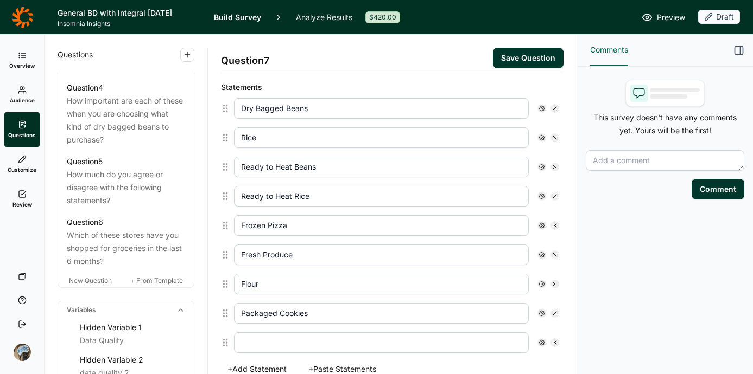
type input "Flour"
type input "Packaged Cookies"
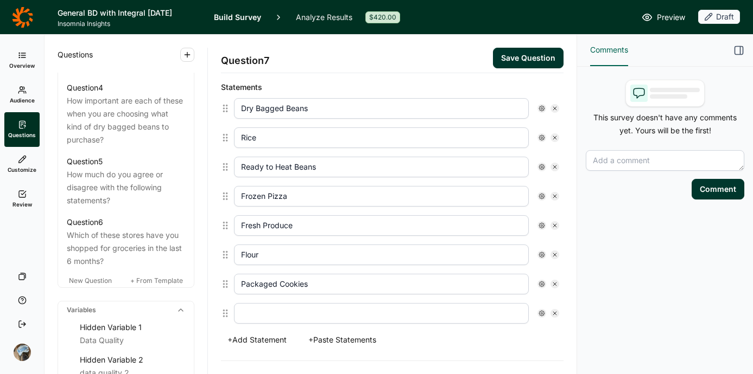
click at [390, 169] on input "Ready to Heat Beans" at bounding box center [381, 167] width 295 height 21
type input "Ready to Heat Side Dishes"
click at [551, 311] on icon at bounding box center [554, 313] width 7 height 7
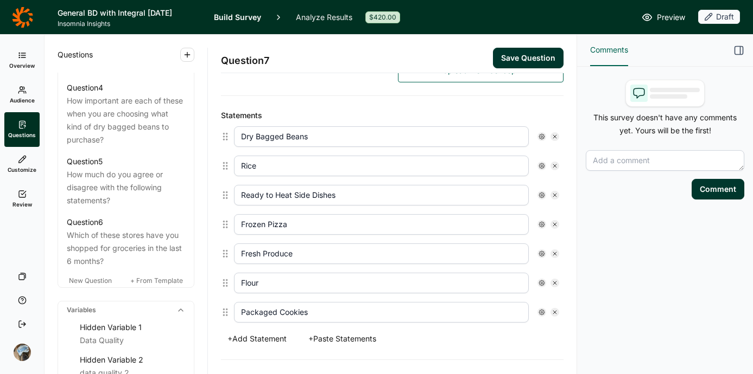
scroll to position [264, 0]
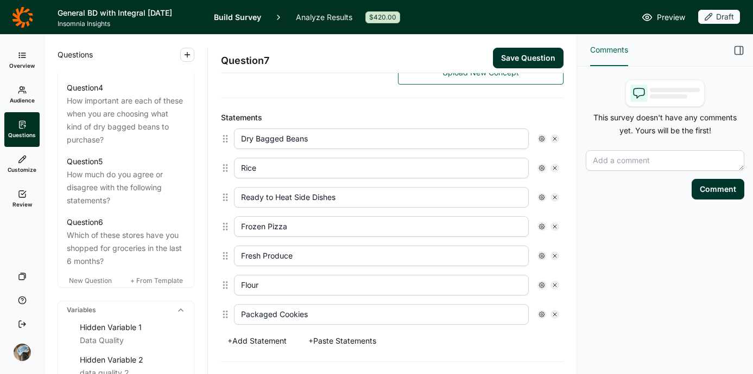
click at [331, 229] on input "Frozen Pizza" at bounding box center [381, 226] width 295 height 21
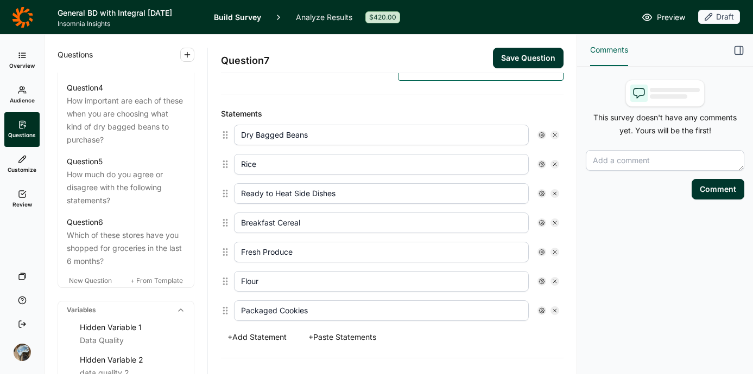
scroll to position [270, 0]
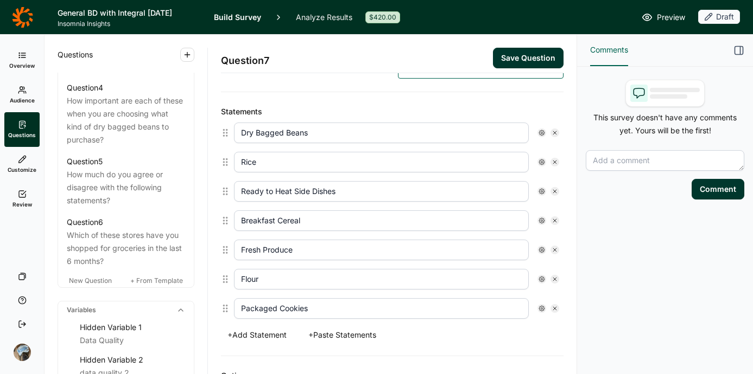
type input "Breakfast Cereal"
click at [241, 160] on input "Rice" at bounding box center [381, 162] width 295 height 21
type input "Rice"
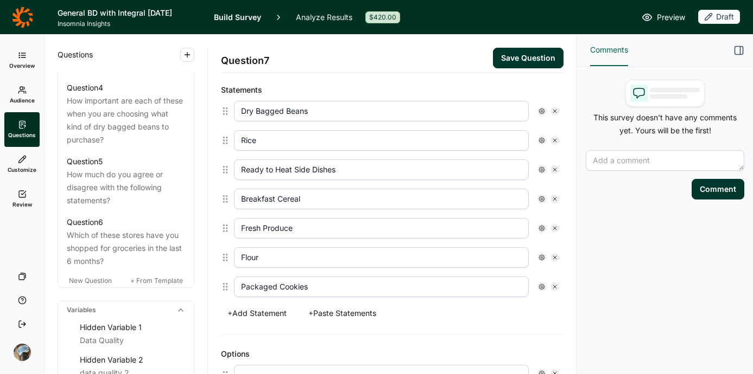
scroll to position [288, 0]
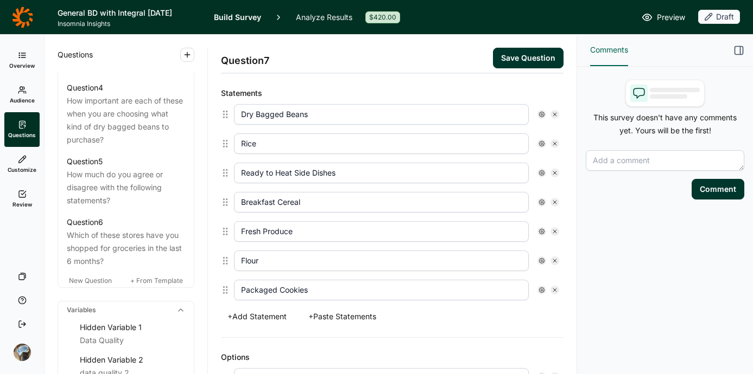
drag, startPoint x: 291, startPoint y: 172, endPoint x: 252, endPoint y: 166, distance: 39.0
click at [252, 166] on input "Ready to Heat Side Dishes" at bounding box center [381, 173] width 295 height 21
type input "Packaged Side Dishes"
click at [519, 55] on button "Save Question" at bounding box center [528, 58] width 71 height 21
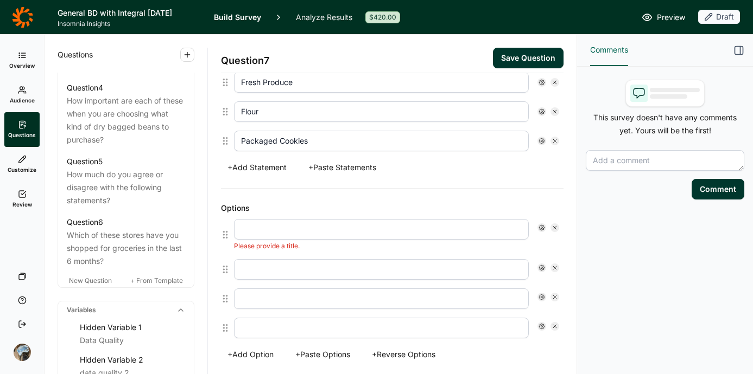
scroll to position [490, 0]
click at [271, 229] on input "text" at bounding box center [381, 227] width 295 height 21
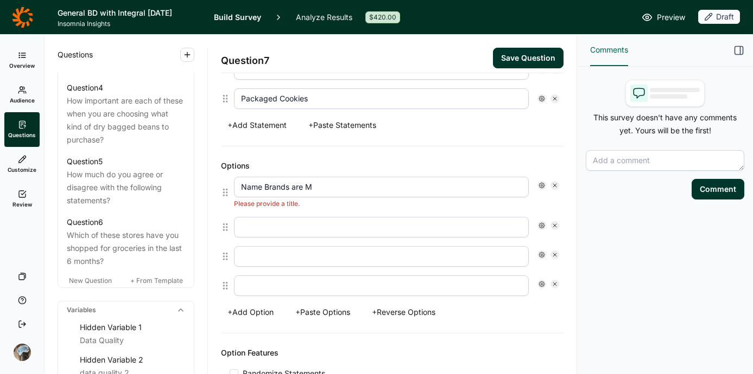
scroll to position [480, 0]
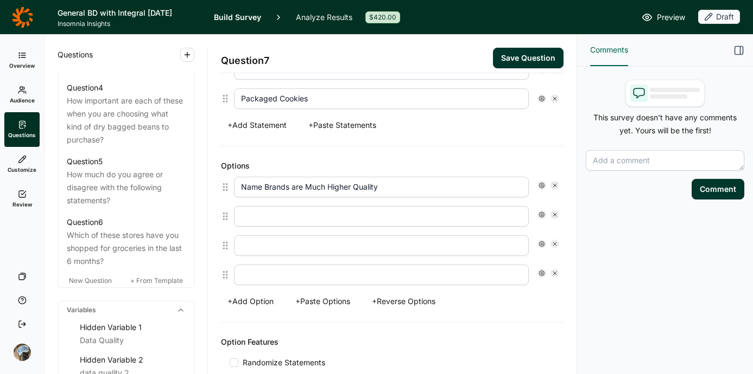
type input "Name Brands are Much Higher Quality"
click at [342, 219] on input "text" at bounding box center [381, 216] width 295 height 21
type input "Name Brands are a Little Higher Quality"
click at [302, 246] on input "text" at bounding box center [381, 245] width 295 height 21
type input "Name Brand and Store Brands are Equal Quality"
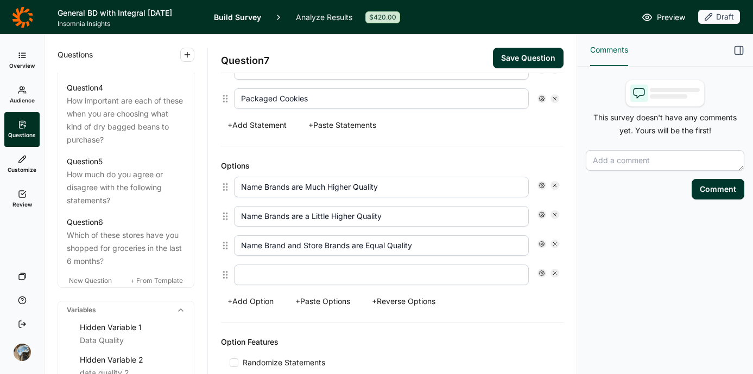
click at [258, 277] on input "text" at bounding box center [381, 275] width 295 height 21
type input "Store Brands are a Little Higher Quality"
click at [250, 300] on button "+ Add Option" at bounding box center [250, 301] width 59 height 15
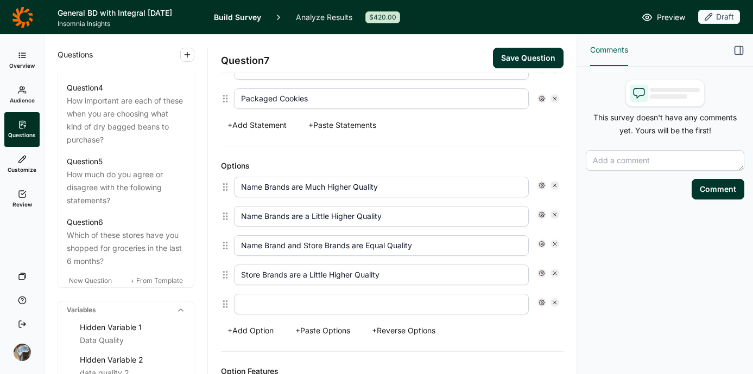
click at [264, 302] on input "text" at bounding box center [381, 304] width 295 height 21
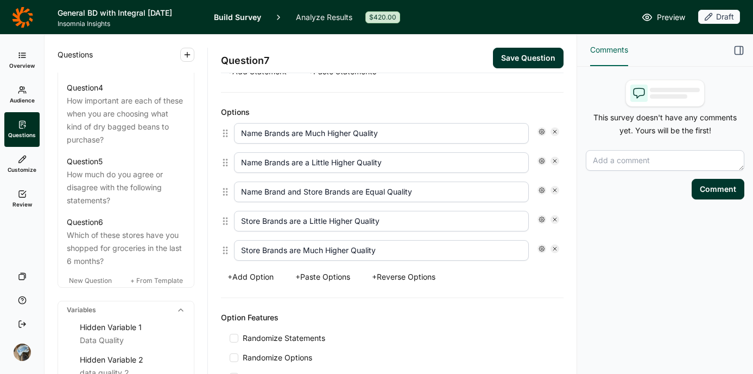
scroll to position [621, 0]
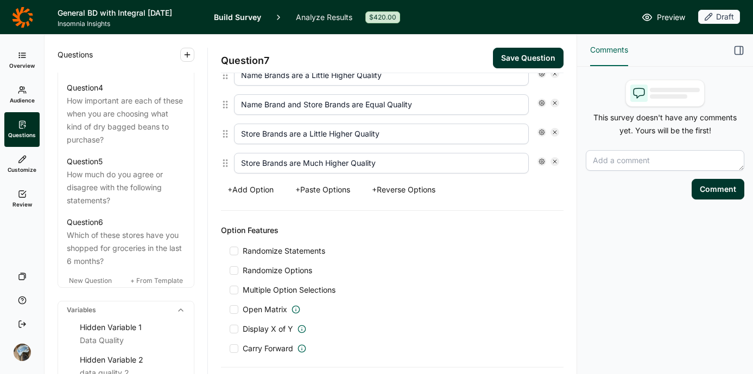
type input "Store Brands are Much Higher Quality"
click at [312, 254] on span "Randomize Statements" at bounding box center [281, 251] width 87 height 11
click at [229, 251] on input "Randomize Statements" at bounding box center [229, 251] width 0 height 0
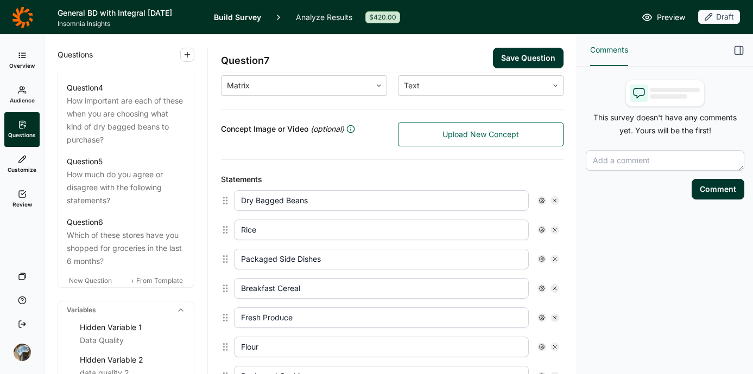
scroll to position [212, 0]
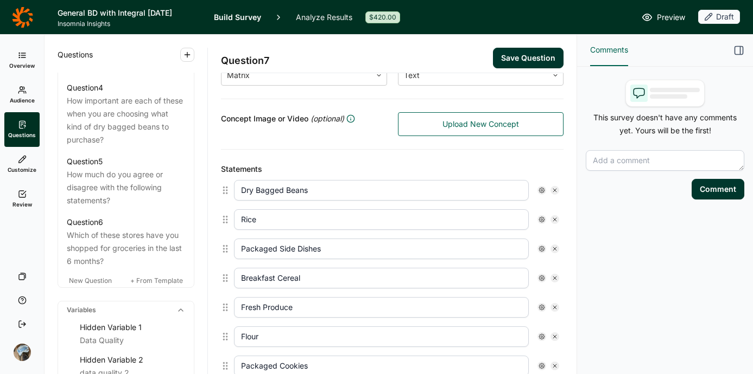
click at [515, 53] on button "Save Question" at bounding box center [528, 58] width 71 height 21
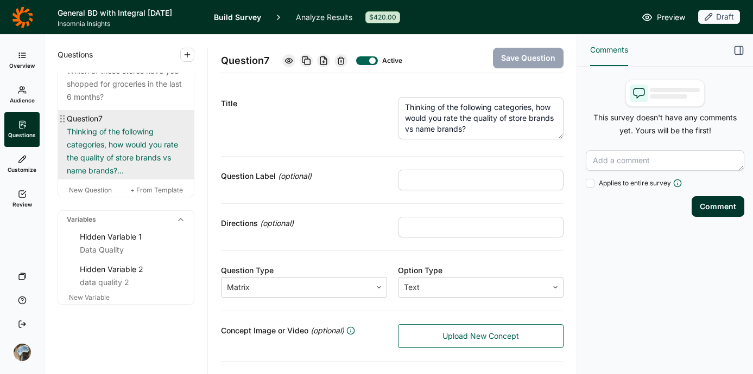
scroll to position [858, 0]
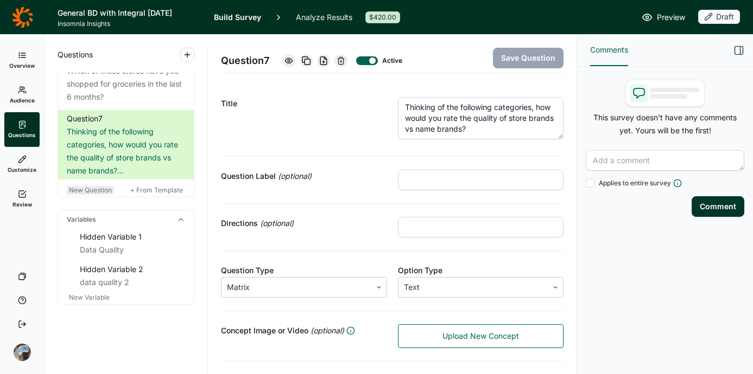
click at [97, 192] on span "New Question" at bounding box center [90, 190] width 43 height 8
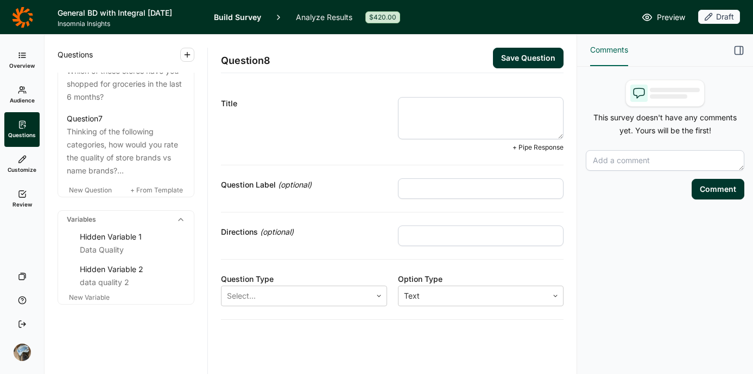
click at [467, 113] on textarea at bounding box center [481, 118] width 166 height 42
click at [455, 106] on textarea "When purchasing a Ready to Drink Beverage, How" at bounding box center [481, 118] width 166 height 42
click at [466, 119] on textarea "When chooseing a Ready to Drink Beverage, How" at bounding box center [481, 118] width 166 height 42
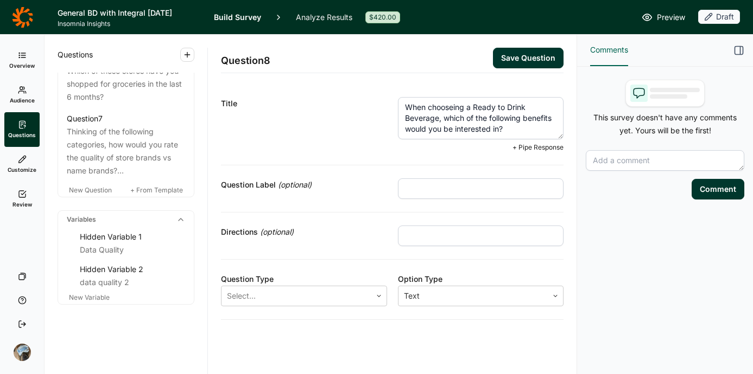
click at [447, 107] on textarea "When chooseing a Ready to Drink Beverage, which of the following benefits would…" at bounding box center [481, 118] width 166 height 42
type textarea "When choosing a Ready to Drink Beverage, which of the following benefits would …"
click at [330, 295] on div at bounding box center [296, 296] width 139 height 15
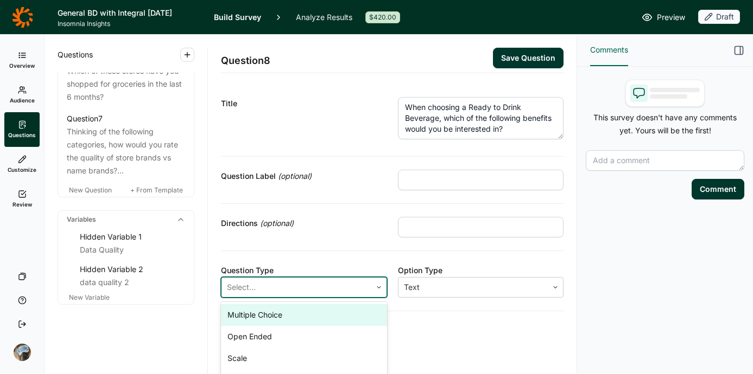
click at [309, 313] on div "Multiple Choice" at bounding box center [304, 315] width 166 height 22
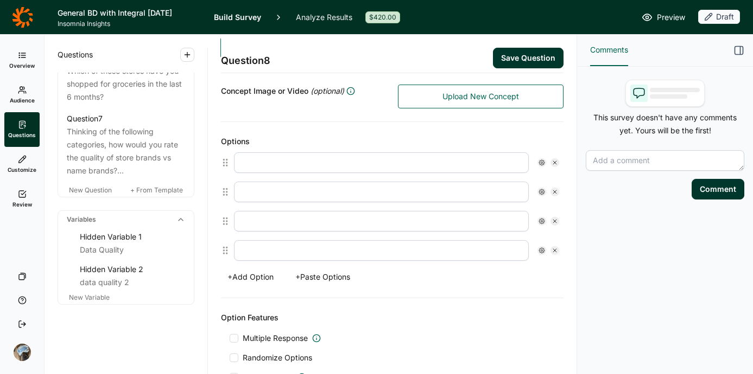
scroll to position [246, 0]
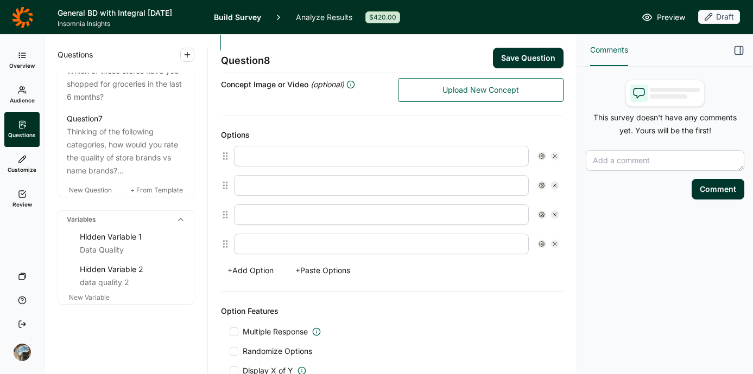
click at [321, 155] on input "text" at bounding box center [381, 156] width 295 height 21
type input "B"
type input "Hydration"
type input "Immunity"
type input "Heart Health"
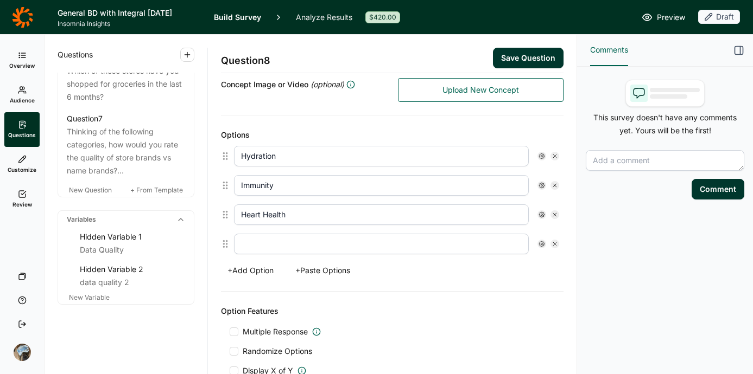
click at [321, 155] on input "Hydration" at bounding box center [381, 156] width 295 height 21
click at [315, 247] on input "text" at bounding box center [381, 244] width 295 height 21
type input "Muscle Build"
click at [267, 269] on button "+ Add Option" at bounding box center [250, 270] width 59 height 15
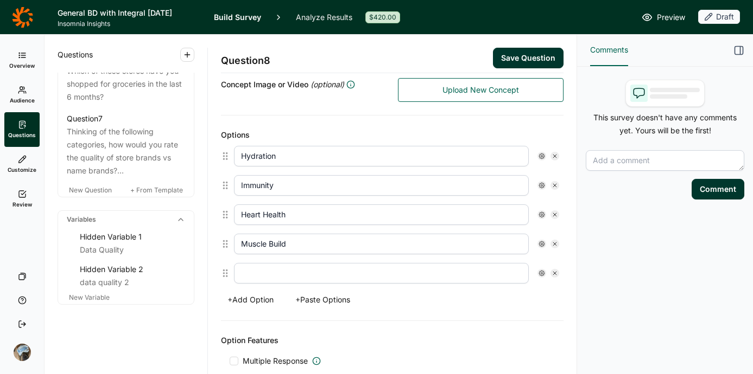
click at [267, 300] on button "+ Add Option" at bounding box center [250, 299] width 59 height 15
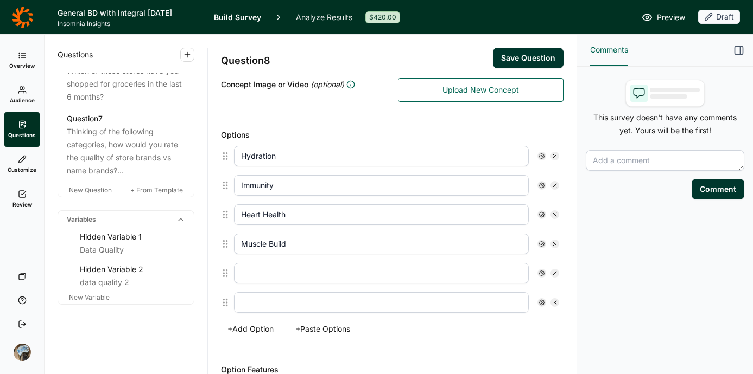
click at [285, 275] on input "text" at bounding box center [381, 273] width 295 height 21
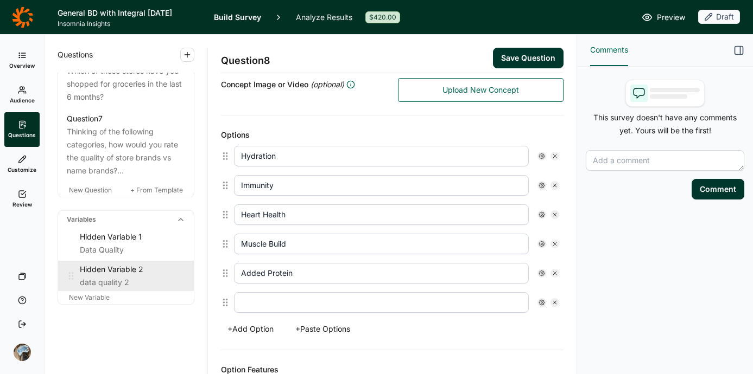
type input "Added Protein"
type input "A"
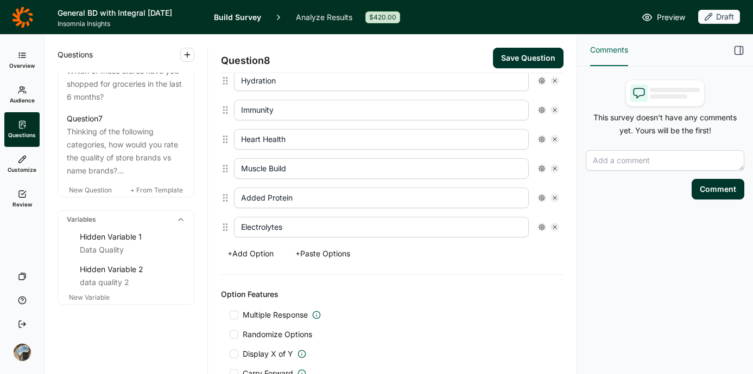
scroll to position [330, 0]
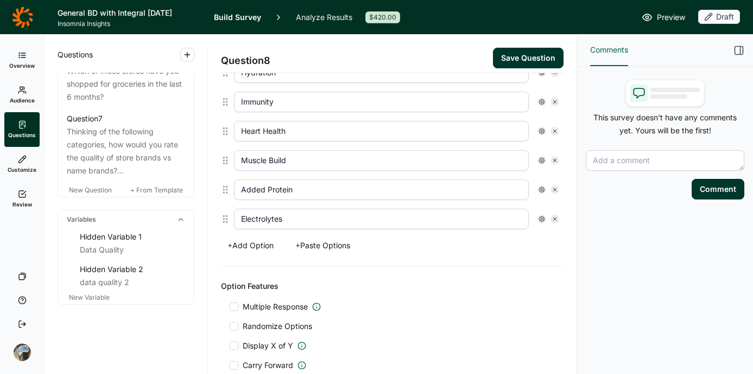
type input "Electrolytes"
click at [263, 242] on button "+ Add Option" at bounding box center [250, 245] width 59 height 15
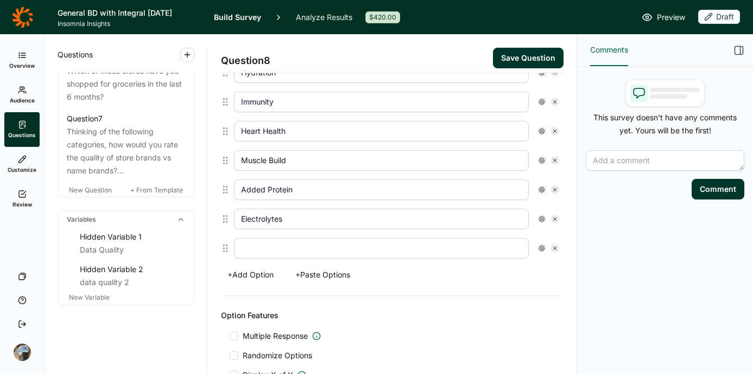
click at [273, 252] on input "text" at bounding box center [381, 248] width 295 height 21
type input "Antioxidants"
click at [258, 276] on button "+ Add Option" at bounding box center [250, 274] width 59 height 15
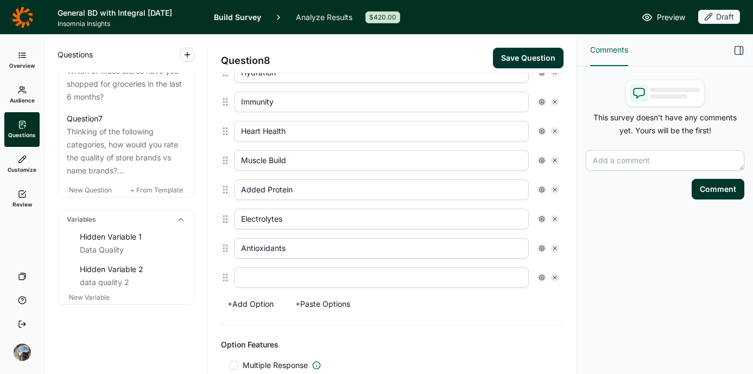
click at [282, 286] on input "text" at bounding box center [381, 277] width 295 height 21
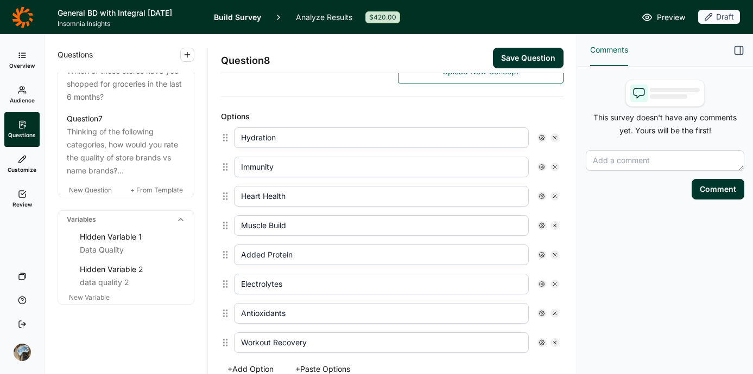
scroll to position [342, 0]
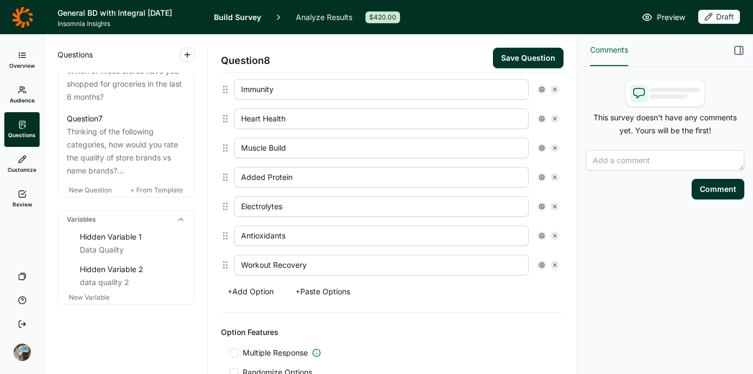
type input "Workout Recovery"
click at [261, 287] on button "+ Add Option" at bounding box center [250, 291] width 59 height 15
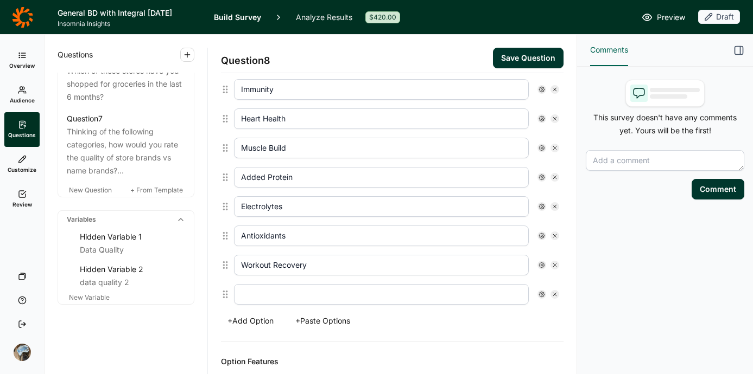
click at [261, 287] on input "text" at bounding box center [381, 294] width 295 height 21
type input "Focus"
click at [253, 322] on button "+ Add Option" at bounding box center [250, 321] width 59 height 15
click at [282, 323] on input "text" at bounding box center [381, 324] width 295 height 21
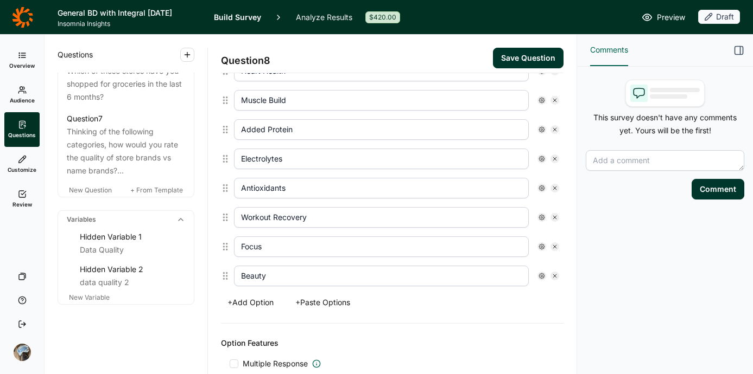
scroll to position [607, 0]
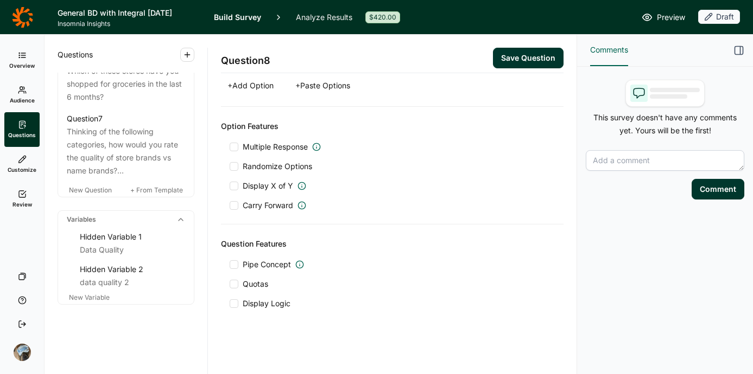
type input "Beauty"
click at [272, 146] on span "Multiple Response" at bounding box center [275, 147] width 65 height 11
click at [229, 147] on input "Multiple Response" at bounding box center [229, 147] width 0 height 0
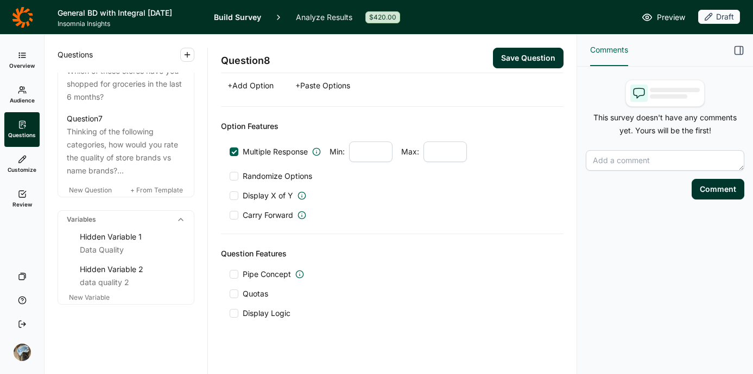
click at [273, 181] on span "Randomize Options" at bounding box center [275, 176] width 74 height 11
click at [229, 176] on input "Randomize Options" at bounding box center [229, 176] width 0 height 0
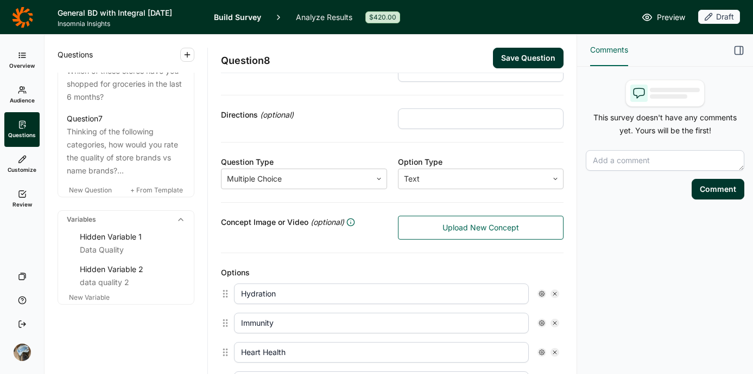
scroll to position [86, 0]
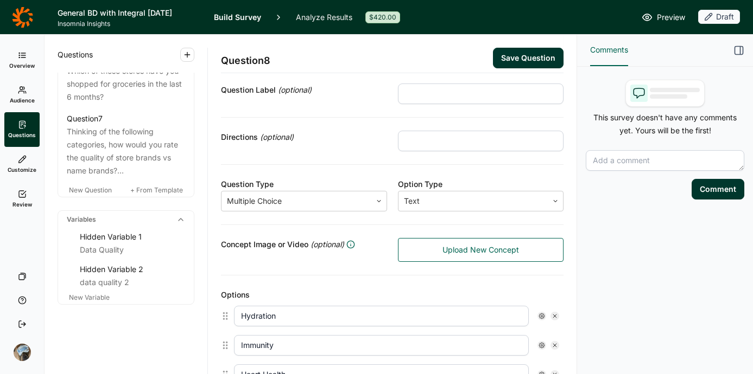
click at [460, 142] on input "text" at bounding box center [481, 141] width 166 height 21
type input "Select all that apply"
click at [456, 169] on div "Question Type Multiple Choice Option Type Text" at bounding box center [392, 195] width 342 height 60
click at [519, 55] on button "Save Question" at bounding box center [528, 58] width 71 height 21
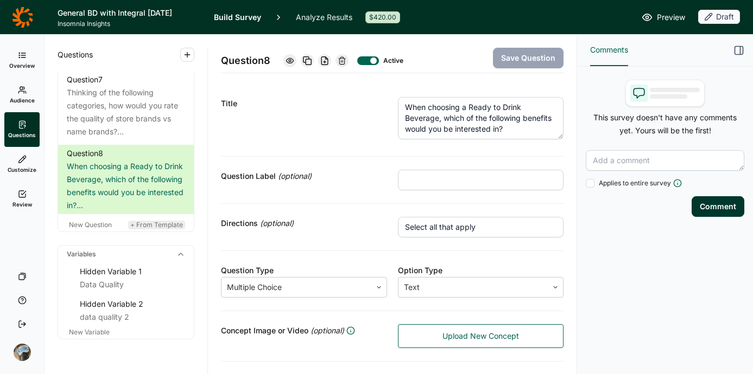
click at [170, 229] on span "+ From Template" at bounding box center [156, 225] width 53 height 8
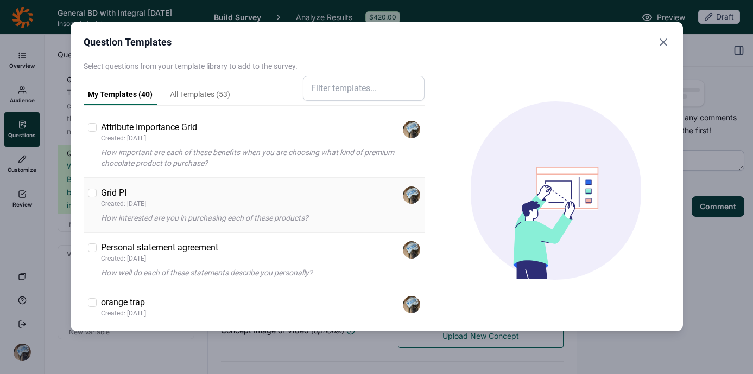
scroll to position [950, 0]
click at [272, 156] on p "How important are each of these benefits when you are choosing what kind of pre…" at bounding box center [261, 159] width 320 height 22
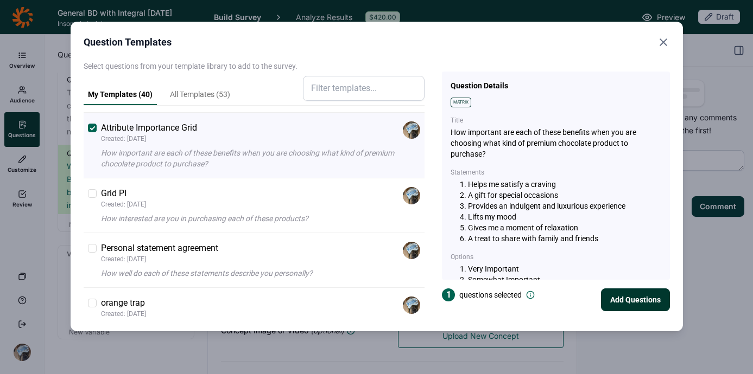
click at [633, 302] on button "Add Questions" at bounding box center [635, 300] width 69 height 23
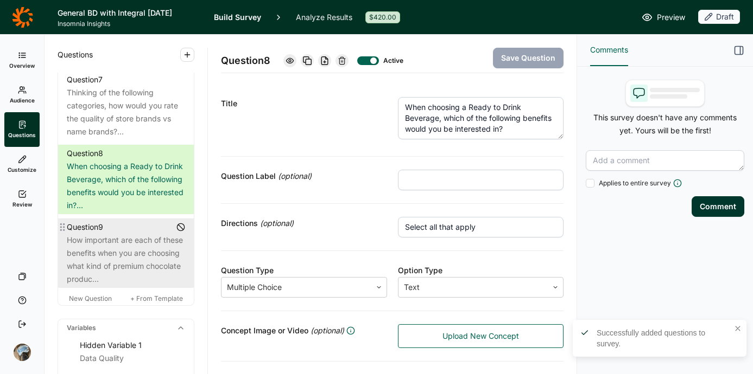
click at [106, 286] on div "How important are each of these benefits when you are choosing what kind of pre…" at bounding box center [126, 260] width 118 height 52
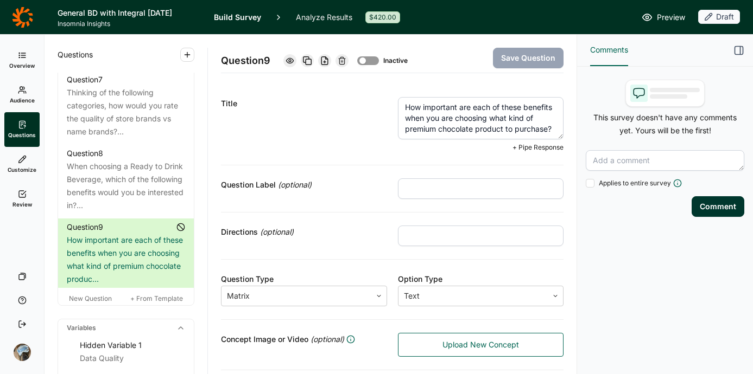
scroll to position [11, 0]
drag, startPoint x: 518, startPoint y: 115, endPoint x: 436, endPoint y: 132, distance: 83.7
click at [436, 132] on textarea "How important are each of these benefits when you are choosing what kind of pre…" at bounding box center [481, 118] width 166 height 42
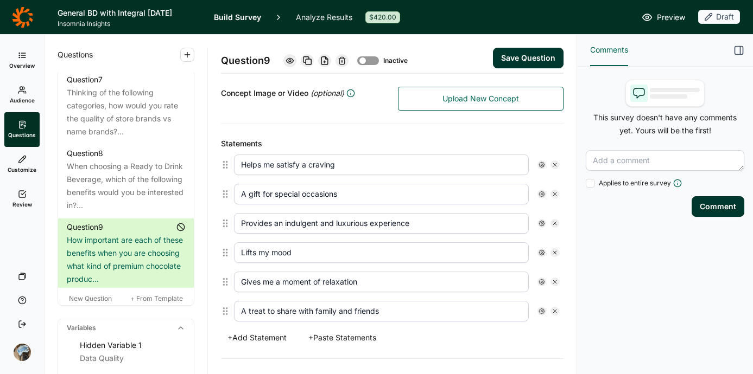
click at [378, 168] on input "Helps me satisfy a craving" at bounding box center [381, 165] width 295 height 21
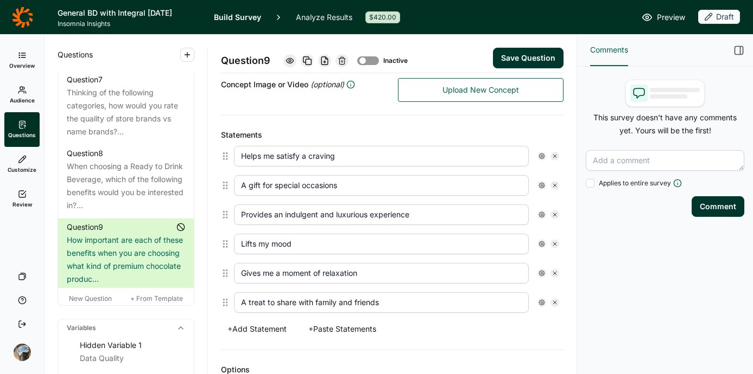
scroll to position [238, 0]
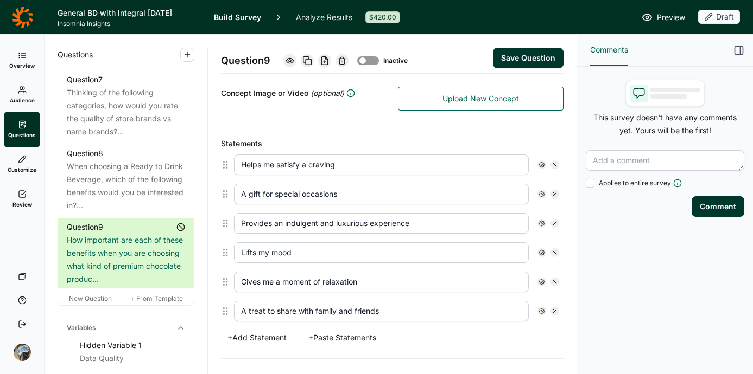
click at [378, 168] on input "Helps me satisfy a craving" at bounding box center [381, 165] width 295 height 21
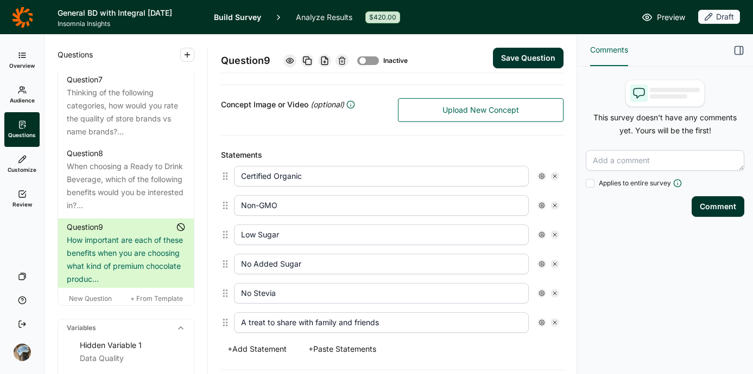
scroll to position [238, 0]
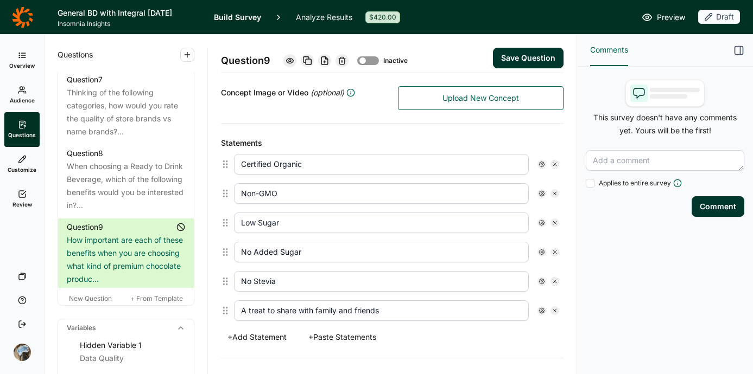
click at [262, 337] on button "+ Add Statement" at bounding box center [257, 337] width 72 height 15
click at [265, 353] on button "+ Add Statement" at bounding box center [257, 366] width 72 height 15
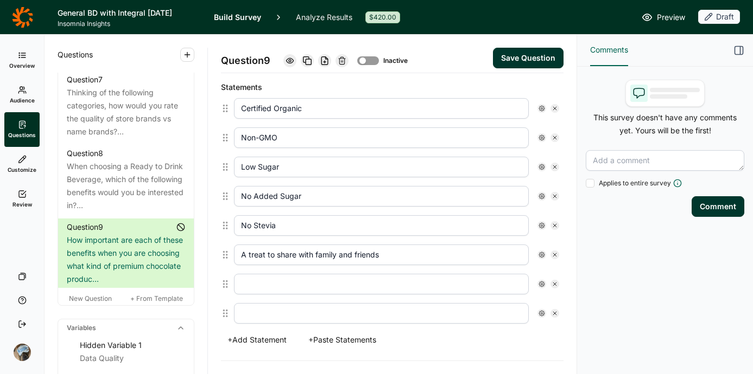
scroll to position [305, 0]
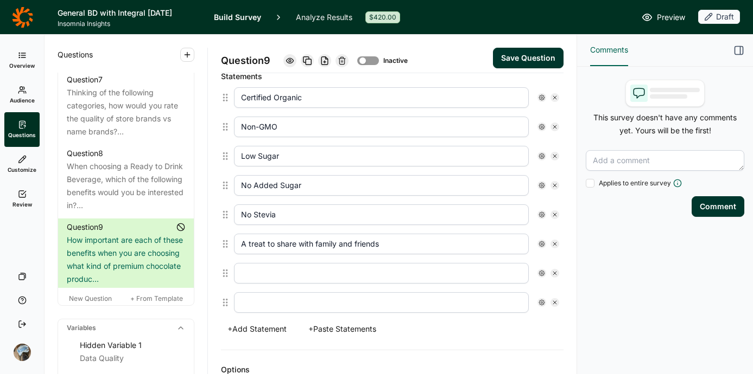
click at [289, 271] on input "text" at bounding box center [381, 273] width 295 height 21
click at [278, 257] on div "A treat to share with family and friends" at bounding box center [396, 243] width 334 height 29
click at [278, 253] on input "A treat to share with family and friends" at bounding box center [381, 244] width 295 height 21
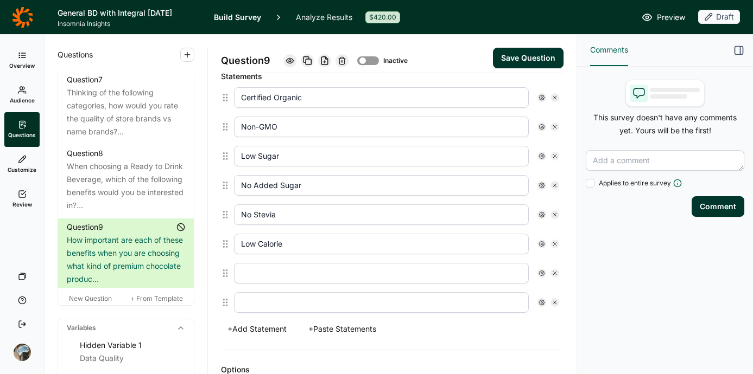
click at [281, 272] on input "text" at bounding box center [381, 273] width 295 height 21
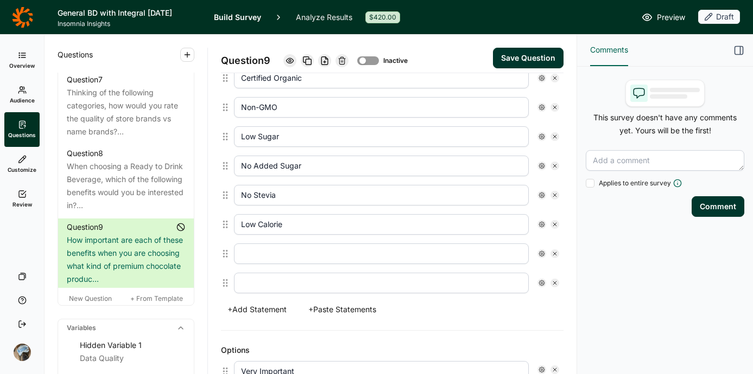
scroll to position [314, 0]
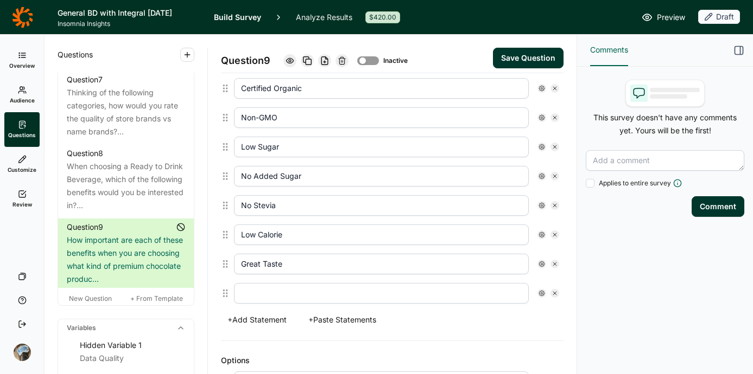
click at [405, 292] on input "text" at bounding box center [381, 293] width 295 height 21
click at [265, 320] on button "+ Add Statement" at bounding box center [257, 320] width 72 height 15
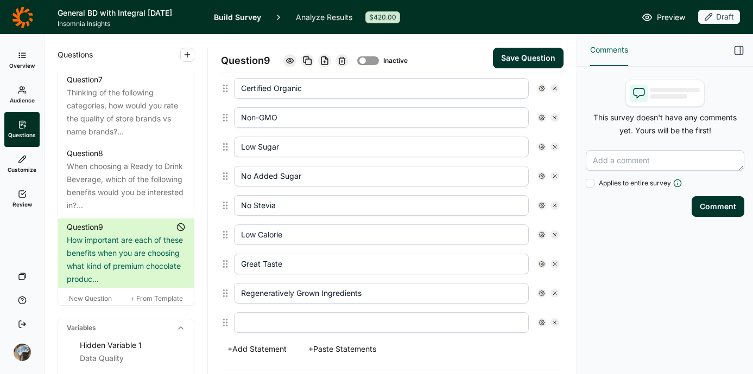
click at [272, 325] on input "text" at bounding box center [381, 323] width 295 height 21
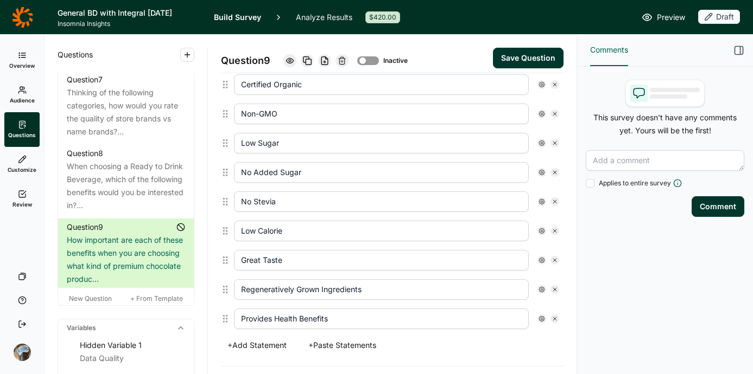
scroll to position [327, 0]
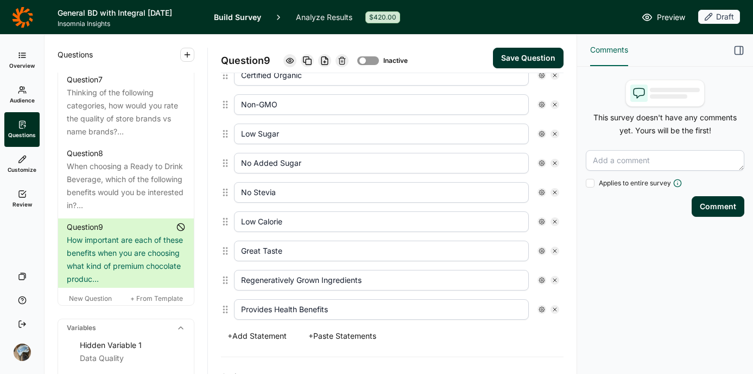
click at [253, 337] on button "+ Add Statement" at bounding box center [257, 336] width 72 height 15
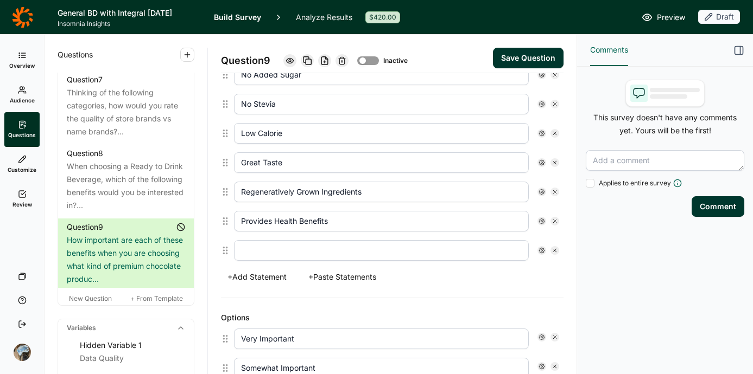
scroll to position [416, 0]
click at [393, 251] on input "text" at bounding box center [381, 250] width 295 height 21
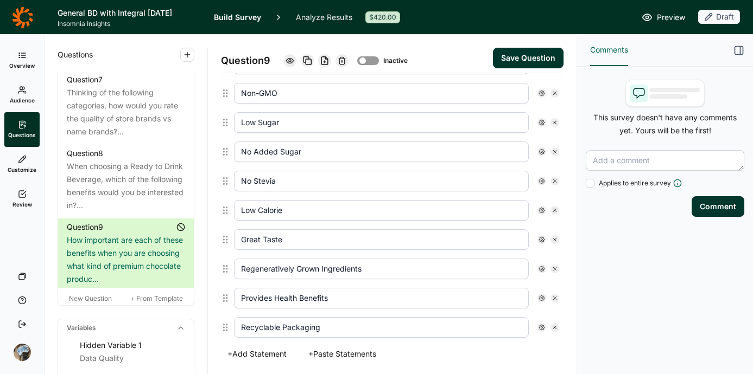
scroll to position [362, 0]
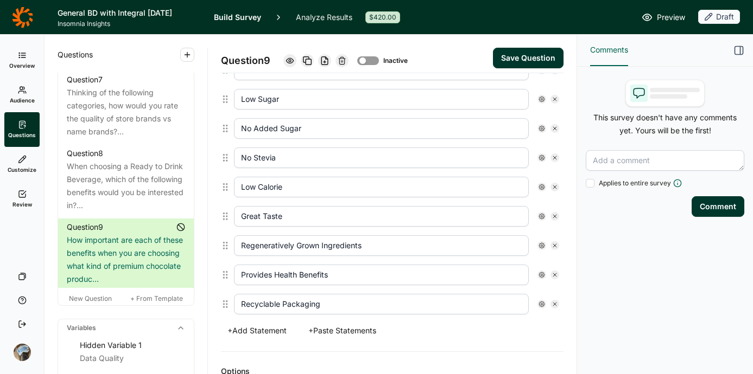
click at [262, 333] on button "+ Add Statement" at bounding box center [257, 330] width 72 height 15
click at [275, 302] on input "text" at bounding box center [381, 304] width 295 height 21
click at [264, 324] on button "+ Add Statement" at bounding box center [257, 330] width 72 height 15
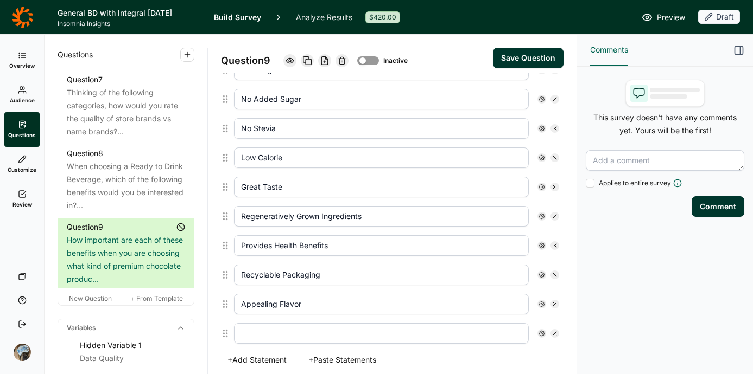
scroll to position [420, 0]
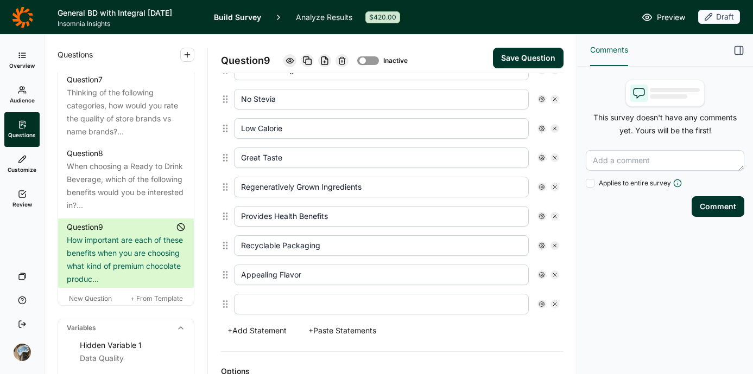
click at [286, 311] on input "text" at bounding box center [381, 304] width 295 height 21
click at [540, 60] on button "Save Question" at bounding box center [528, 58] width 71 height 21
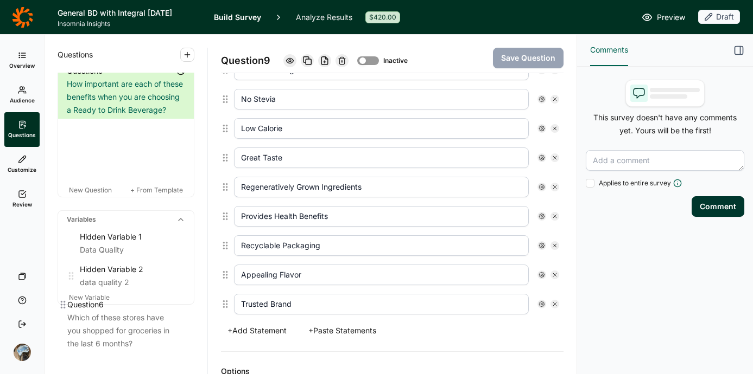
scroll to position [1010, 0]
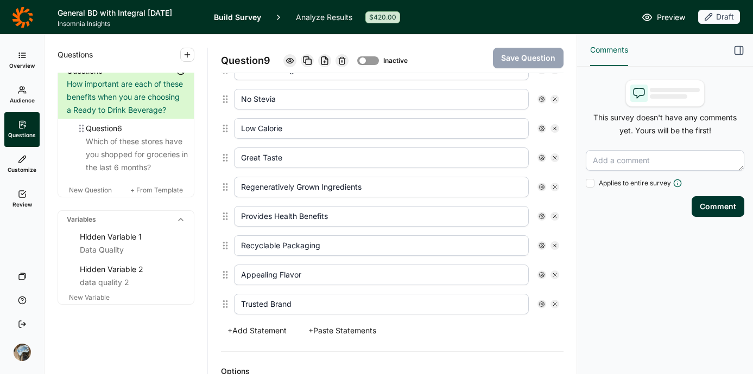
drag, startPoint x: 66, startPoint y: 226, endPoint x: 86, endPoint y: 132, distance: 96.0
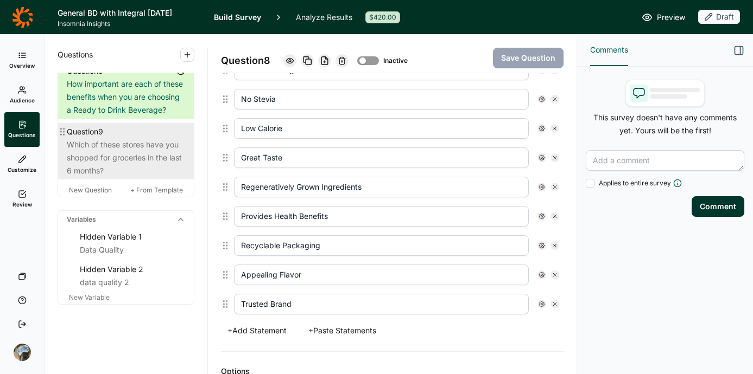
click at [108, 155] on div "Which of these stores have you shopped for groceries in the last 6 months?" at bounding box center [126, 157] width 118 height 39
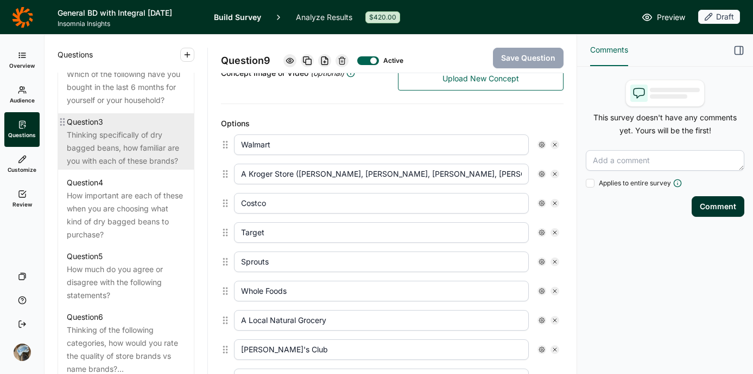
scroll to position [562, 0]
click at [110, 169] on div "Thinking specifically of dry bagged beans, how familiar are you with each of th…" at bounding box center [126, 150] width 118 height 39
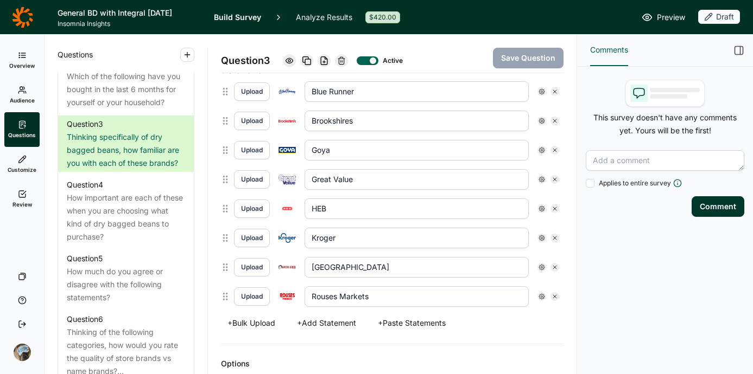
scroll to position [318, 0]
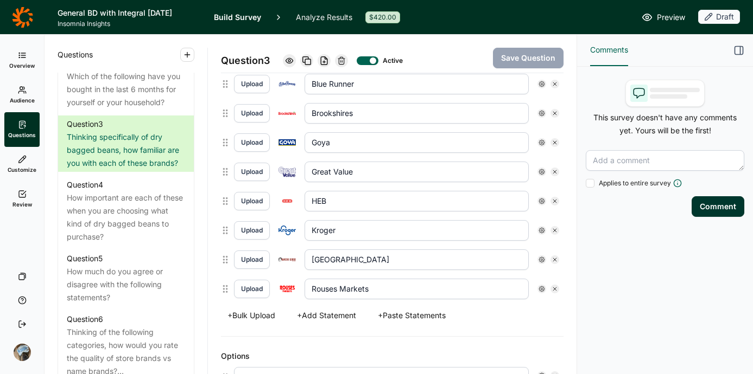
click at [553, 288] on use at bounding box center [554, 289] width 3 height 3
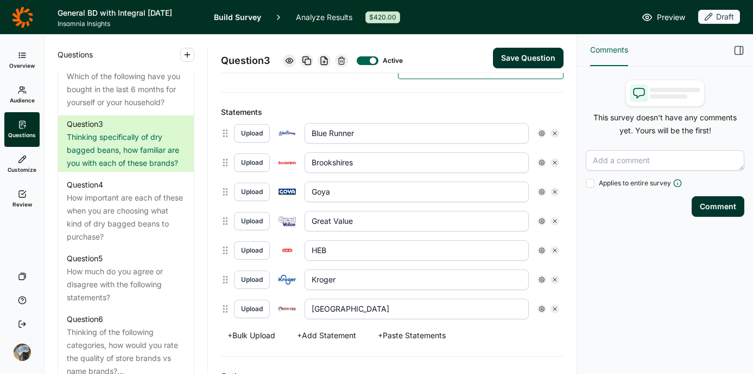
scroll to position [251, 0]
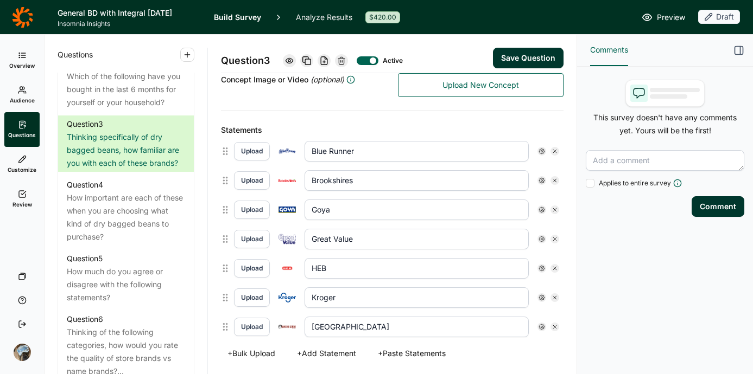
click at [551, 178] on icon at bounding box center [554, 180] width 7 height 7
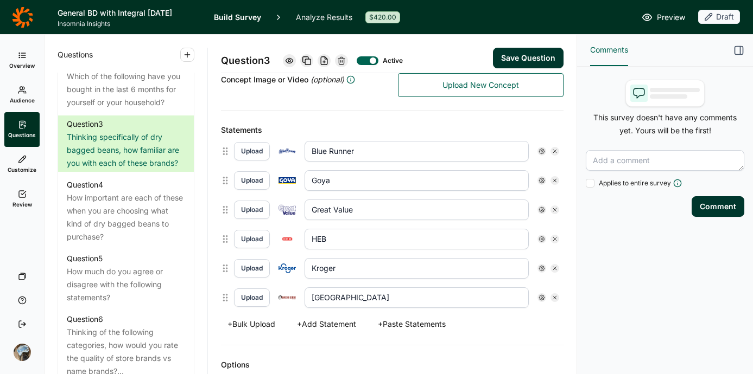
click at [513, 52] on button "Save Question" at bounding box center [528, 58] width 71 height 21
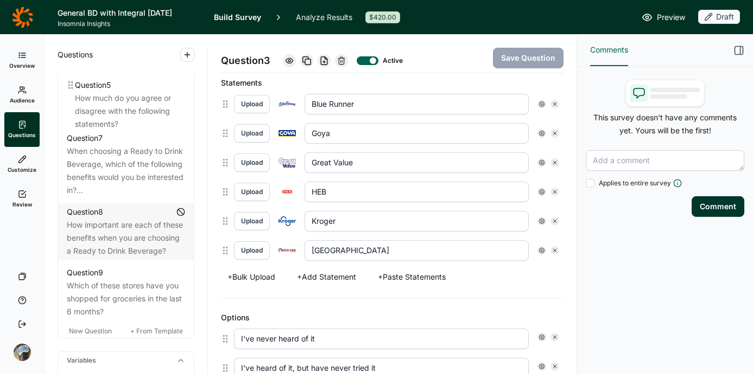
scroll to position [816, 0]
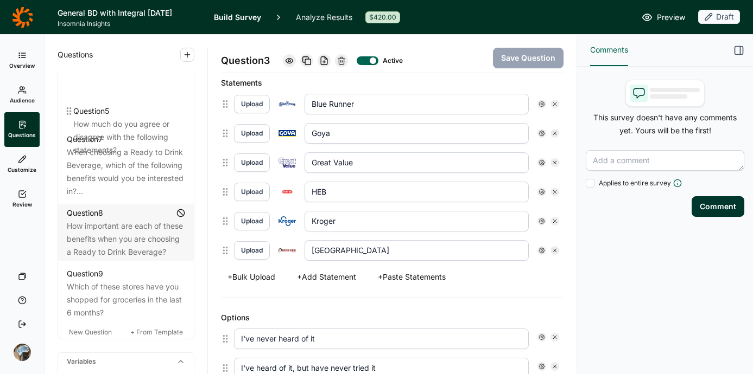
drag, startPoint x: 63, startPoint y: 133, endPoint x: 72, endPoint y: 118, distance: 17.7
click at [72, 116] on div "Question 1 How do you identify? Question 2 Which of the following have you boug…" at bounding box center [126, 44] width 136 height 556
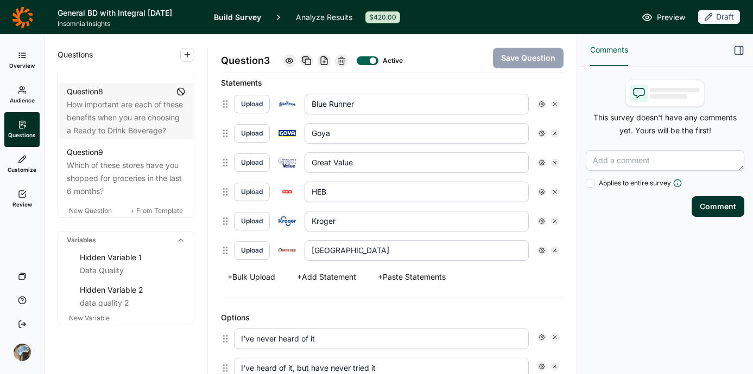
scroll to position [934, 0]
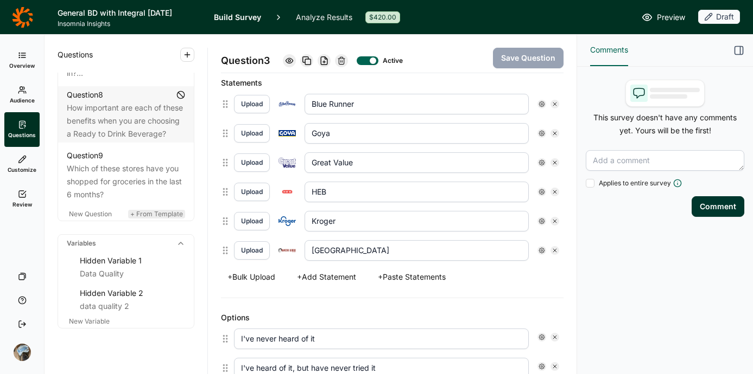
click at [137, 218] on span "+ From Template" at bounding box center [156, 214] width 53 height 8
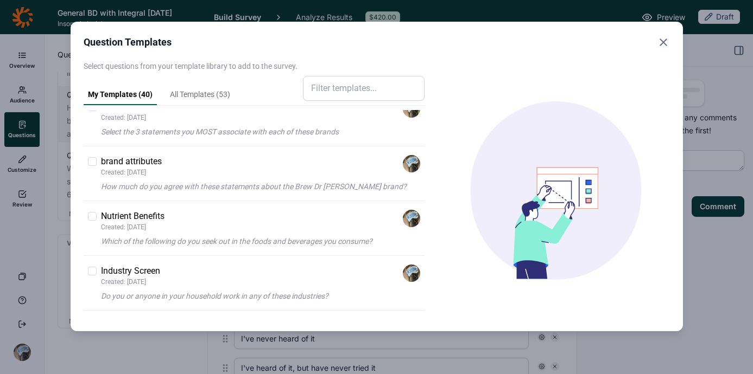
scroll to position [1272, 0]
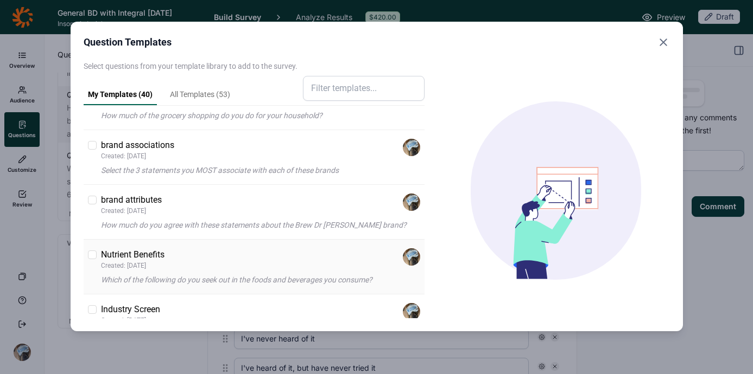
click at [231, 262] on div "Nutrient Benefits Created: [DATE]" at bounding box center [261, 259] width 320 height 22
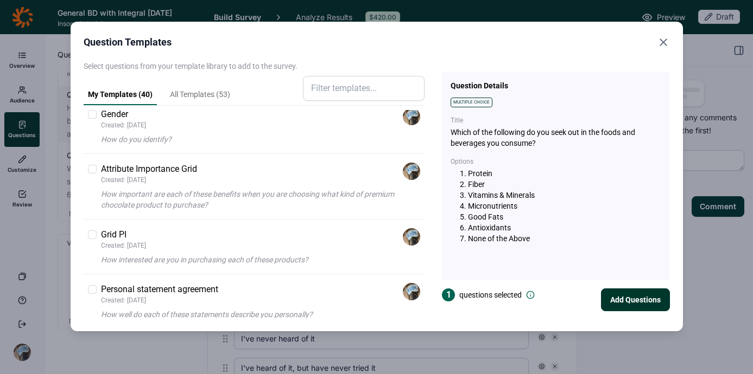
scroll to position [909, 0]
click at [139, 243] on p "Created: [DATE]" at bounding box center [123, 245] width 45 height 9
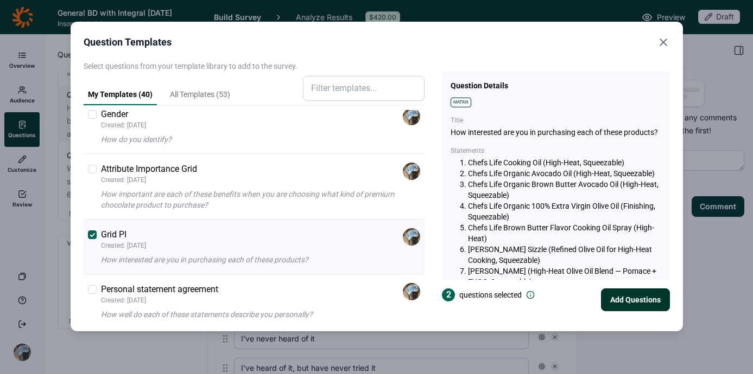
click at [139, 243] on p "Created: [DATE]" at bounding box center [123, 245] width 45 height 9
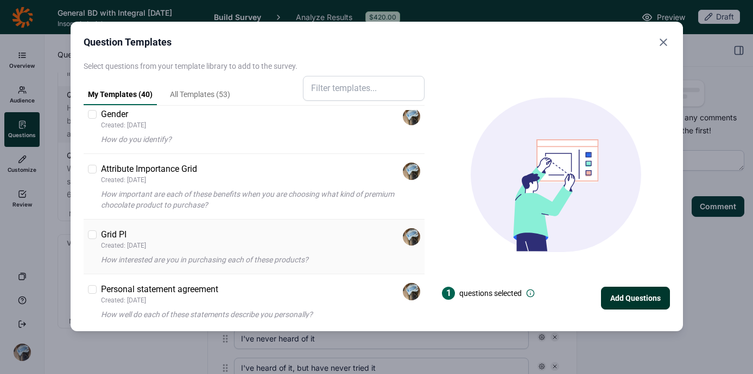
click at [189, 252] on div "Grid PI Created: [DATE] How interested are you in purchasing each of these prod…" at bounding box center [261, 246] width 320 height 37
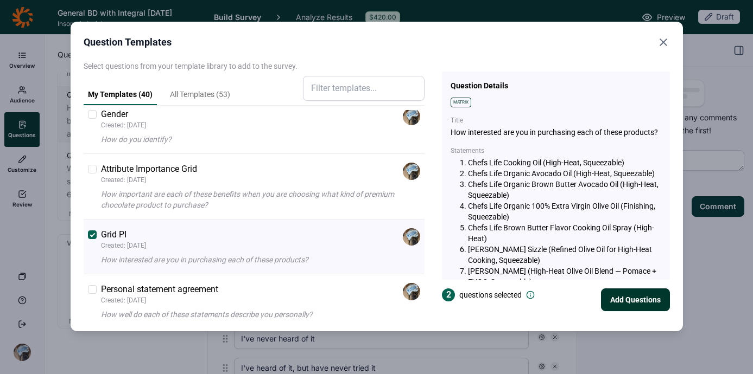
click at [627, 296] on button "Add Questions" at bounding box center [635, 300] width 69 height 23
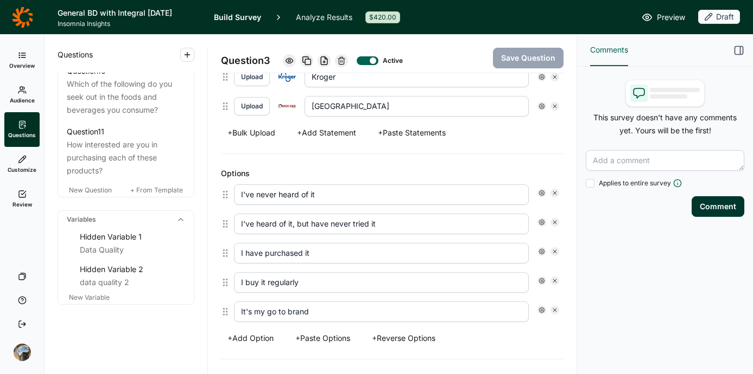
scroll to position [1098, 0]
click at [91, 194] on span "New Question" at bounding box center [90, 190] width 43 height 8
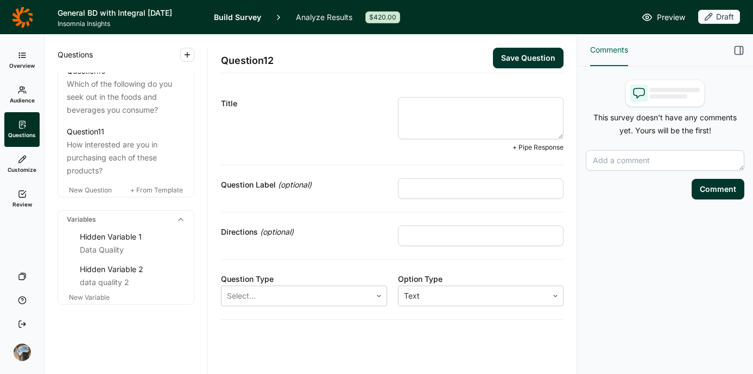
click at [451, 116] on textarea at bounding box center [481, 118] width 166 height 42
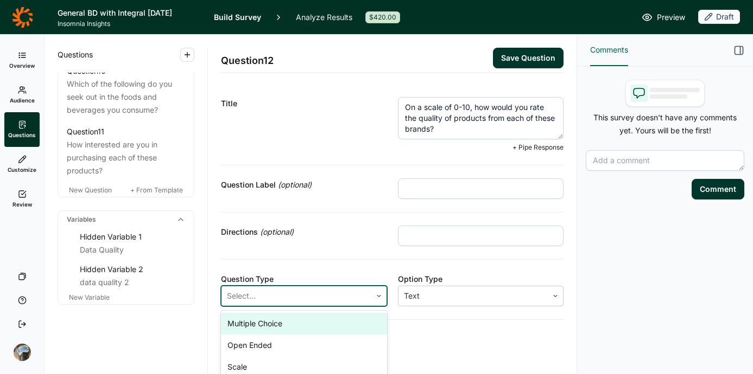
click at [309, 294] on div at bounding box center [296, 296] width 139 height 15
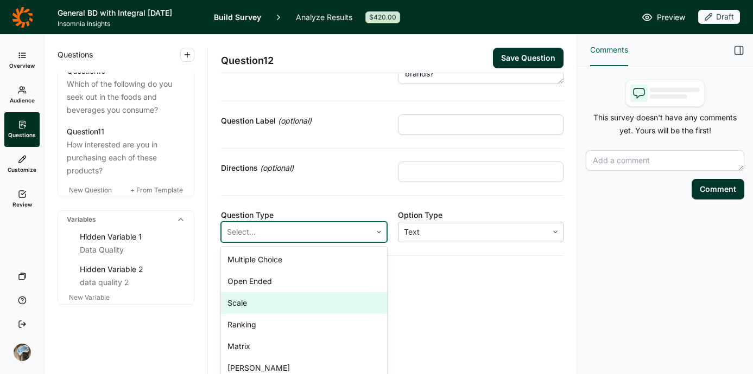
scroll to position [68, 0]
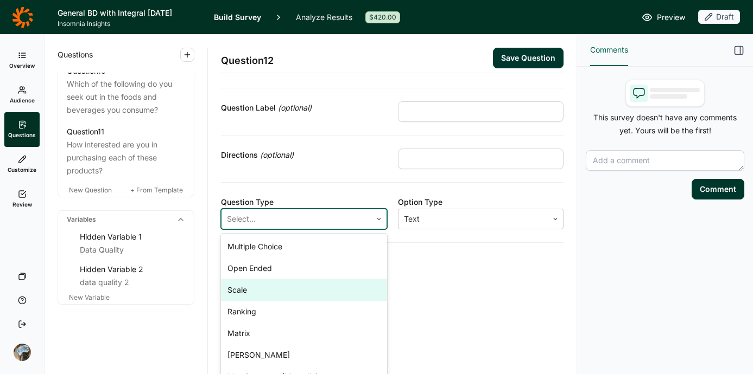
click at [309, 295] on div "Scale" at bounding box center [304, 290] width 166 height 22
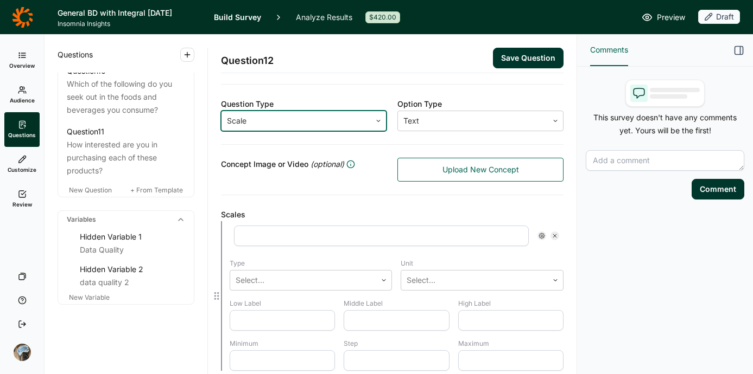
scroll to position [341, 0]
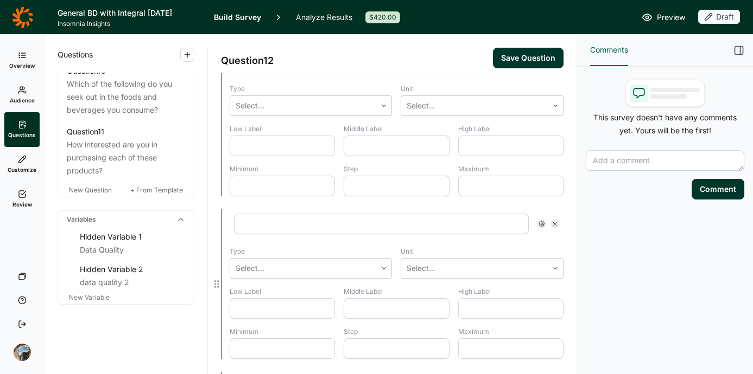
click at [551, 226] on icon at bounding box center [554, 224] width 7 height 7
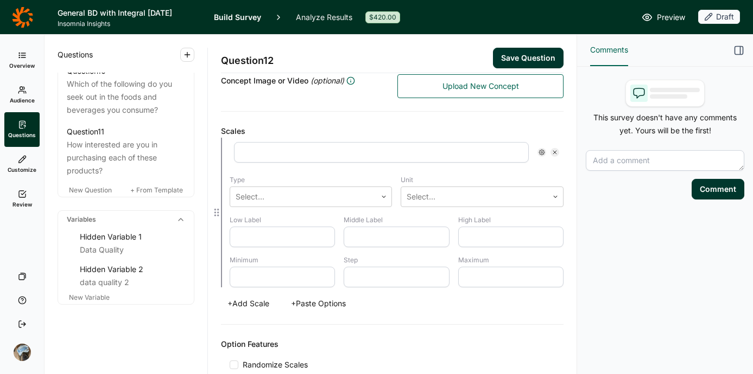
scroll to position [249, 0]
click at [295, 149] on input "text" at bounding box center [381, 153] width 295 height 21
click at [303, 118] on div "Scales Type Select... Unit Select... Low Label Middle Label High Label Minimum …" at bounding box center [392, 219] width 342 height 213
click at [295, 194] on div at bounding box center [303, 197] width 136 height 15
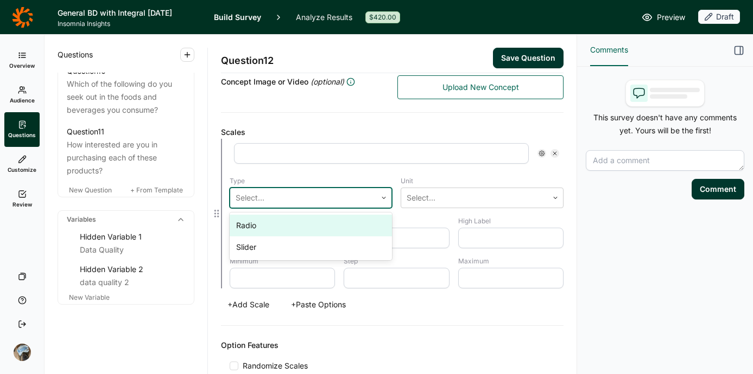
click at [295, 198] on div at bounding box center [303, 197] width 136 height 15
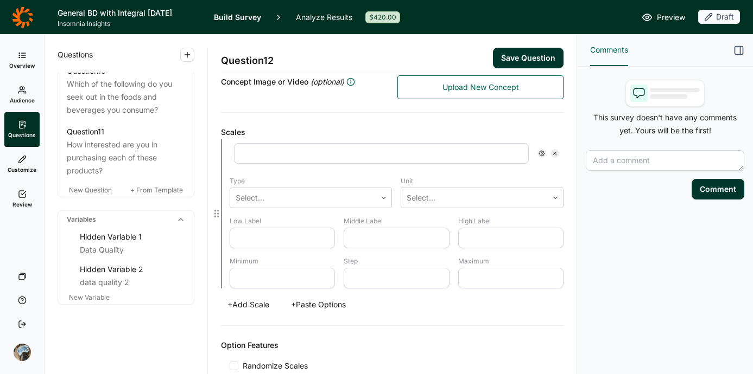
click at [296, 184] on label "Type" at bounding box center [310, 181] width 163 height 9
click at [283, 238] on input "text" at bounding box center [281, 238] width 105 height 21
click at [260, 274] on input "text" at bounding box center [281, 278] width 105 height 21
click at [468, 272] on input "text" at bounding box center [510, 278] width 105 height 21
click at [471, 325] on div "Scales Type Select... Unit Select... Low Label Low Quality Middle Label Average…" at bounding box center [392, 219] width 342 height 213
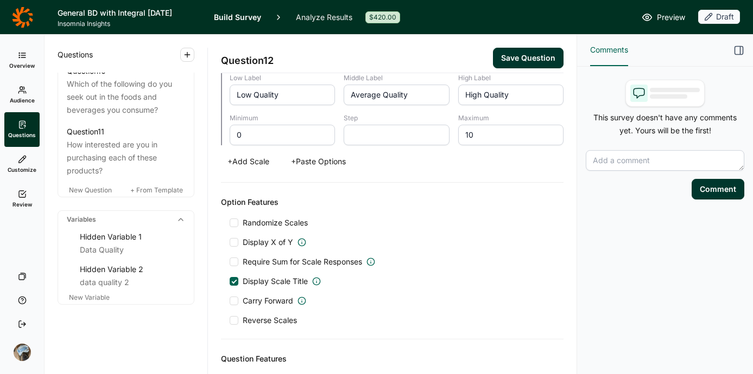
scroll to position [396, 0]
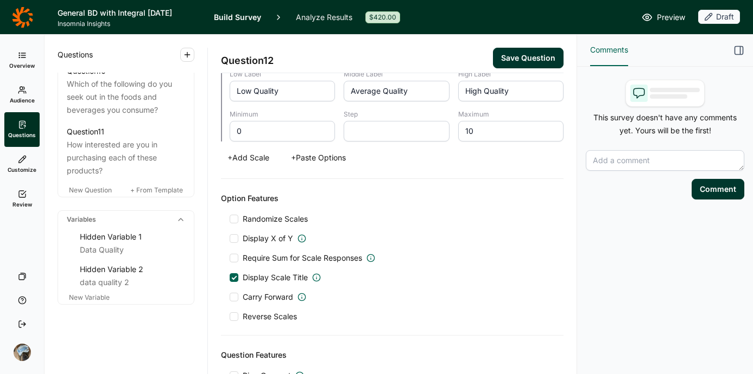
click at [236, 297] on div at bounding box center [233, 297] width 9 height 9
click at [229, 297] on input "Carry Forward" at bounding box center [229, 297] width 0 height 0
click at [300, 319] on div at bounding box center [307, 325] width 68 height 15
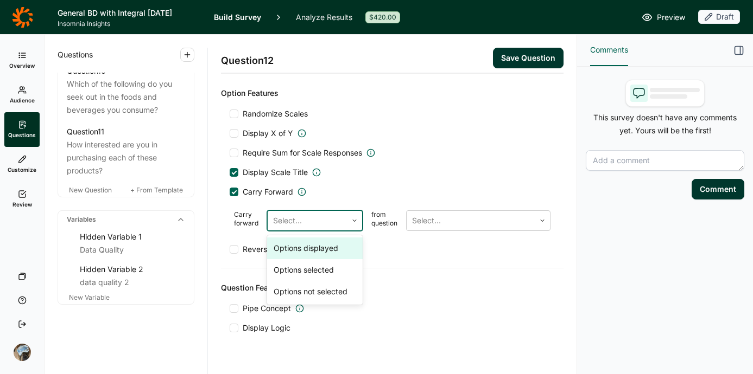
scroll to position [502, 0]
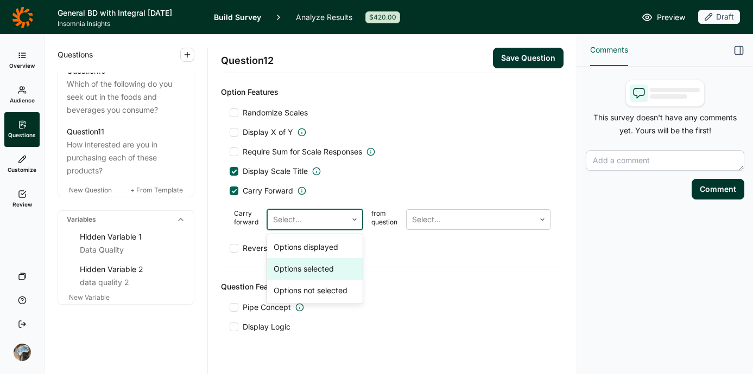
click at [311, 269] on div "Options selected" at bounding box center [314, 269] width 95 height 22
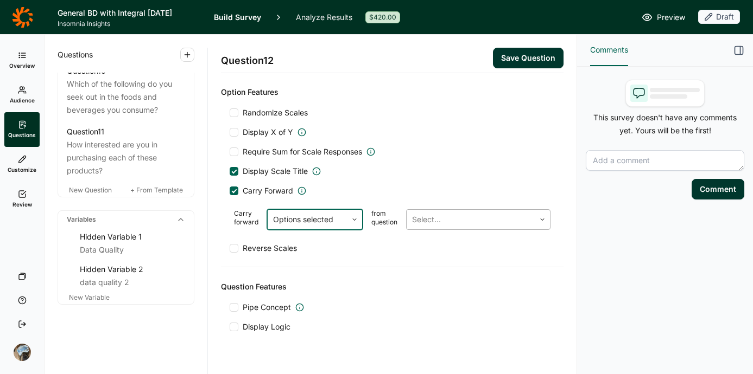
click at [463, 214] on div at bounding box center [470, 219] width 117 height 15
click at [339, 251] on div "Reverse Scales" at bounding box center [391, 248] width 325 height 11
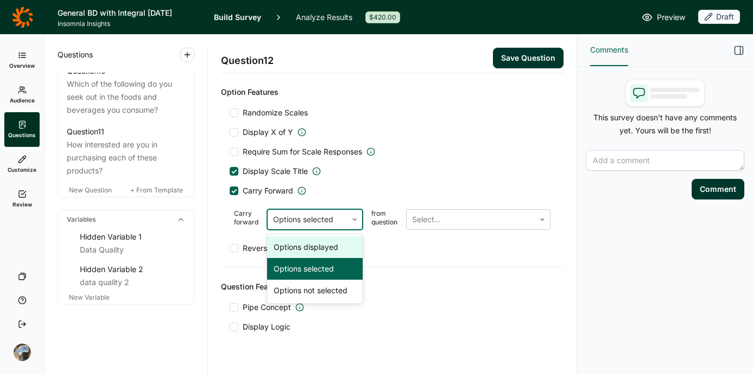
click at [315, 219] on div at bounding box center [307, 219] width 68 height 15
click at [319, 247] on div "Options displayed" at bounding box center [314, 248] width 95 height 22
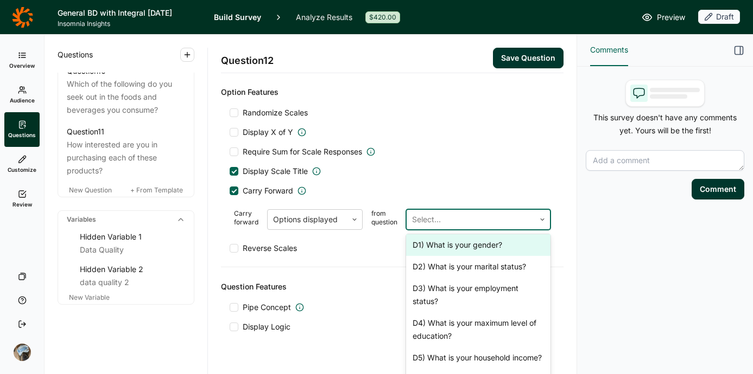
click at [457, 212] on div "Select..." at bounding box center [470, 220] width 128 height 20
click at [288, 219] on div at bounding box center [307, 219] width 68 height 15
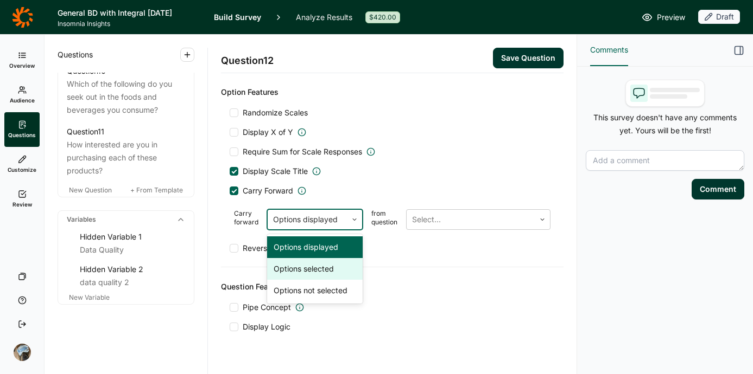
click at [329, 276] on div "Options selected" at bounding box center [314, 269] width 95 height 22
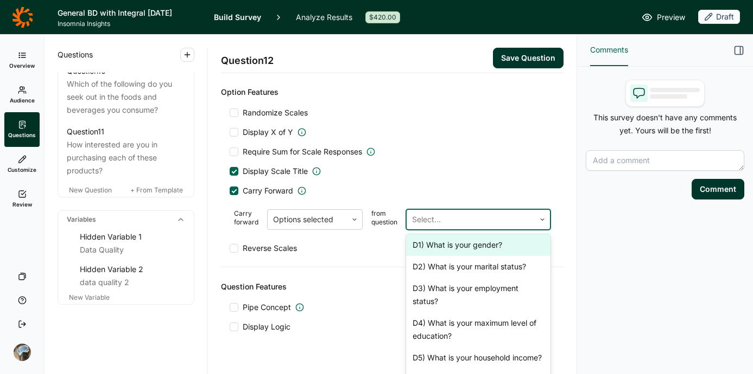
click at [418, 222] on div at bounding box center [470, 219] width 117 height 15
click at [324, 276] on div "Question Features Pipe Concept Display Logic" at bounding box center [392, 306] width 342 height 78
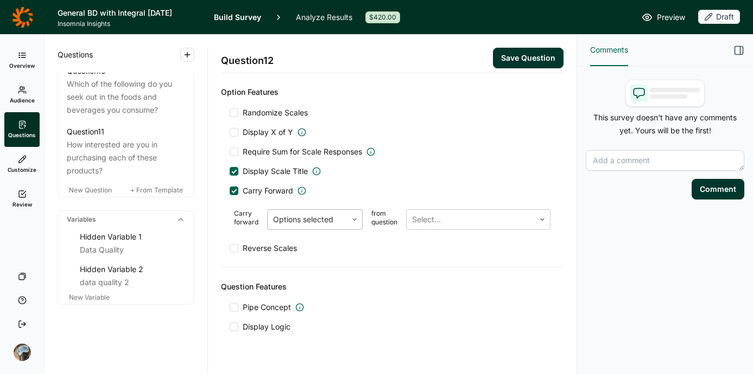
click at [327, 224] on div at bounding box center [307, 219] width 68 height 15
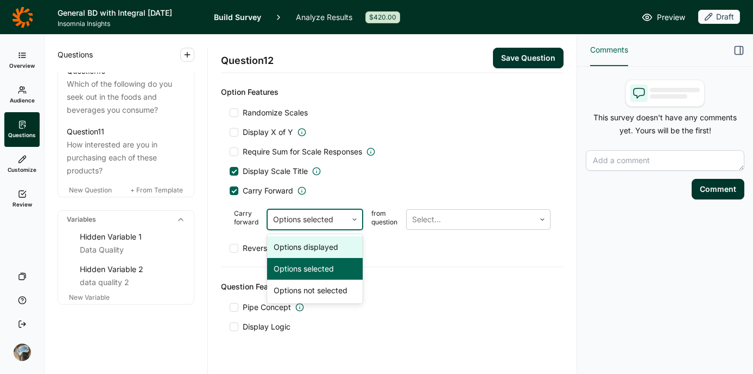
click at [325, 253] on div "Options displayed" at bounding box center [314, 248] width 95 height 22
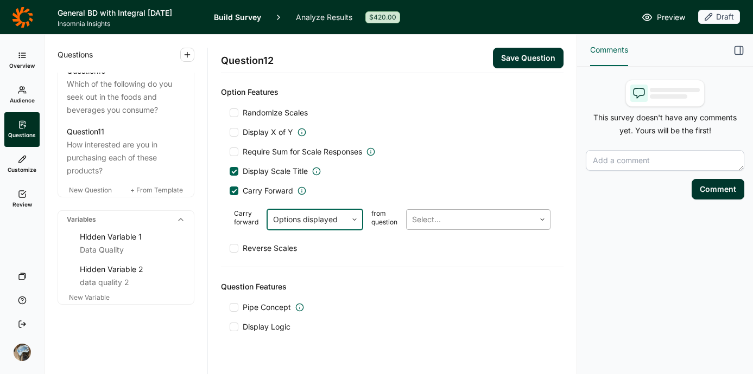
click at [442, 221] on div at bounding box center [470, 219] width 117 height 15
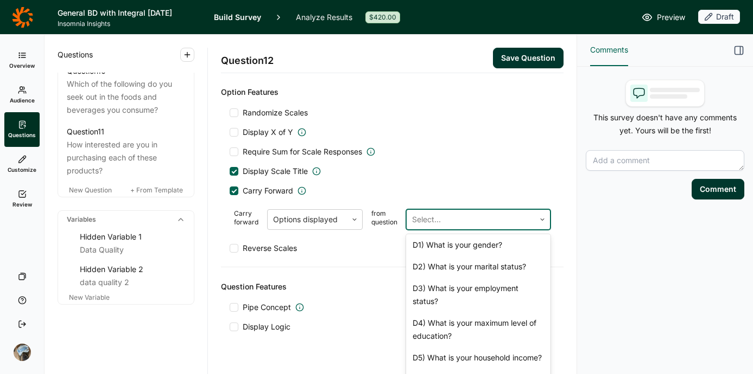
scroll to position [274, 0]
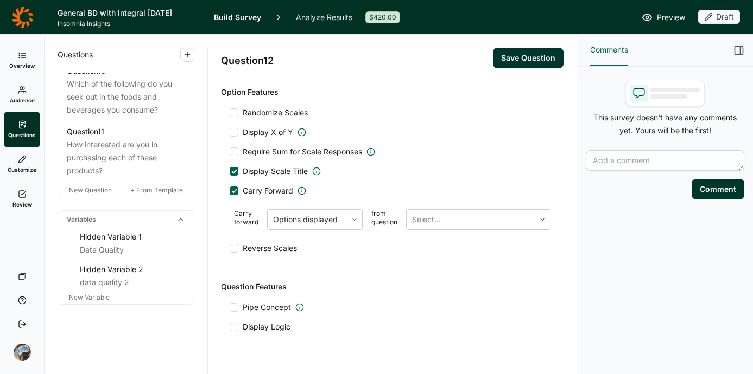
click at [352, 285] on div "Question Features" at bounding box center [392, 286] width 342 height 13
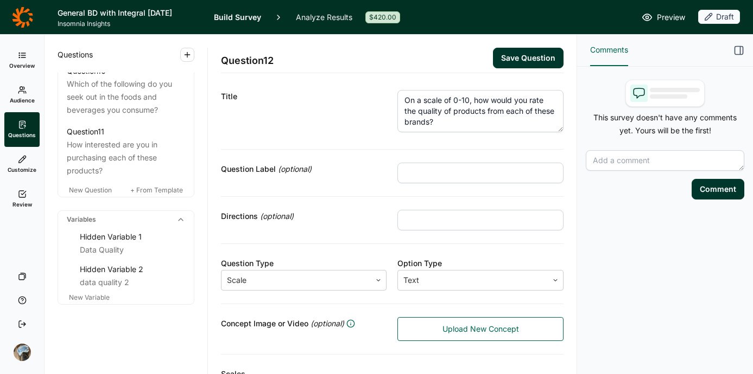
scroll to position [0, 0]
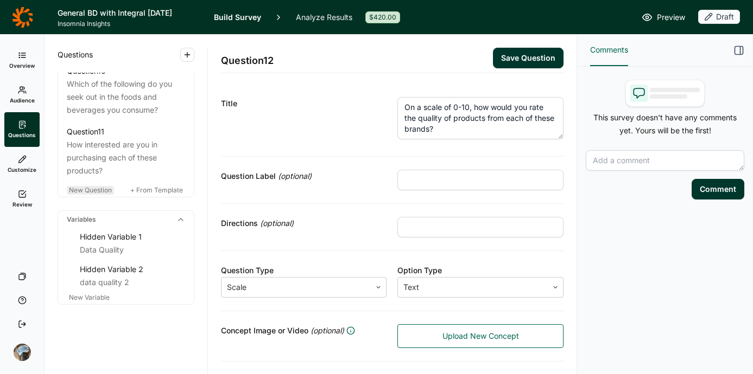
click at [99, 194] on span "New Question" at bounding box center [90, 190] width 43 height 8
click at [102, 194] on span "New Question" at bounding box center [90, 190] width 43 height 8
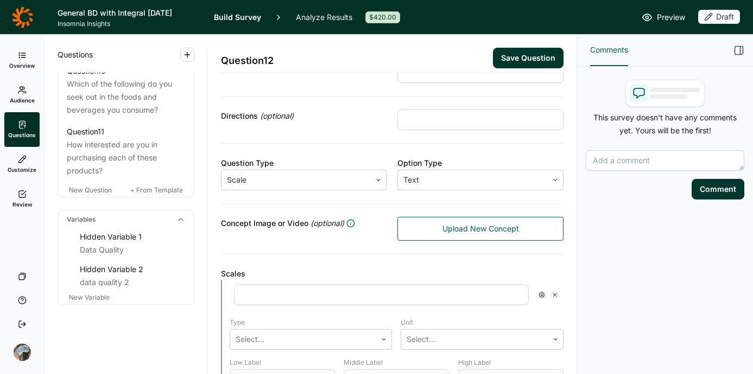
scroll to position [60, 0]
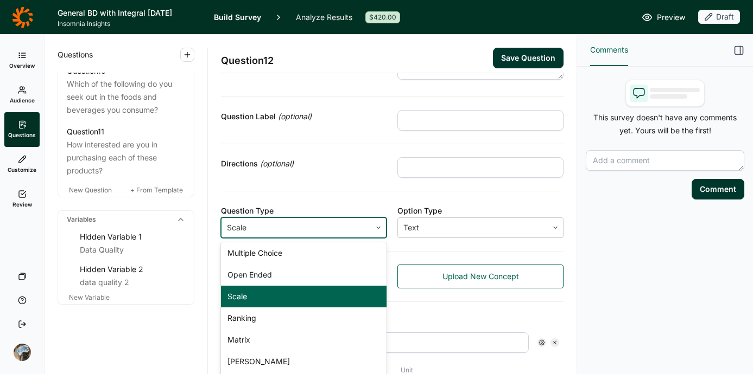
click at [329, 231] on div at bounding box center [296, 227] width 139 height 15
click at [295, 329] on div "Matrix" at bounding box center [304, 340] width 166 height 22
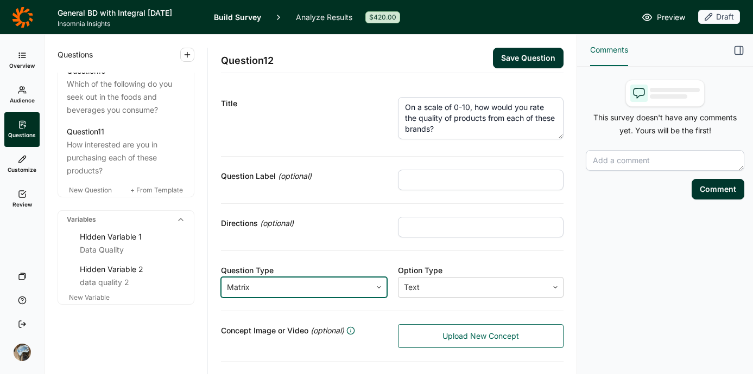
scroll to position [2, 0]
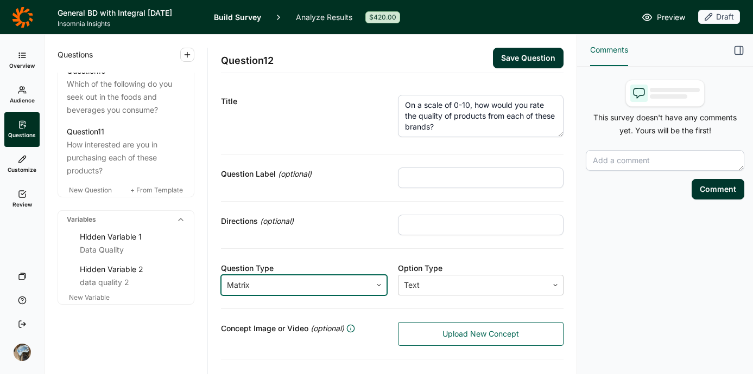
click at [468, 107] on textarea "On a scale of 0-10, how would you rate the quality of products from each of the…" at bounding box center [481, 116] width 166 height 42
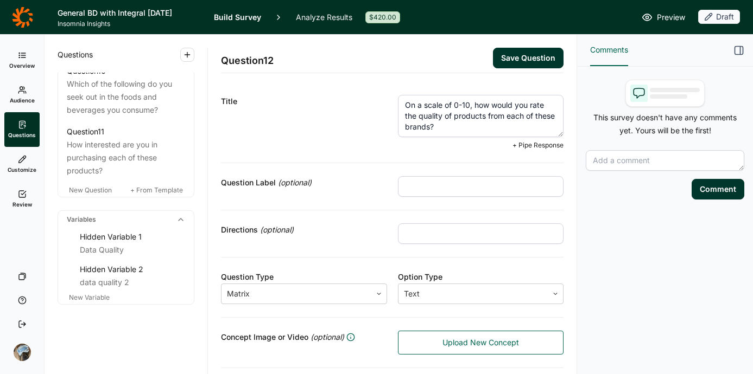
drag, startPoint x: 468, startPoint y: 107, endPoint x: 460, endPoint y: 107, distance: 8.1
click at [461, 107] on textarea "On a scale of 0-10, how would you rate the quality of products from each of the…" at bounding box center [481, 116] width 166 height 42
click at [479, 107] on textarea "On a scale of 0-10, how would you rate the quality of products from each of the…" at bounding box center [481, 116] width 166 height 42
drag, startPoint x: 476, startPoint y: 105, endPoint x: 363, endPoint y: 109, distance: 112.9
click at [363, 109] on div "Title On a scale of 0-10, how would you rate the quality of products from each …" at bounding box center [392, 122] width 342 height 81
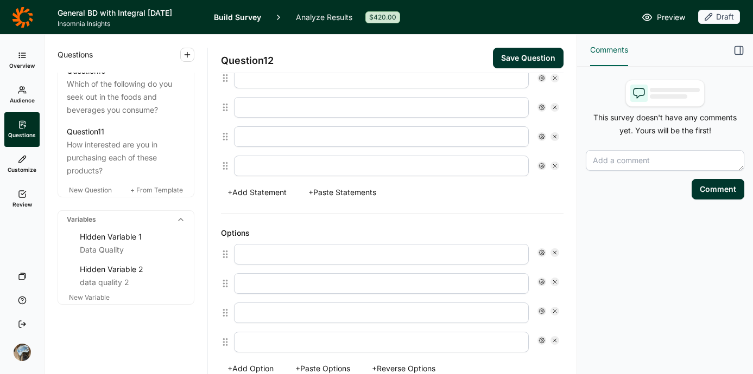
scroll to position [342, 0]
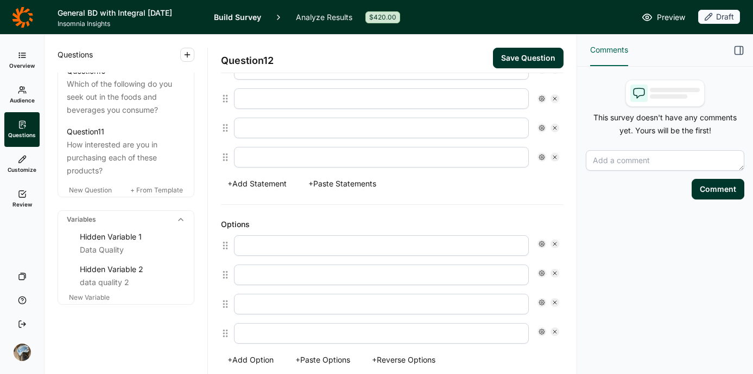
click at [287, 247] on input "text" at bounding box center [381, 245] width 295 height 21
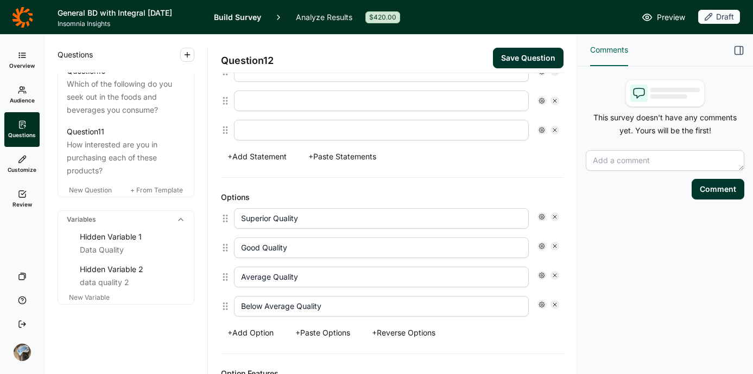
scroll to position [377, 0]
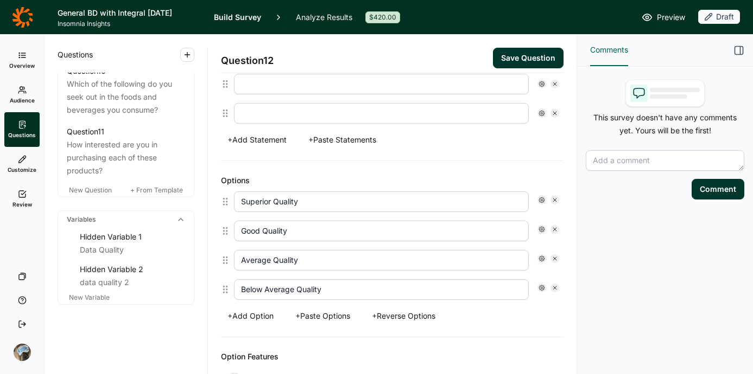
click at [254, 317] on button "+ Add Option" at bounding box center [250, 316] width 59 height 15
click at [268, 321] on input "text" at bounding box center [381, 319] width 295 height 21
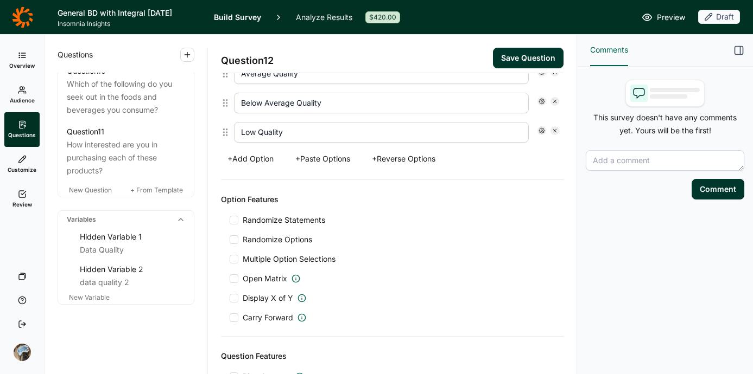
scroll to position [588, 0]
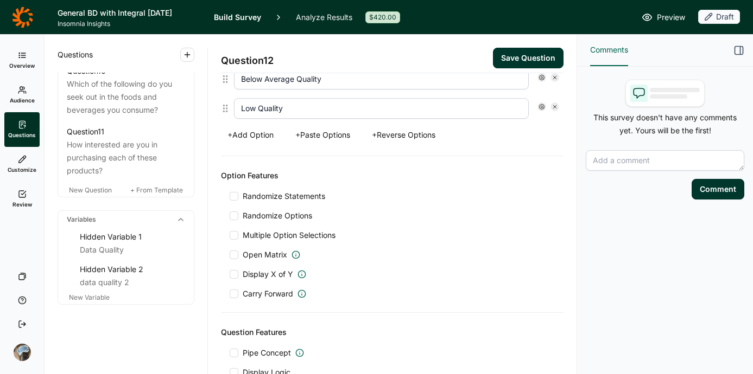
click at [237, 294] on div at bounding box center [233, 294] width 9 height 9
click at [229, 294] on input "Carry Forward" at bounding box center [229, 294] width 0 height 0
click at [314, 334] on div "Carry forward Select... from question Select..." at bounding box center [391, 322] width 325 height 29
click at [319, 322] on div at bounding box center [307, 322] width 68 height 15
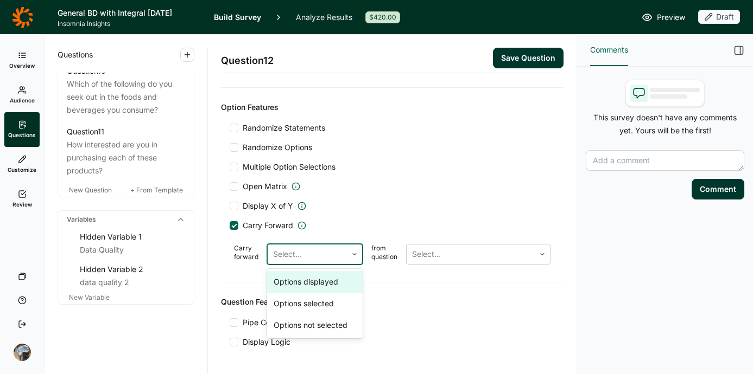
scroll to position [694, 0]
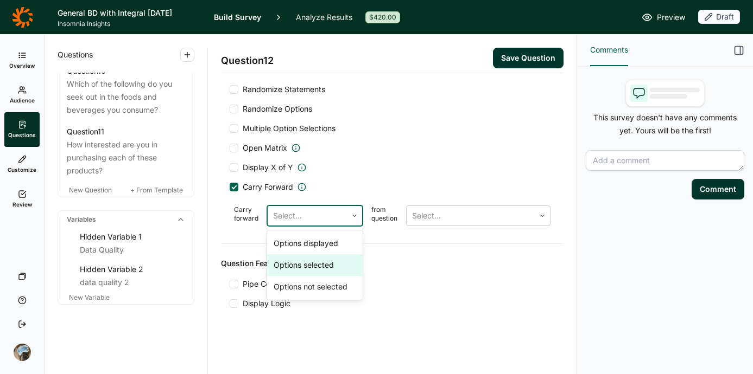
click at [330, 264] on div "Options selected" at bounding box center [314, 265] width 95 height 22
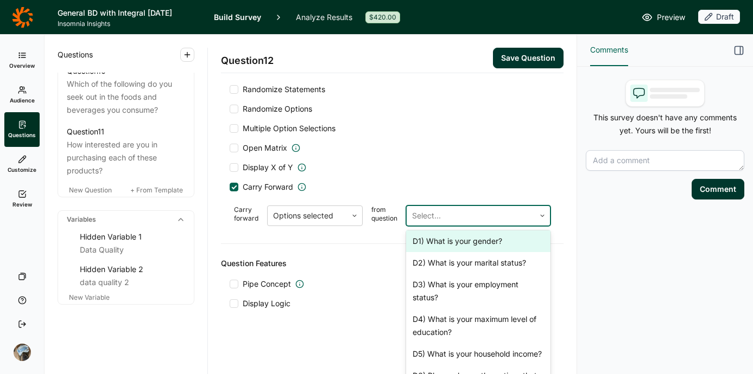
click at [448, 209] on div at bounding box center [470, 215] width 117 height 15
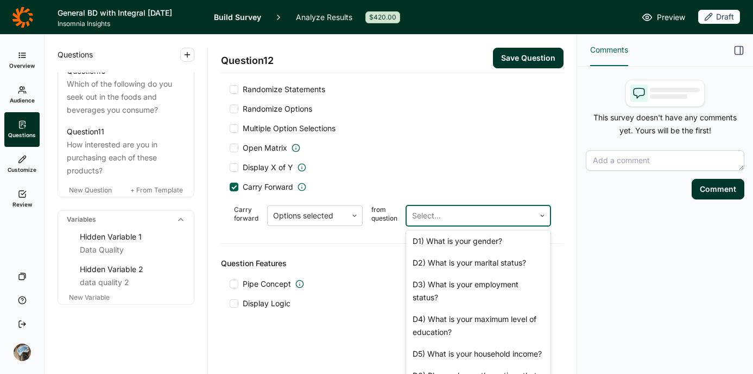
scroll to position [325, 0]
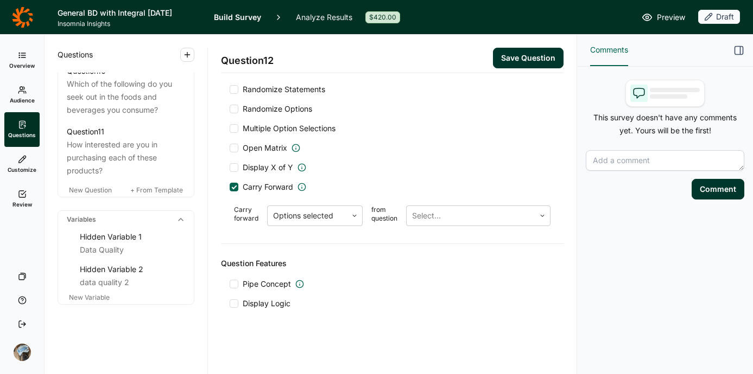
click at [346, 265] on div "Question Features" at bounding box center [392, 263] width 342 height 13
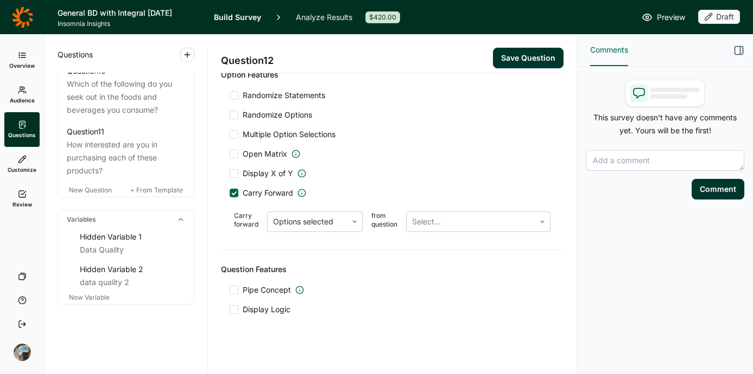
scroll to position [686, 0]
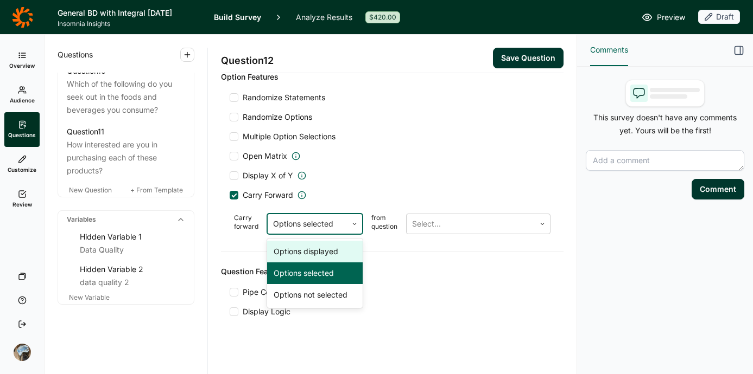
click at [307, 221] on div at bounding box center [307, 223] width 68 height 15
click at [307, 252] on div "Options displayed" at bounding box center [314, 252] width 95 height 22
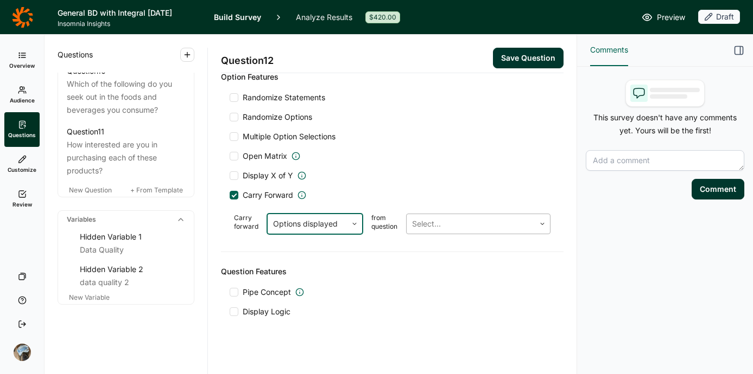
click at [451, 229] on div at bounding box center [470, 223] width 117 height 15
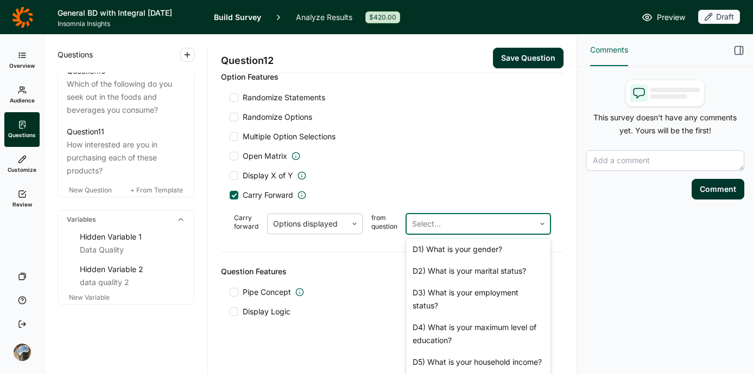
scroll to position [507, 0]
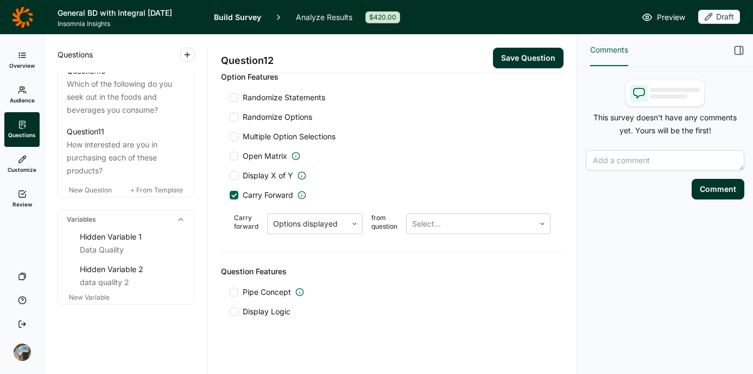
click at [354, 287] on div "Pipe Concept" at bounding box center [391, 292] width 325 height 11
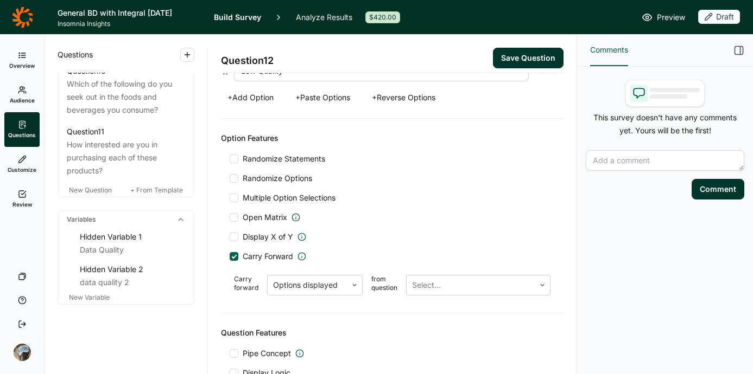
scroll to position [628, 0]
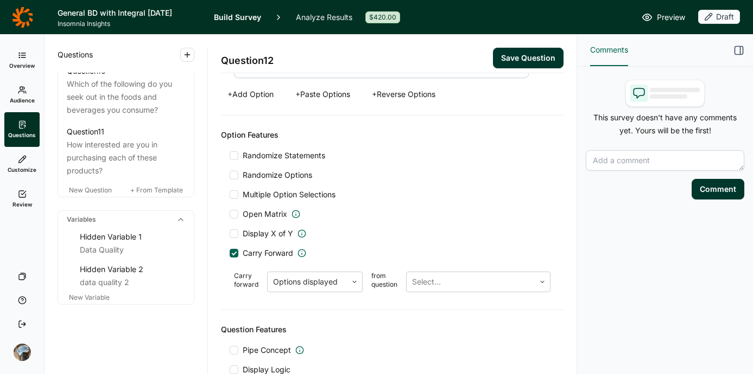
click at [263, 159] on span "Randomize Statements" at bounding box center [281, 155] width 87 height 11
click at [229, 156] on input "Randomize Statements" at bounding box center [229, 156] width 0 height 0
click at [234, 254] on div at bounding box center [234, 253] width 5 height 5
click at [229, 253] on input "Carry Forward" at bounding box center [229, 253] width 0 height 0
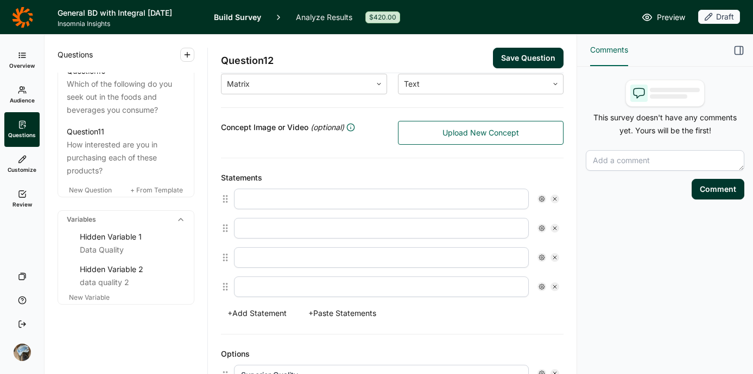
scroll to position [123, 0]
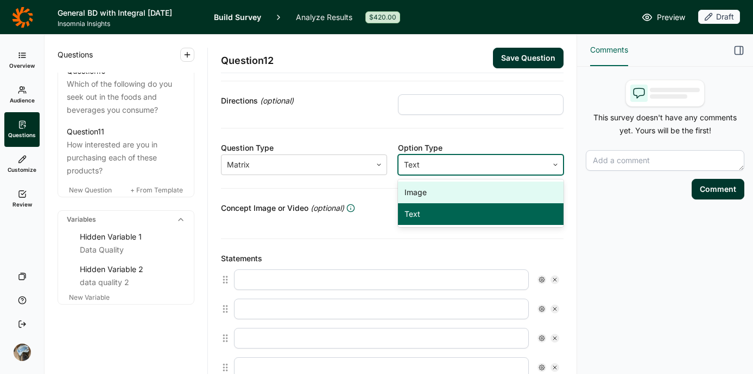
click at [474, 164] on div at bounding box center [473, 164] width 139 height 15
click at [436, 195] on div "Image" at bounding box center [481, 193] width 166 height 22
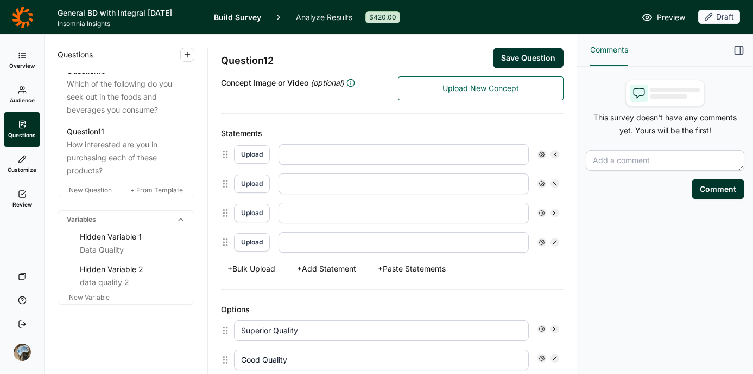
scroll to position [251, 0]
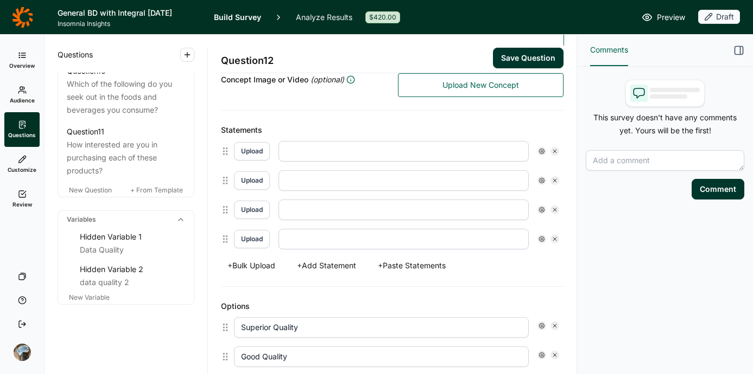
click at [257, 263] on button "+ Bulk Upload" at bounding box center [251, 265] width 61 height 15
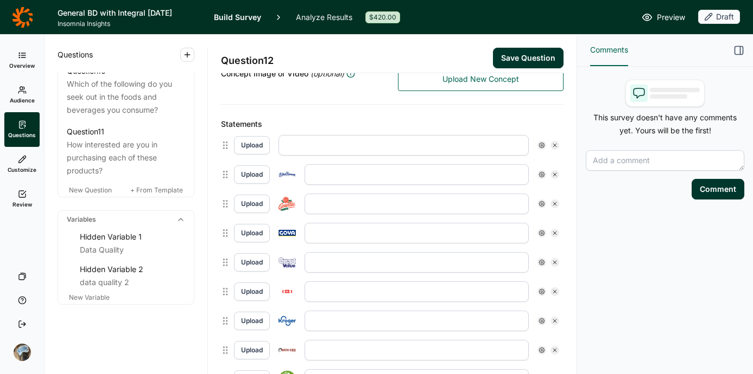
scroll to position [259, 0]
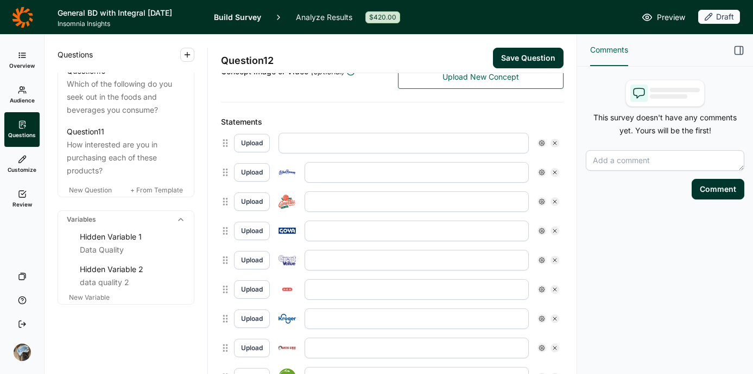
click at [551, 143] on icon at bounding box center [554, 143] width 7 height 7
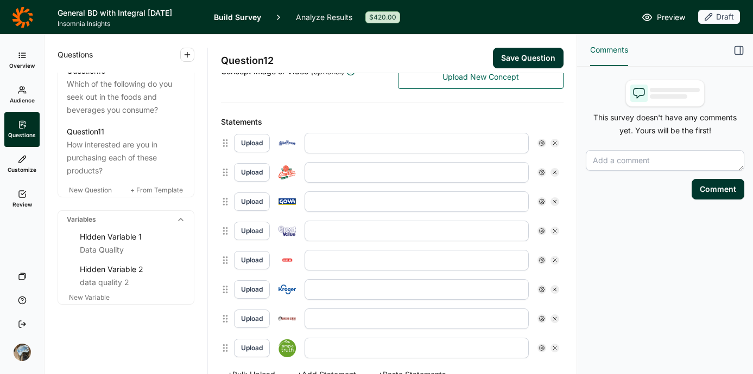
click at [367, 141] on input "text" at bounding box center [416, 143] width 224 height 21
click at [322, 169] on input "text" at bounding box center [416, 172] width 224 height 21
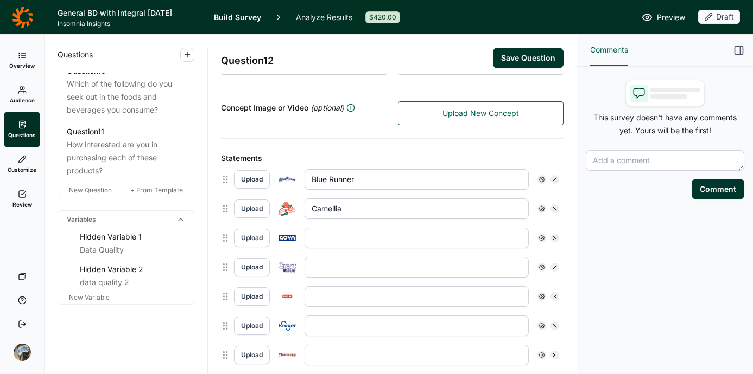
scroll to position [219, 0]
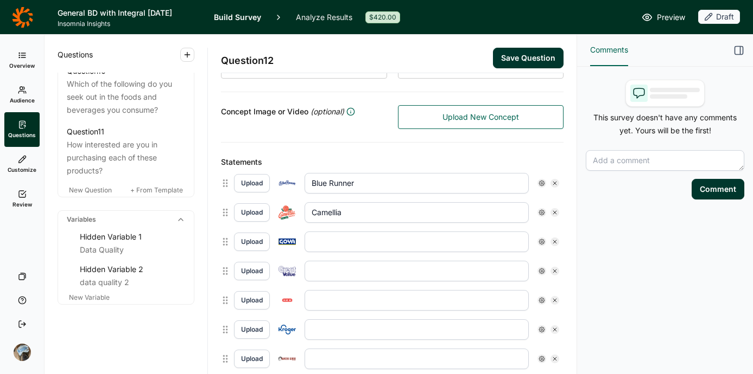
click at [323, 198] on div "Upload Camellia" at bounding box center [396, 212] width 334 height 29
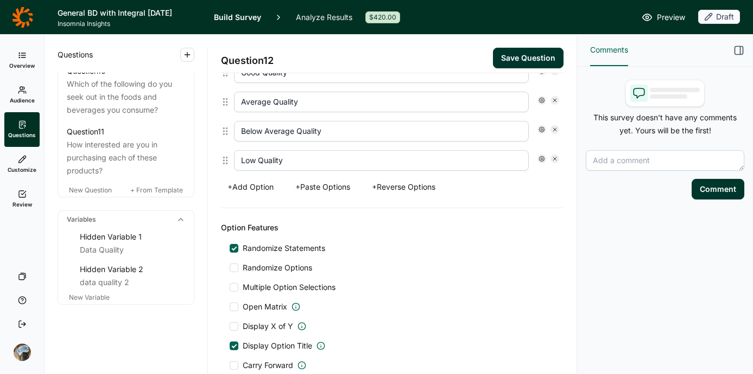
scroll to position [619, 0]
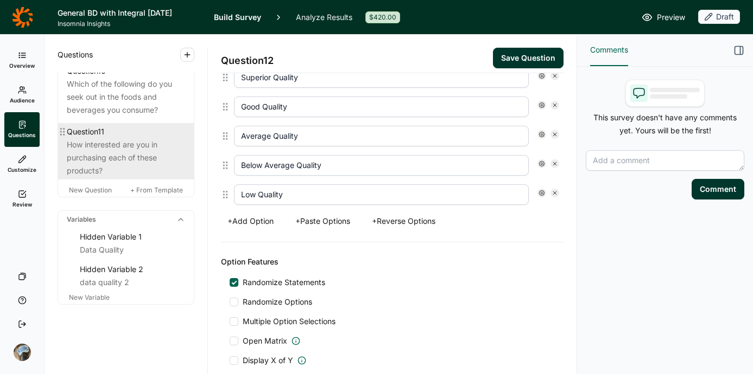
click at [135, 177] on div "How interested are you in purchasing each of these products?" at bounding box center [126, 157] width 118 height 39
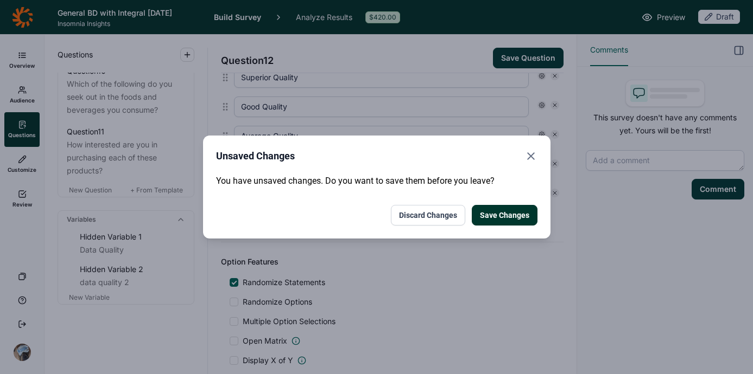
click at [424, 213] on button "Discard Changes" at bounding box center [428, 215] width 74 height 21
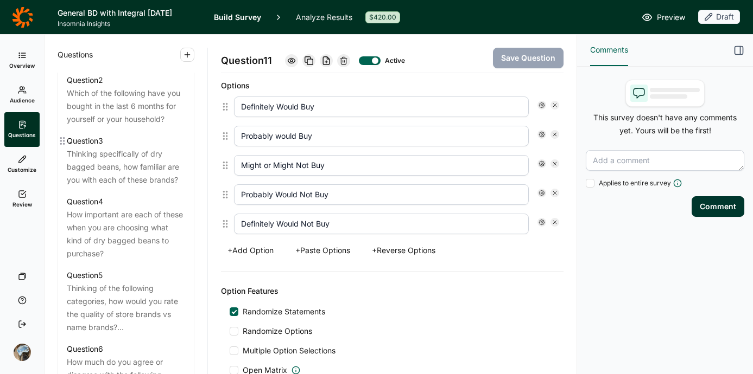
scroll to position [539, 0]
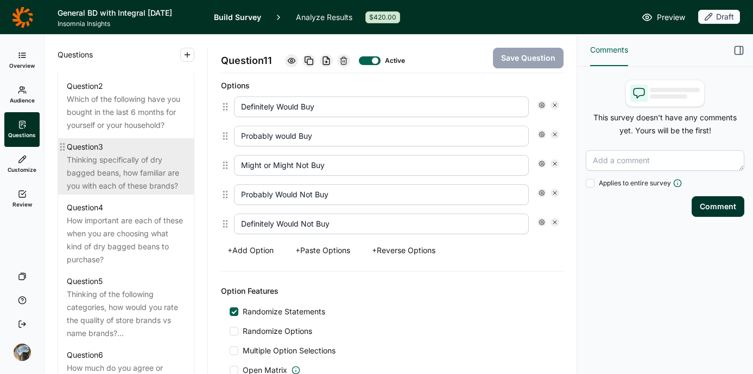
click at [143, 183] on div "Thinking specifically of dry bagged beans, how familiar are you with each of th…" at bounding box center [126, 173] width 118 height 39
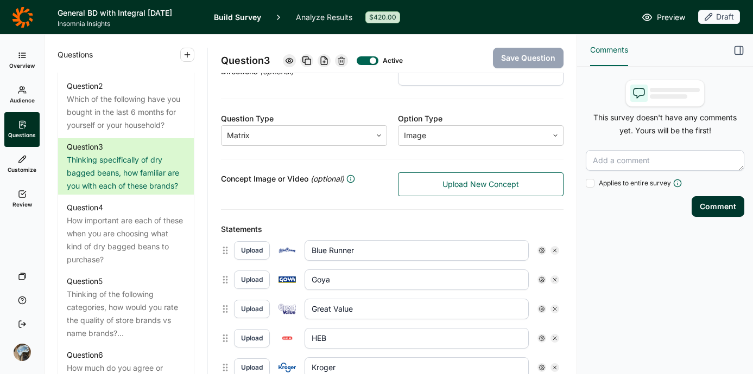
scroll to position [75, 0]
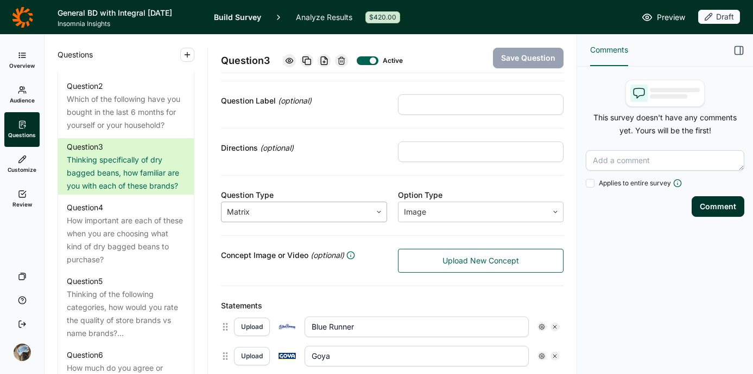
click at [275, 217] on div at bounding box center [296, 212] width 139 height 15
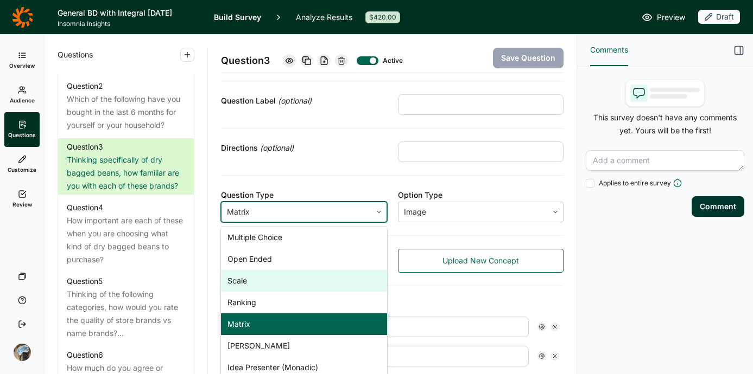
scroll to position [0, 0]
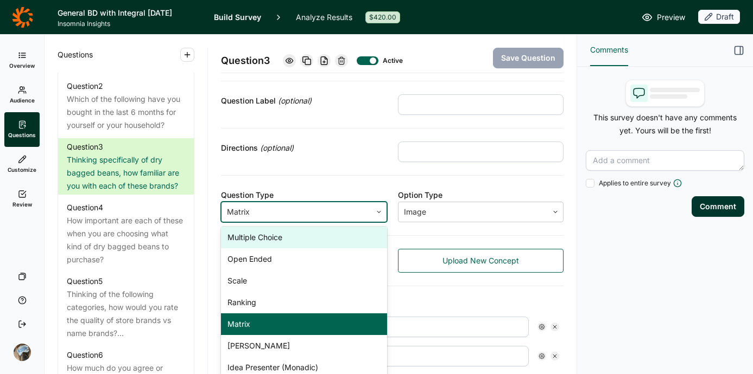
click at [276, 242] on div "Multiple Choice" at bounding box center [304, 238] width 166 height 22
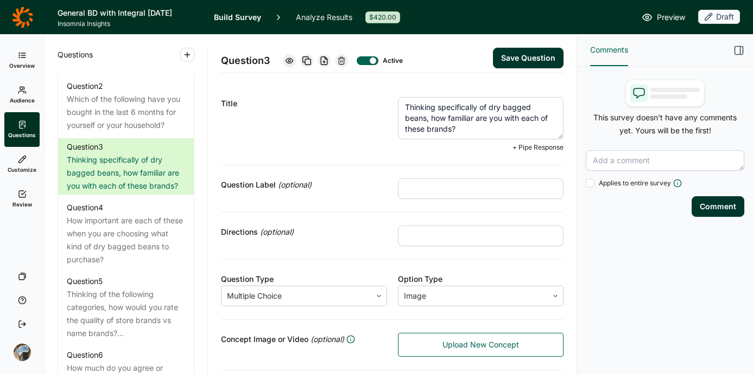
click at [470, 122] on textarea "Thinking specifically of dry bagged beans, how familiar are you with each of th…" at bounding box center [481, 118] width 166 height 42
drag, startPoint x: 464, startPoint y: 131, endPoint x: 427, endPoint y: 120, distance: 38.6
click at [427, 120] on textarea "Thinking specifically of dry bagged beans, how familiar are you with each of th…" at bounding box center [481, 118] width 166 height 42
click at [443, 244] on input "text" at bounding box center [481, 236] width 166 height 21
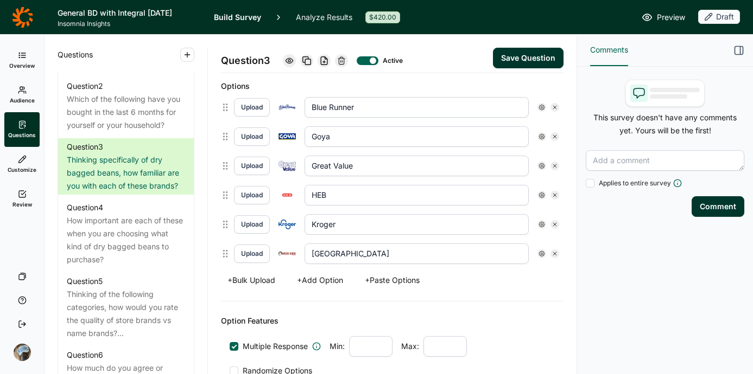
scroll to position [262, 0]
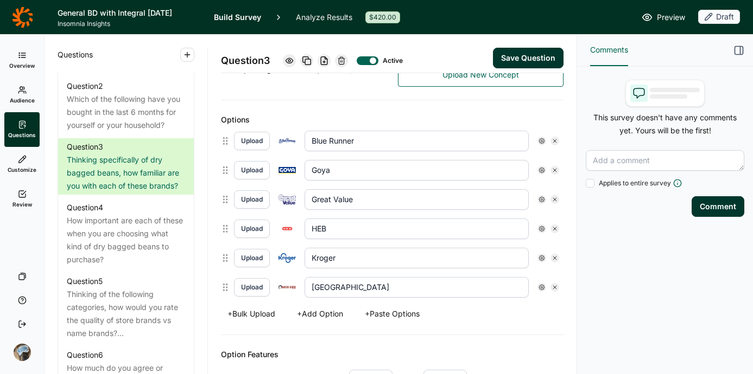
click at [329, 313] on button "+ Add Option" at bounding box center [319, 314] width 59 height 15
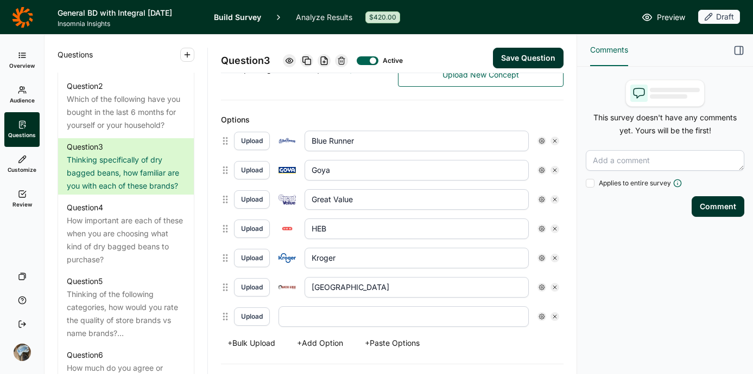
click at [322, 342] on button "+ Add Option" at bounding box center [319, 343] width 59 height 15
click at [246, 316] on button "Upload" at bounding box center [252, 317] width 36 height 18
click at [250, 341] on button "Upload" at bounding box center [252, 346] width 36 height 18
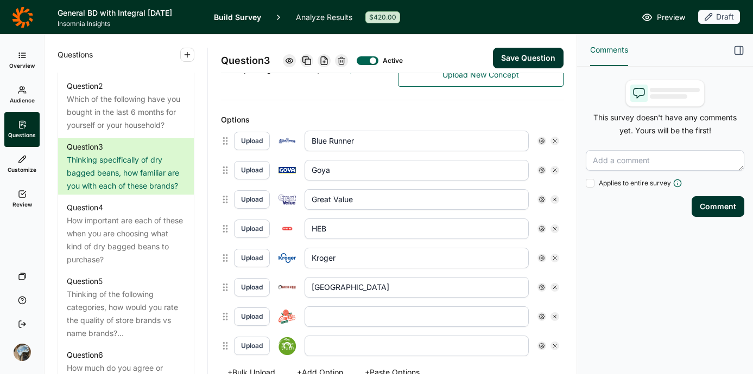
click at [387, 325] on input "text" at bounding box center [416, 317] width 224 height 21
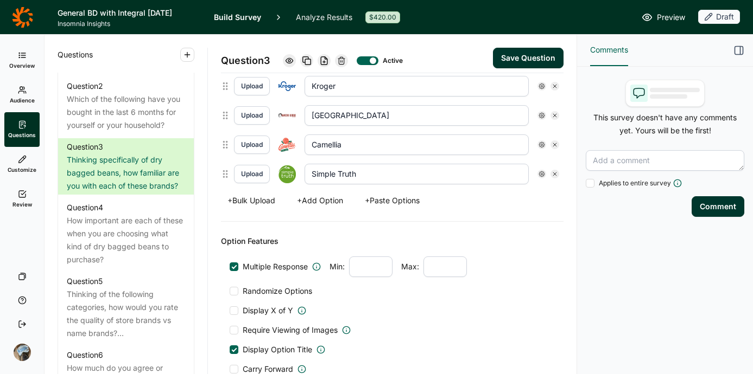
scroll to position [437, 0]
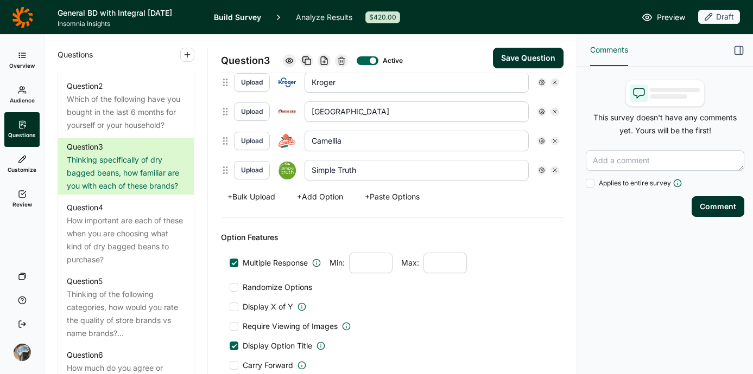
click at [300, 284] on span "Randomize Options" at bounding box center [275, 287] width 74 height 11
click at [229, 288] on input "Randomize Options" at bounding box center [229, 288] width 0 height 0
click at [516, 53] on button "Save Question" at bounding box center [528, 58] width 71 height 21
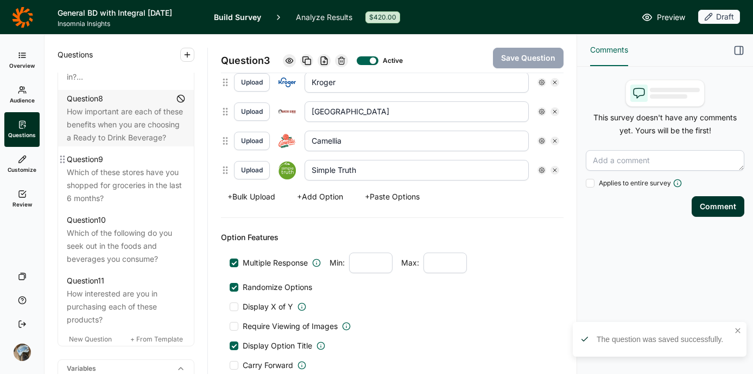
scroll to position [1041, 0]
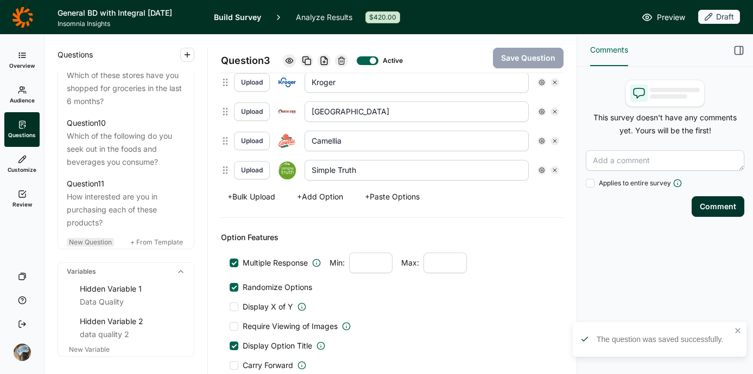
click at [90, 246] on span "New Question" at bounding box center [90, 242] width 43 height 8
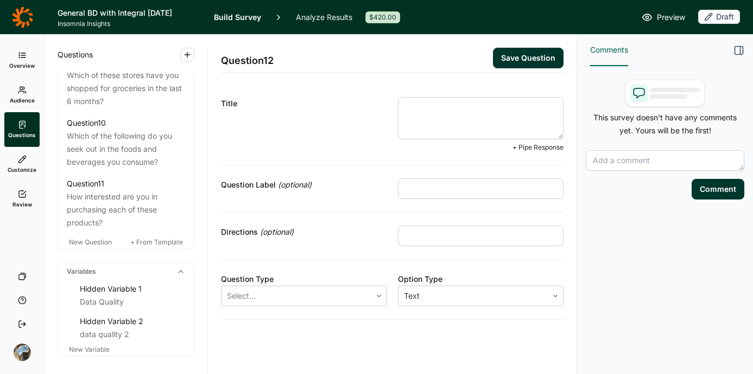
click at [512, 114] on textarea at bounding box center [481, 118] width 166 height 42
click at [527, 106] on textarea "How would you rate the quality of each of these brands" at bounding box center [481, 118] width 166 height 42
click at [555, 123] on textarea "How would you rate the quality of the Dry Bagged Beans for each of these brands" at bounding box center [481, 118] width 166 height 42
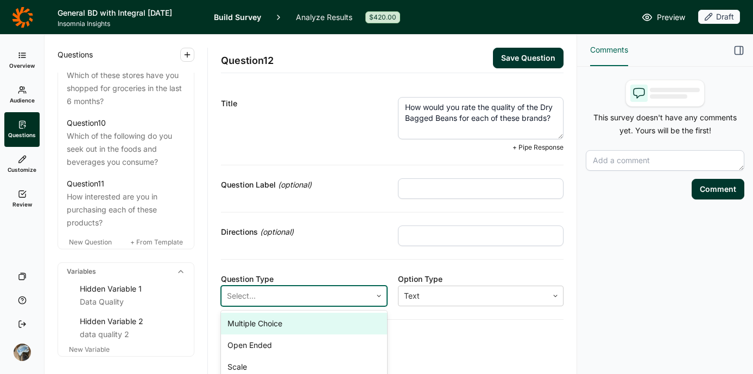
click at [310, 297] on div at bounding box center [296, 296] width 139 height 15
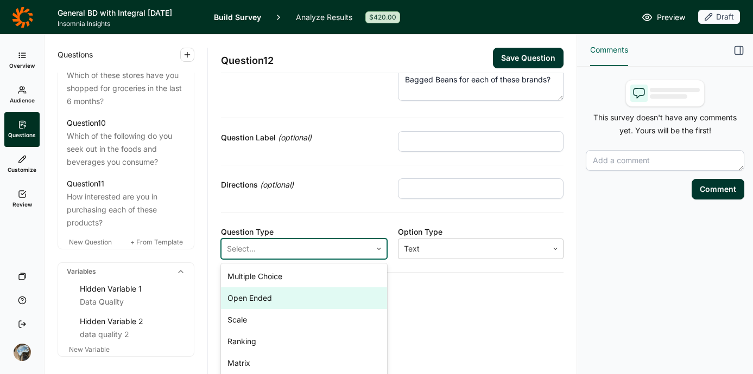
scroll to position [84, 0]
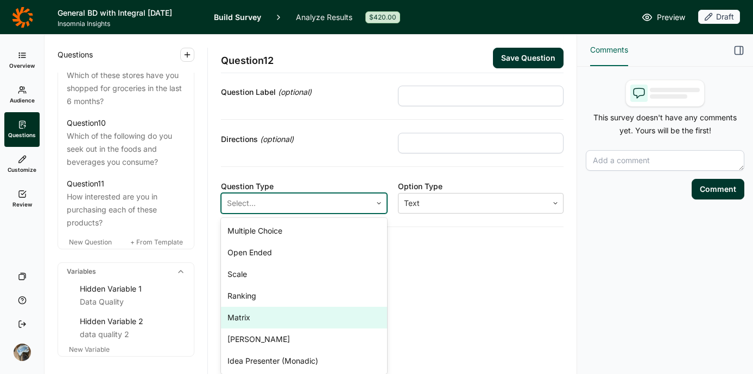
click at [269, 315] on div "Matrix" at bounding box center [304, 318] width 166 height 22
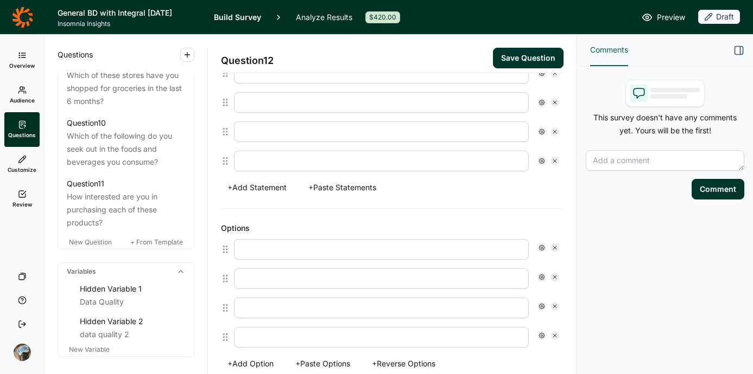
scroll to position [345, 0]
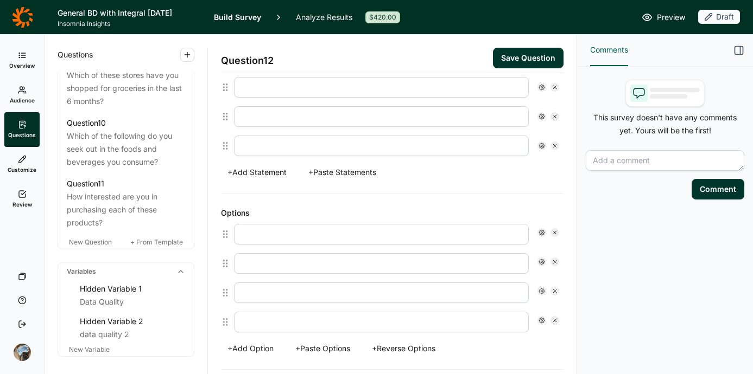
click at [272, 234] on input "text" at bounding box center [381, 234] width 295 height 21
click at [314, 262] on input "text" at bounding box center [381, 263] width 295 height 21
click at [314, 262] on input "H" at bounding box center [381, 263] width 295 height 21
click at [322, 291] on input "text" at bounding box center [381, 293] width 295 height 21
click at [308, 328] on input "text" at bounding box center [381, 322] width 295 height 21
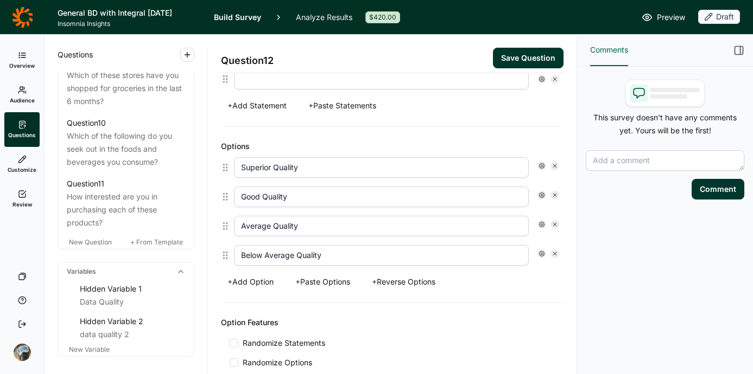
scroll to position [420, 0]
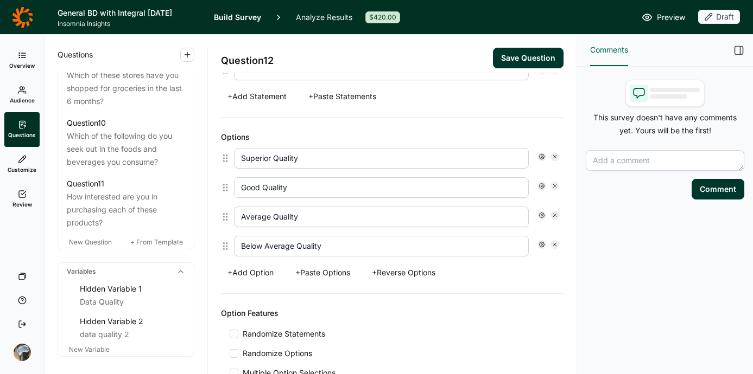
click at [255, 269] on button "+ Add Option" at bounding box center [250, 272] width 59 height 15
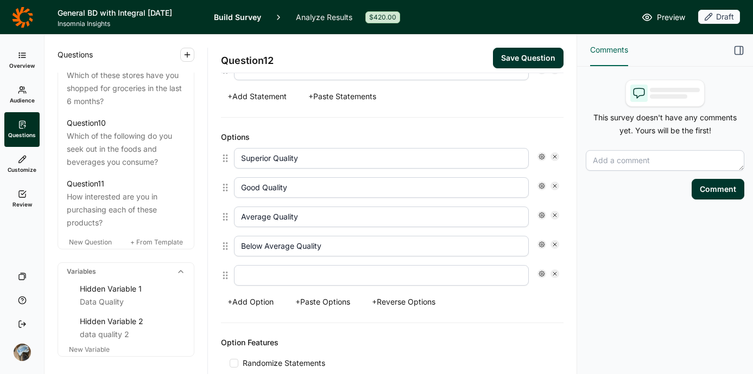
click at [258, 272] on input "text" at bounding box center [381, 275] width 295 height 21
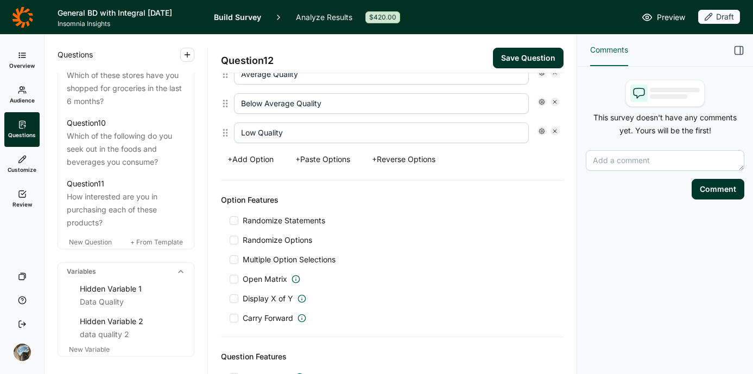
scroll to position [594, 0]
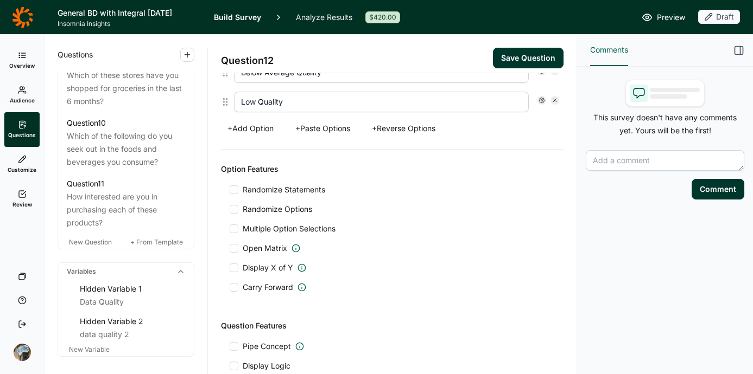
click at [251, 288] on span "Carry Forward" at bounding box center [268, 287] width 50 height 11
click at [229, 288] on input "Carry Forward" at bounding box center [229, 288] width 0 height 0
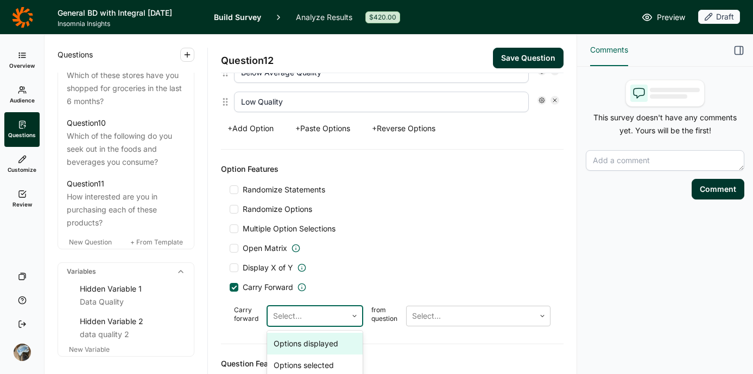
click at [316, 322] on div at bounding box center [307, 316] width 68 height 15
click at [327, 353] on div "Options selected" at bounding box center [314, 366] width 95 height 22
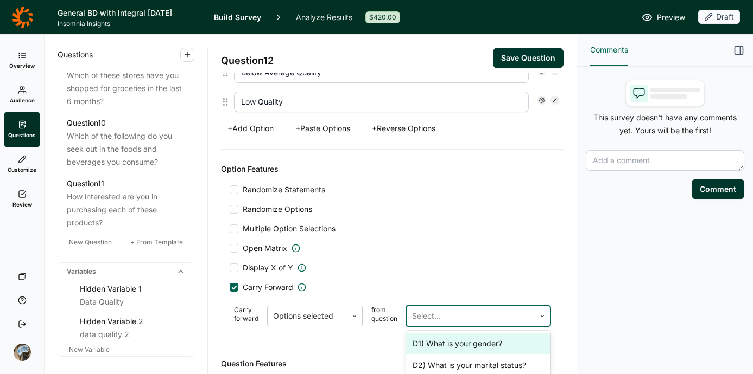
click at [470, 308] on div "Select..." at bounding box center [470, 317] width 128 height 20
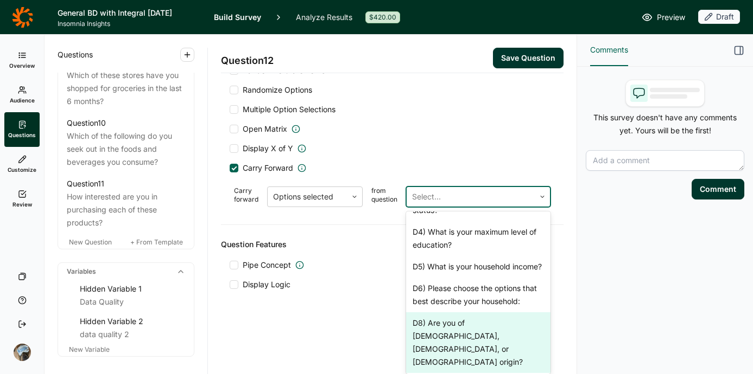
scroll to position [66, 0]
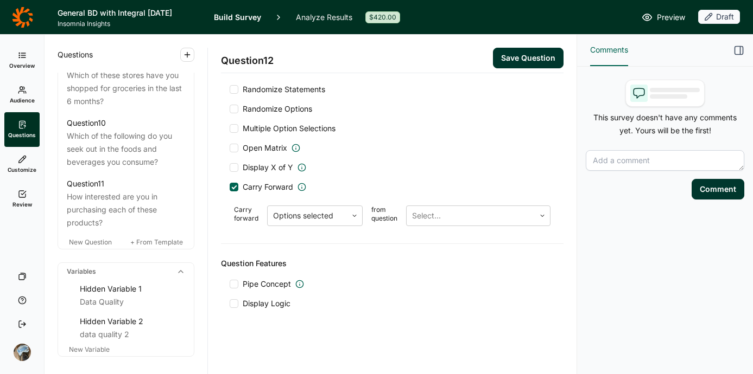
click at [368, 294] on div "Question Features Pipe Concept Display Logic" at bounding box center [392, 283] width 342 height 78
click at [517, 49] on button "Save Question" at bounding box center [528, 58] width 71 height 21
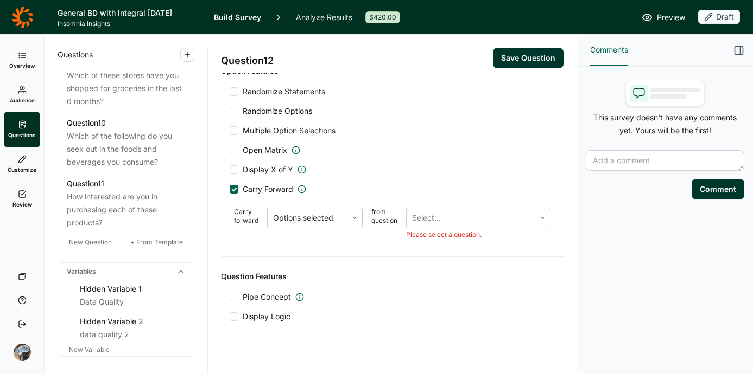
click at [234, 190] on div at bounding box center [234, 189] width 5 height 5
click at [229, 189] on input "Carry Forward" at bounding box center [229, 189] width 0 height 0
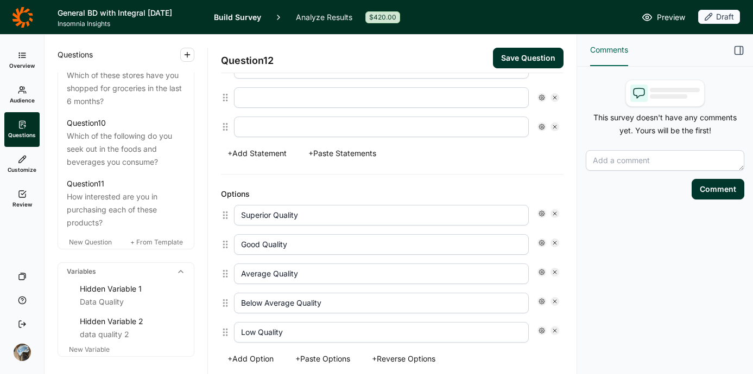
scroll to position [231, 0]
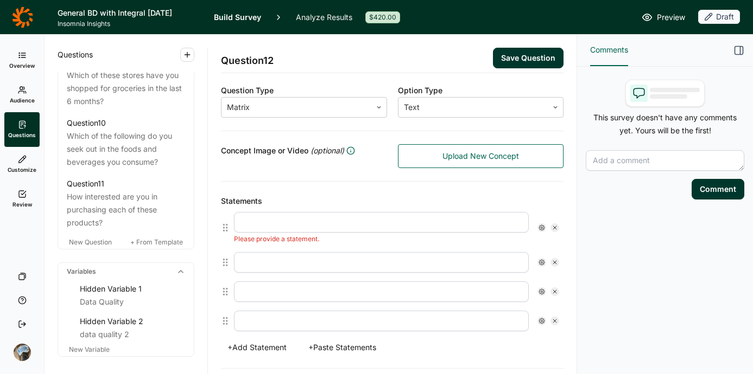
click at [551, 225] on icon at bounding box center [554, 228] width 7 height 7
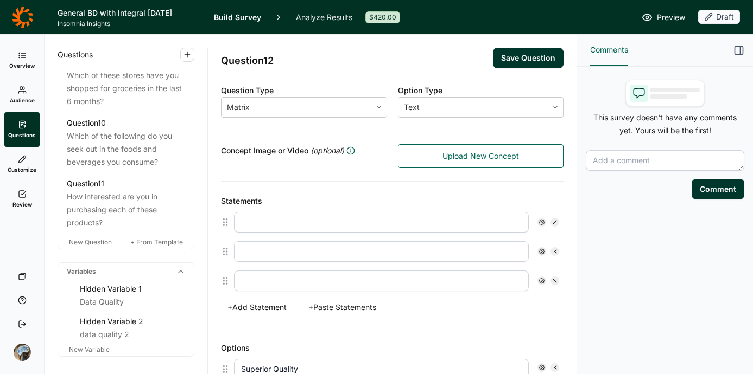
click at [551, 224] on icon at bounding box center [554, 222] width 7 height 7
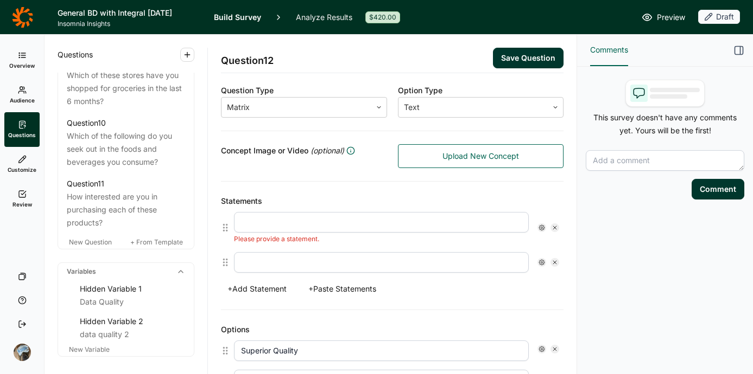
click at [551, 225] on icon at bounding box center [554, 228] width 7 height 7
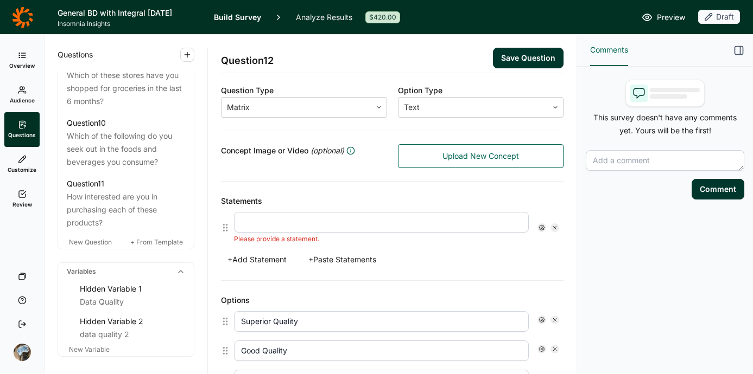
click at [340, 221] on input "text" at bounding box center [381, 222] width 295 height 21
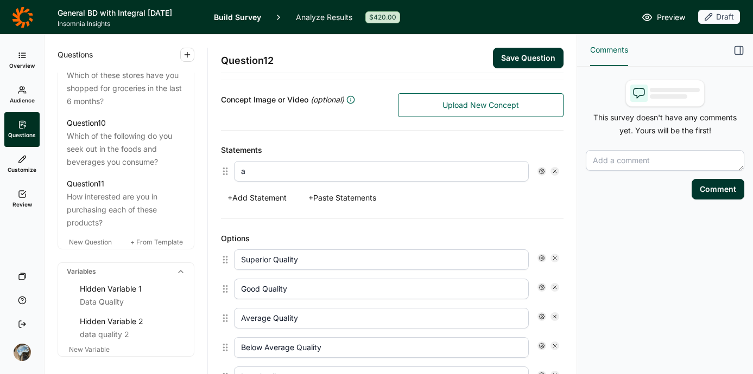
scroll to position [180, 0]
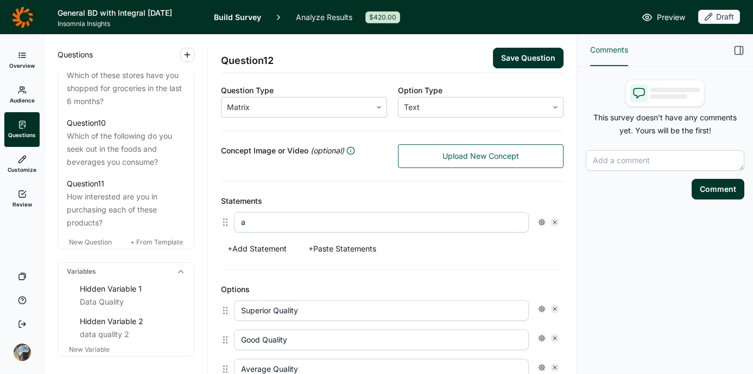
drag, startPoint x: 547, startPoint y: 214, endPoint x: 546, endPoint y: 220, distance: 6.0
click at [546, 218] on div "a" at bounding box center [396, 222] width 325 height 21
click at [550, 226] on div at bounding box center [554, 222] width 9 height 9
click at [476, 101] on div at bounding box center [473, 107] width 139 height 15
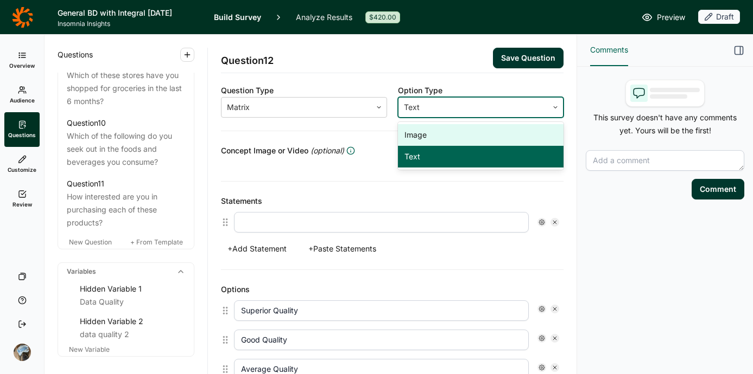
click at [461, 135] on div "Image" at bounding box center [481, 135] width 166 height 22
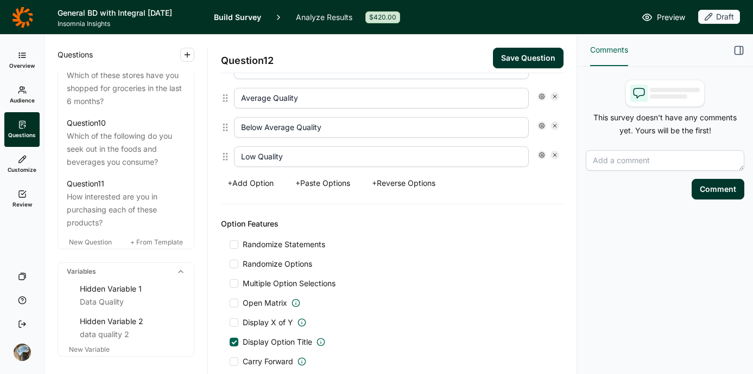
scroll to position [466, 0]
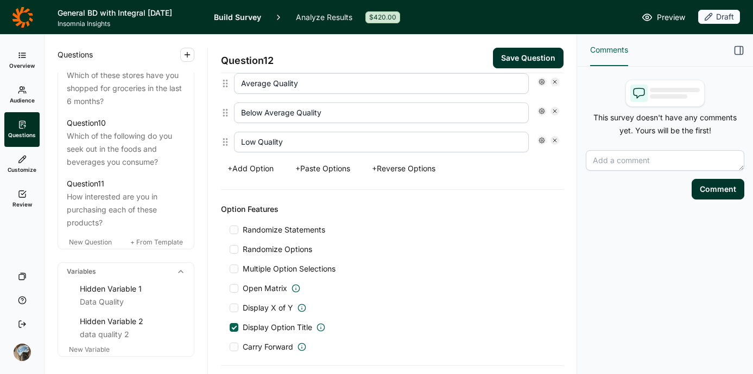
click at [271, 349] on span "Carry Forward" at bounding box center [268, 347] width 50 height 11
click at [229, 347] on input "Carry Forward" at bounding box center [229, 347] width 0 height 0
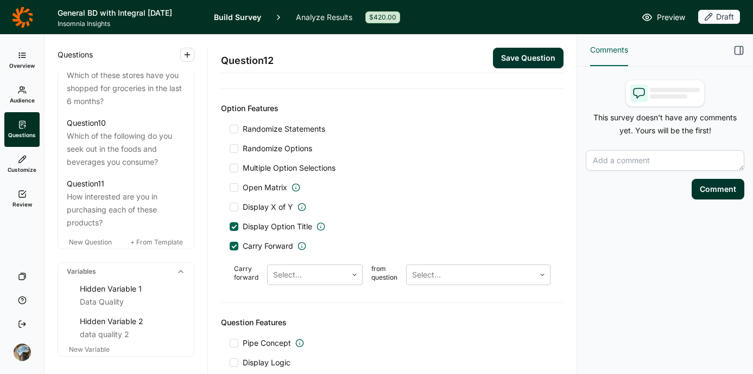
scroll to position [626, 0]
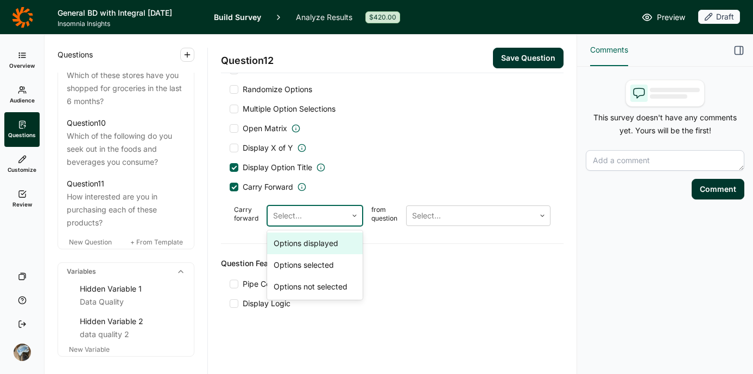
click at [316, 216] on div at bounding box center [307, 215] width 68 height 15
click at [329, 267] on div "Options selected" at bounding box center [314, 265] width 95 height 22
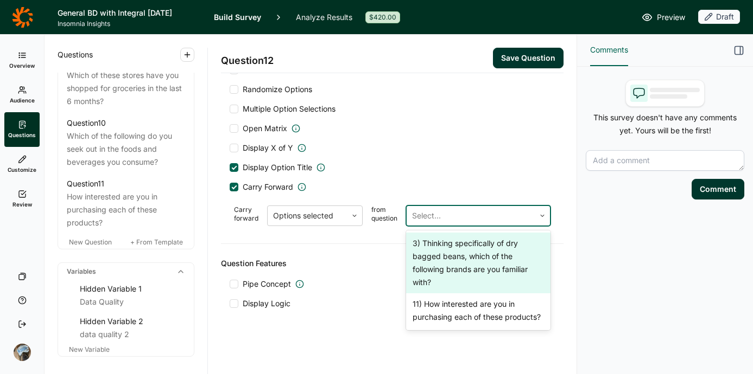
click at [431, 213] on div at bounding box center [470, 215] width 117 height 15
click at [498, 251] on div "3) Thinking specifically of dry bagged beans, which of the following brands are…" at bounding box center [478, 263] width 144 height 61
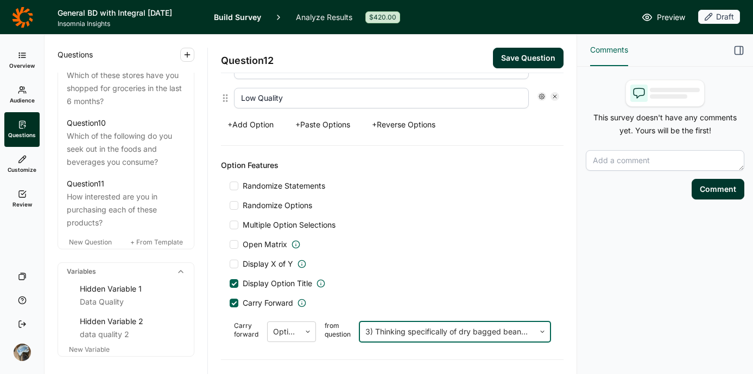
scroll to position [895, 0]
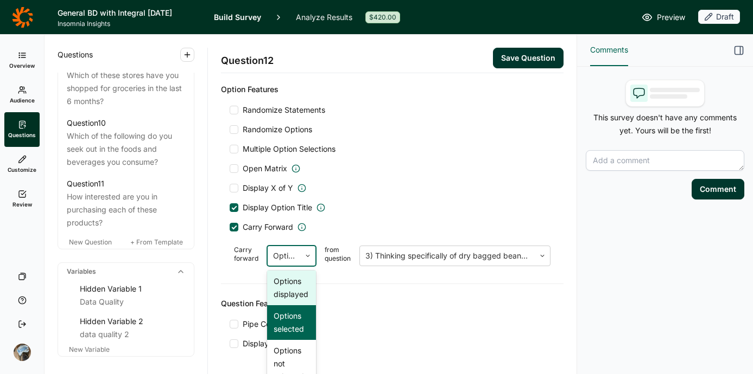
click at [300, 261] on div at bounding box center [307, 256] width 15 height 20
click at [367, 334] on div "Pipe Concept Display Logic" at bounding box center [391, 334] width 325 height 30
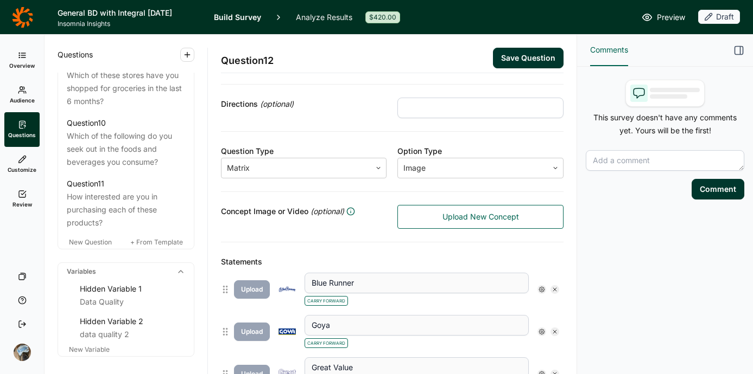
scroll to position [0, 0]
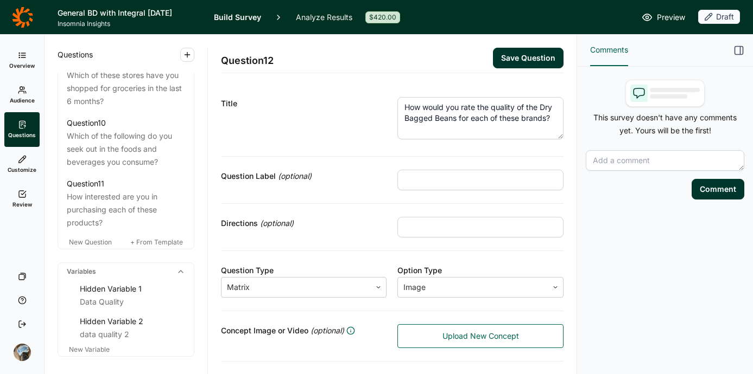
click at [512, 55] on button "Save Question" at bounding box center [528, 58] width 71 height 21
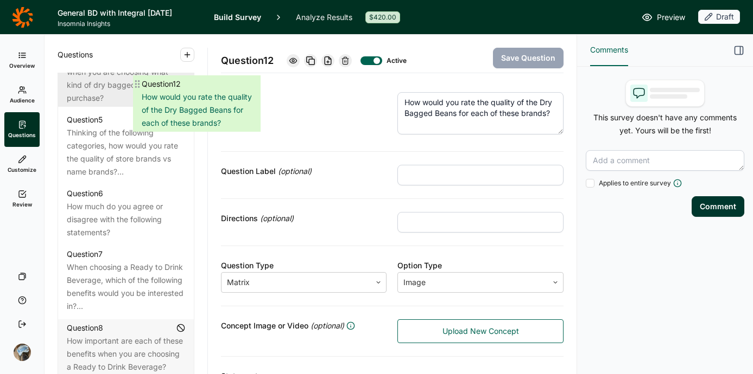
scroll to position [712, 0]
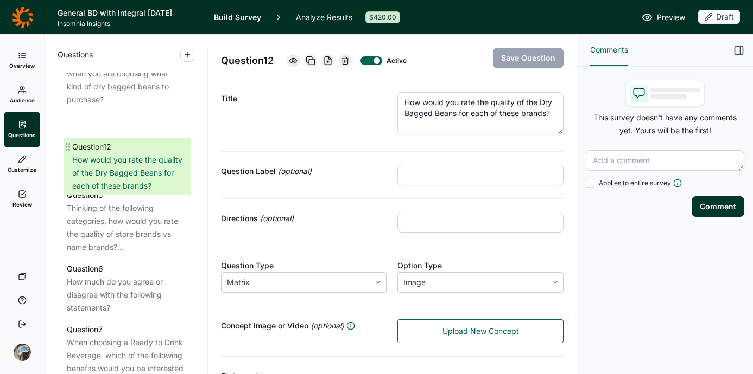
drag, startPoint x: 65, startPoint y: 285, endPoint x: 72, endPoint y: 148, distance: 137.4
click at [71, 146] on div "Question 1 How do you identify? Question 2 Which of the following have you boug…" at bounding box center [126, 252] width 136 height 764
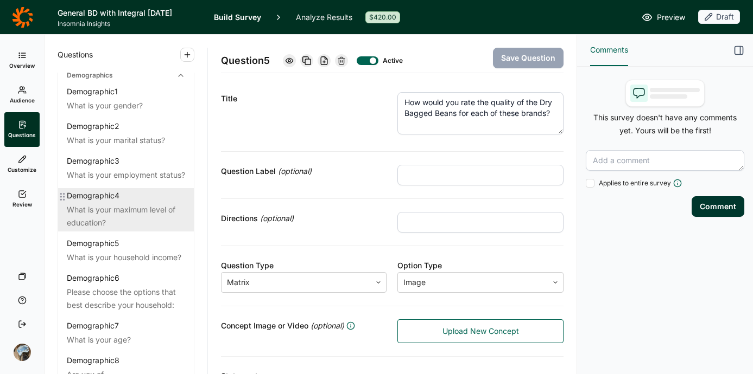
scroll to position [0, 0]
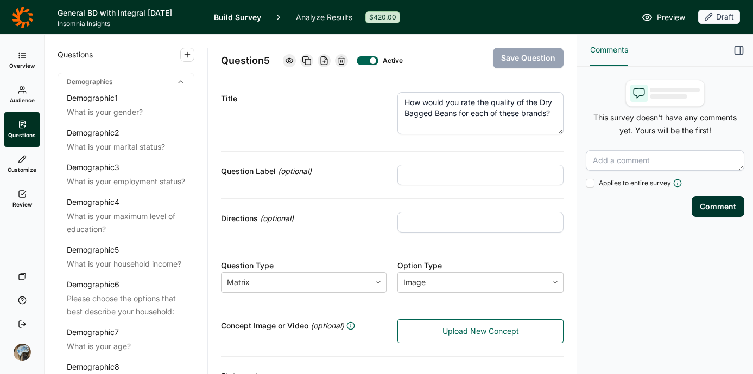
click at [297, 109] on div "Title" at bounding box center [304, 115] width 166 height 46
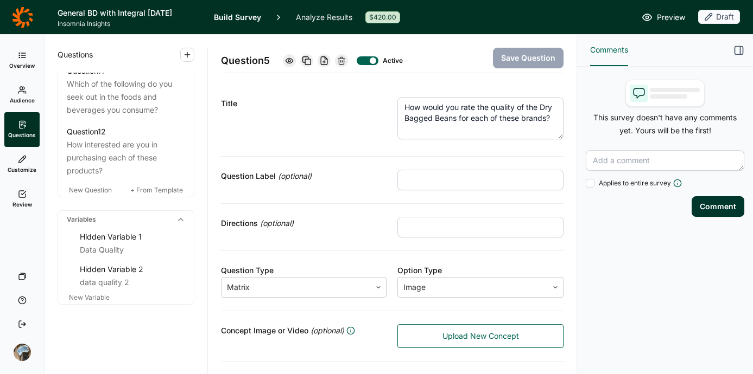
scroll to position [1195, 0]
click at [16, 193] on link "Review" at bounding box center [21, 199] width 35 height 35
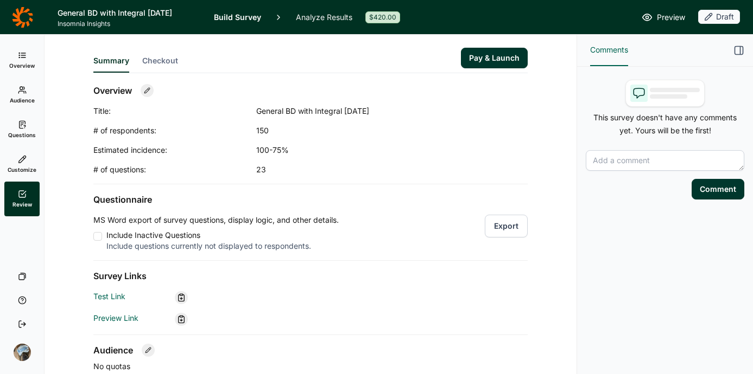
click at [500, 222] on button "Export" at bounding box center [505, 226] width 43 height 23
